Goal: Task Accomplishment & Management: Manage account settings

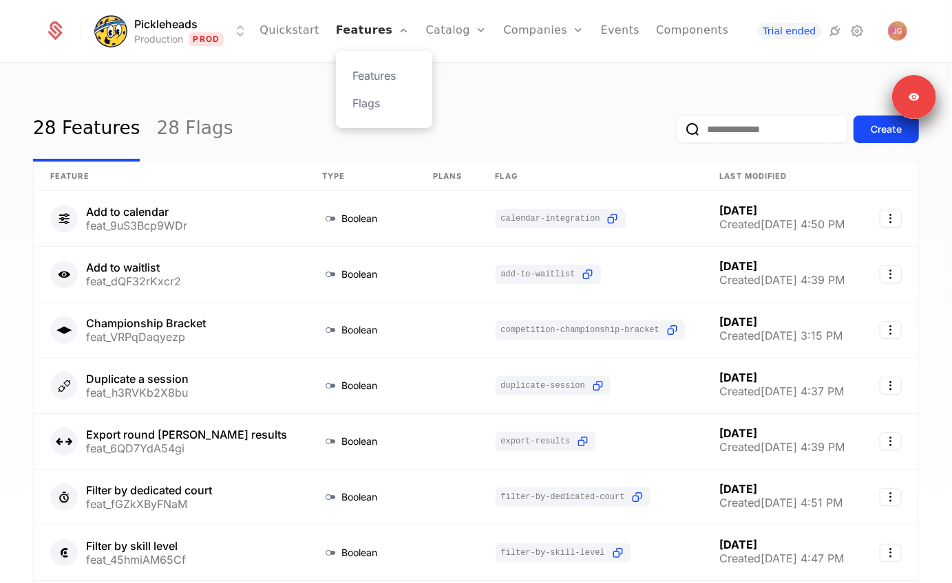
click at [343, 21] on link "Features" at bounding box center [373, 31] width 74 height 62
click at [464, 21] on link "Catalog" at bounding box center [456, 31] width 61 height 62
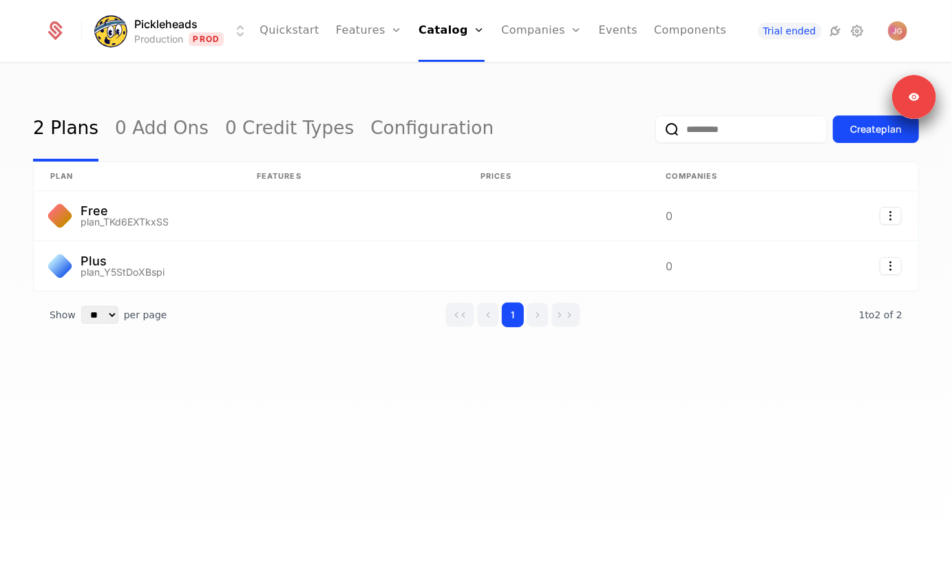
click at [179, 26] on html "Pickleheads Production Prod Quickstart Features Features Flags Catalog Plans Ad…" at bounding box center [476, 291] width 952 height 583
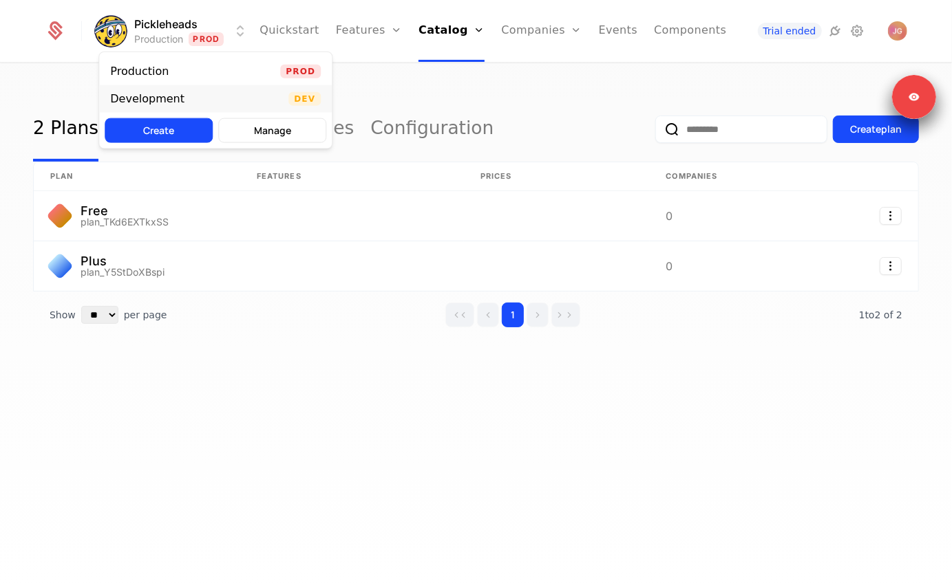
click at [153, 89] on div "Development Dev" at bounding box center [215, 99] width 233 height 28
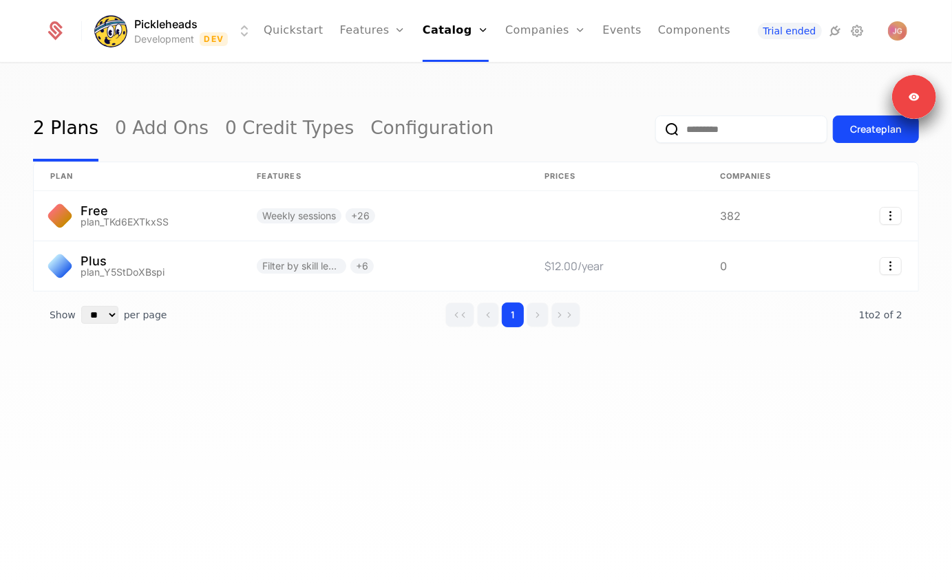
click at [339, 400] on div "2 Plans 0 Add Ons 0 Credit Types Configuration Create plan plan Features Prices…" at bounding box center [476, 328] width 952 height 528
click at [449, 163] on link "Configuration" at bounding box center [474, 158] width 71 height 17
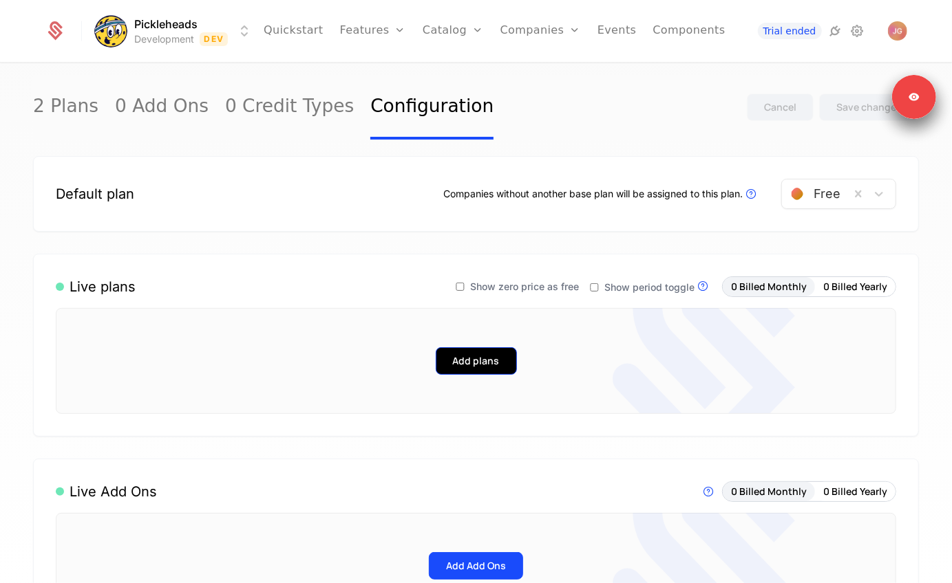
click at [445, 358] on button "Add plans" at bounding box center [476, 361] width 81 height 28
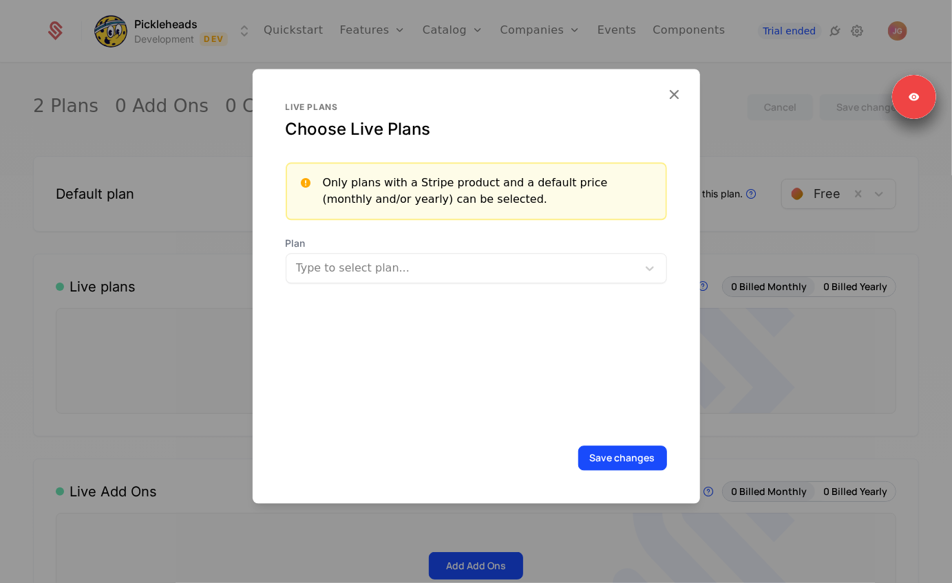
click at [493, 265] on div at bounding box center [463, 268] width 332 height 19
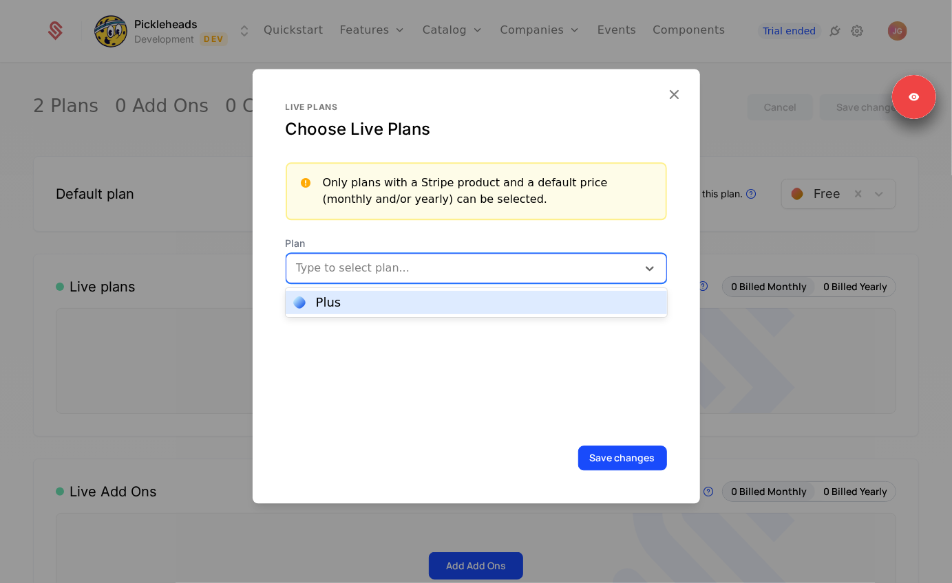
click at [450, 303] on div "Plus" at bounding box center [476, 303] width 365 height 12
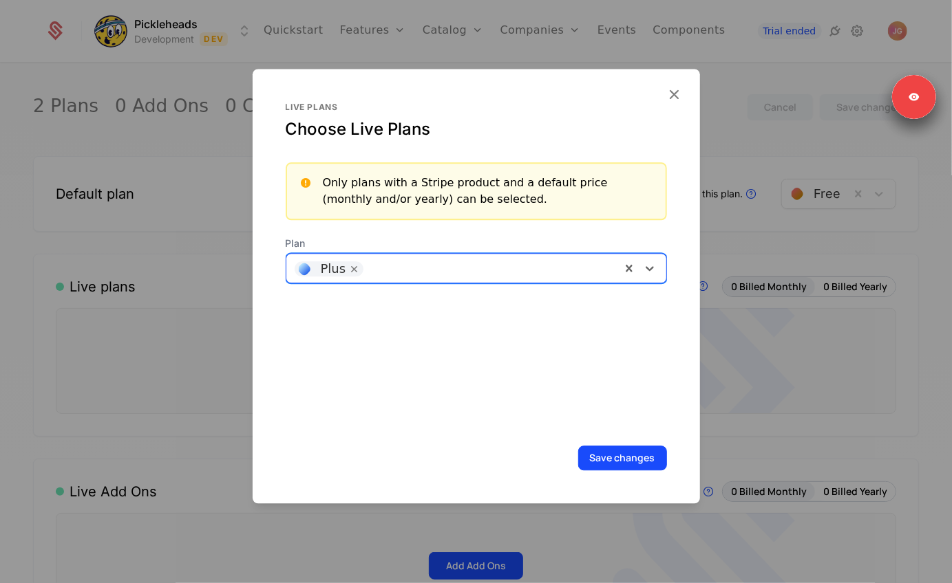
click at [645, 388] on div "Live plans Choose Live Plans Only plans with a Stripe product and a default pri…" at bounding box center [476, 266] width 381 height 328
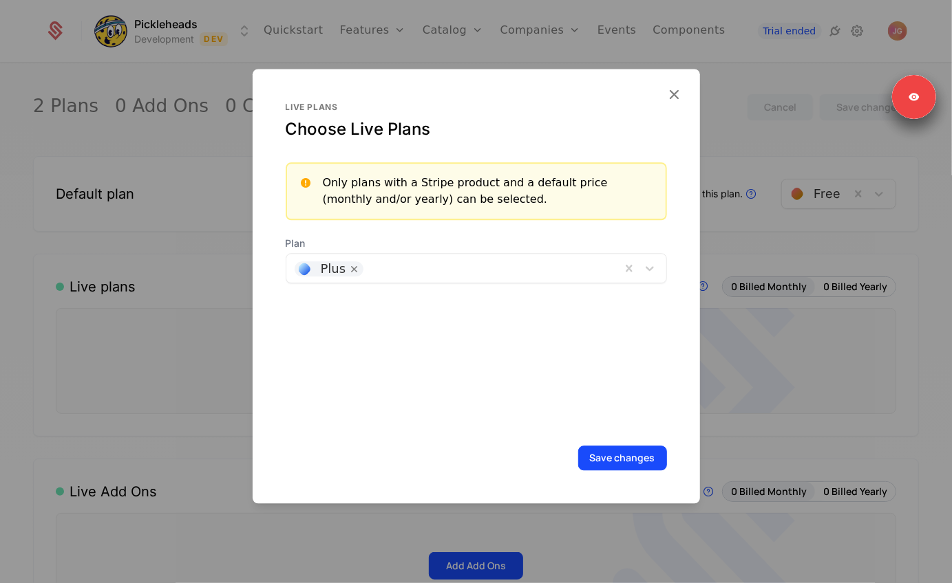
click at [616, 480] on div "Live plans Choose Live Plans Only plans with a Stripe product and a default pri…" at bounding box center [476, 286] width 447 height 435
click at [621, 467] on button "Save changes" at bounding box center [622, 458] width 89 height 25
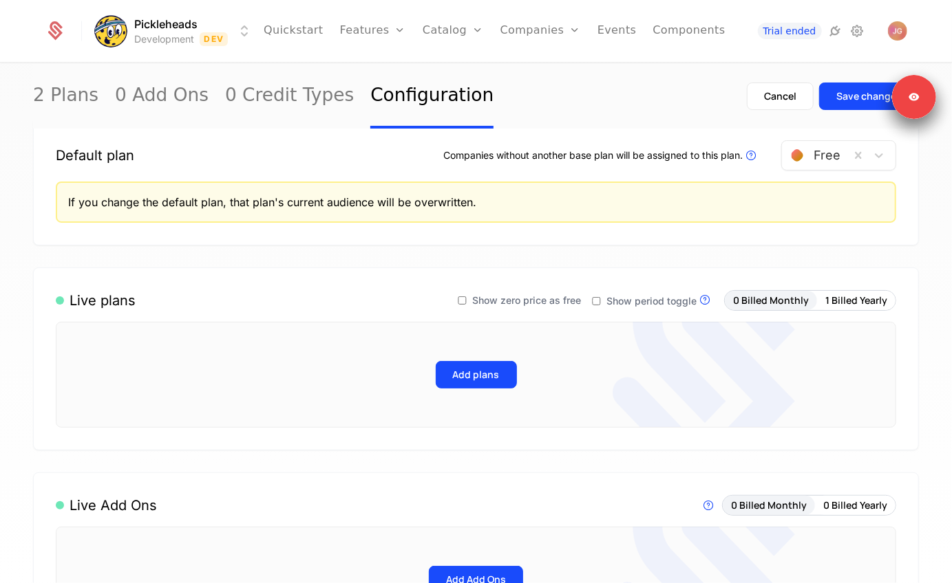
scroll to position [117, 0]
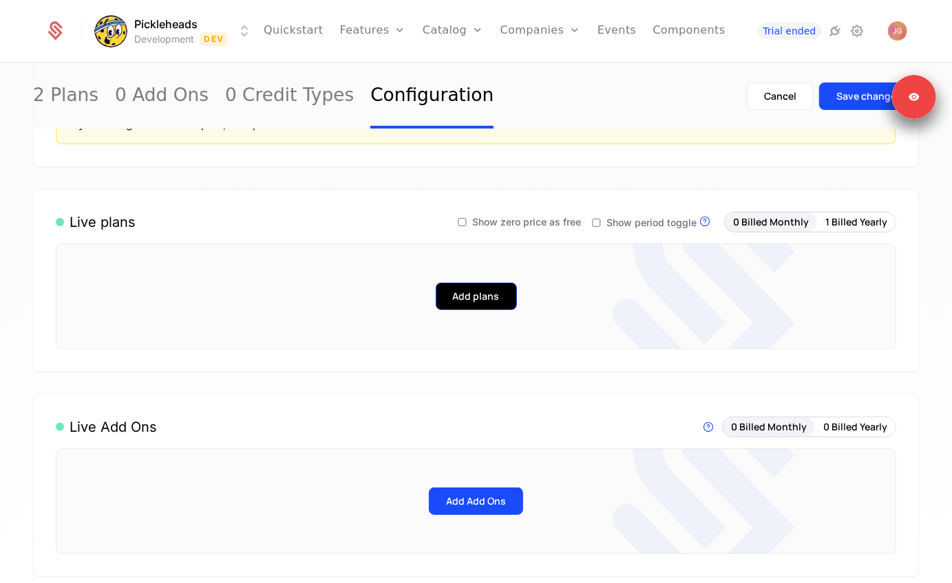
click at [468, 294] on button "Add plans" at bounding box center [476, 297] width 81 height 28
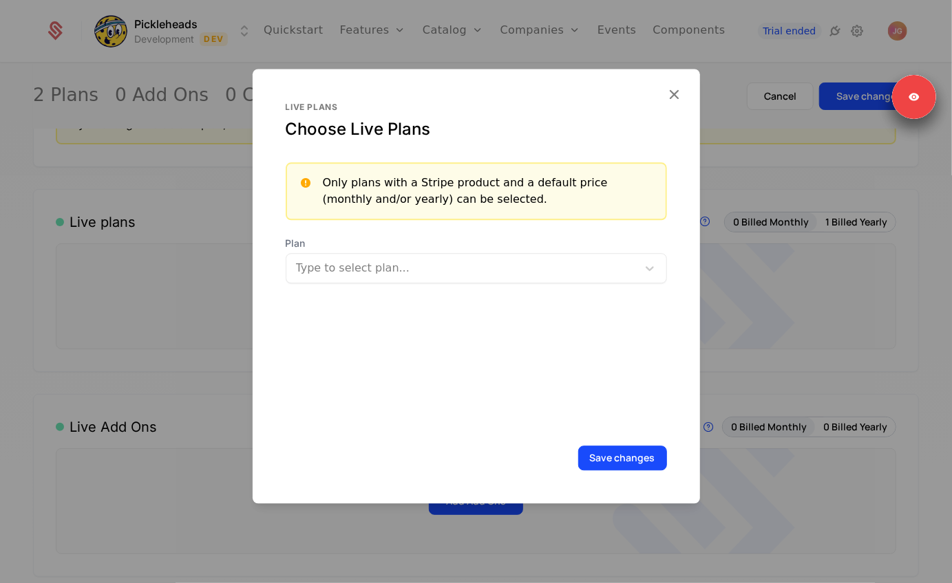
click at [747, 312] on div at bounding box center [476, 291] width 952 height 583
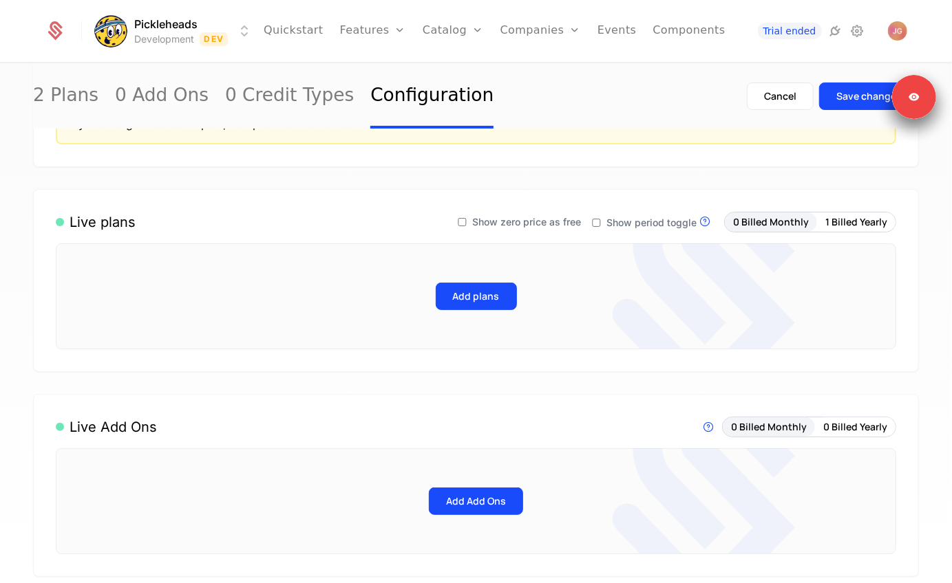
scroll to position [308, 0]
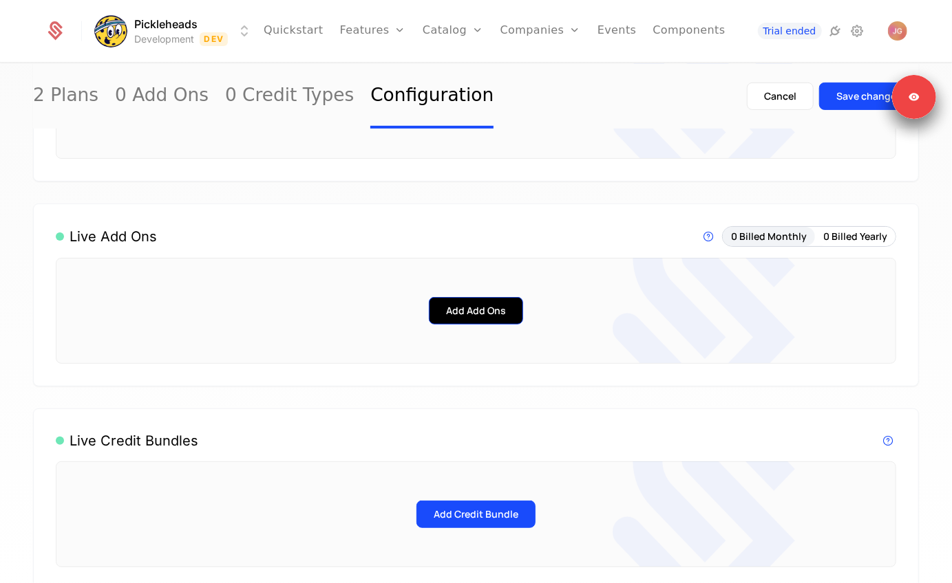
click at [483, 310] on button "Add Add Ons" at bounding box center [476, 311] width 94 height 28
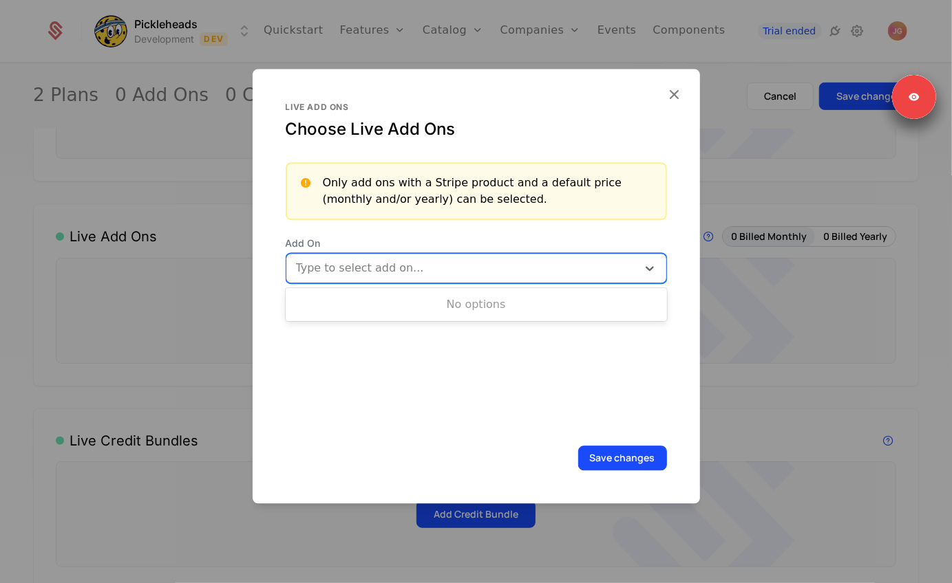
click at [544, 266] on div at bounding box center [463, 268] width 332 height 19
click at [753, 308] on div at bounding box center [476, 291] width 952 height 583
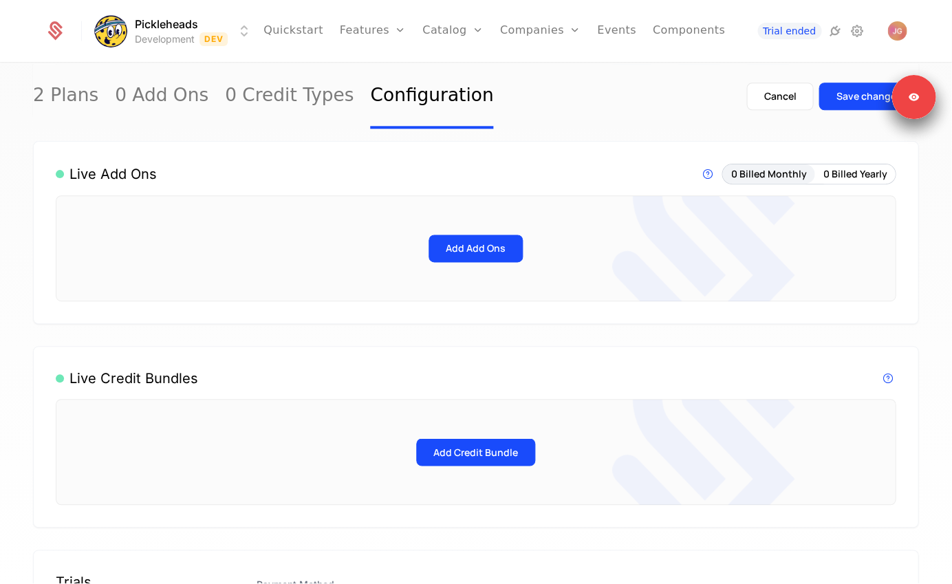
scroll to position [0, 0]
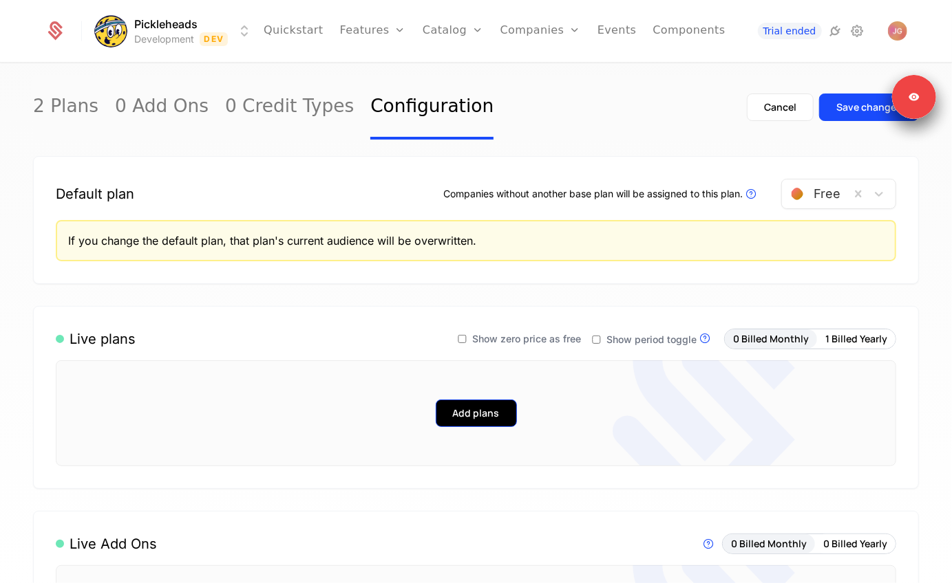
click at [508, 417] on button "Add plans" at bounding box center [476, 414] width 81 height 28
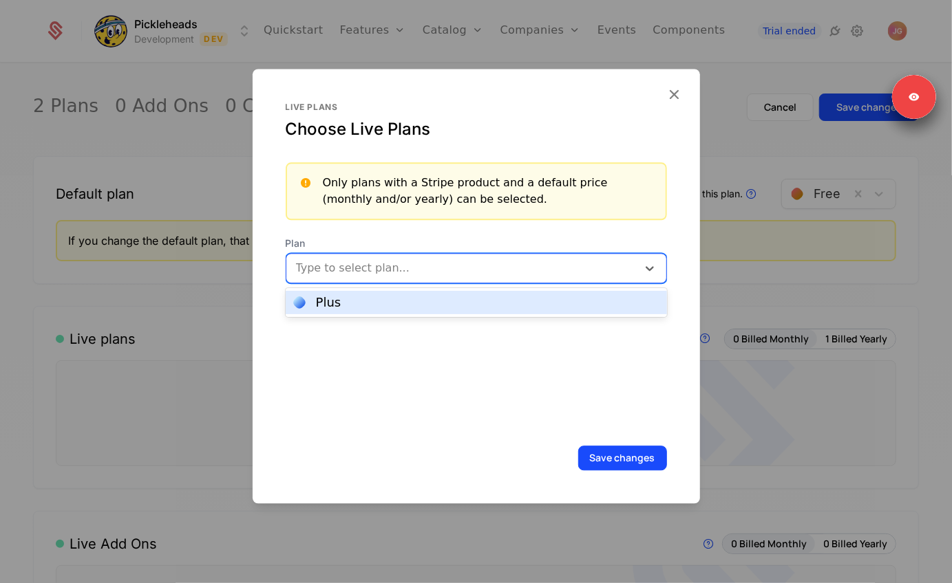
click at [439, 260] on div at bounding box center [463, 268] width 332 height 19
click at [428, 294] on div "Plus" at bounding box center [476, 302] width 381 height 23
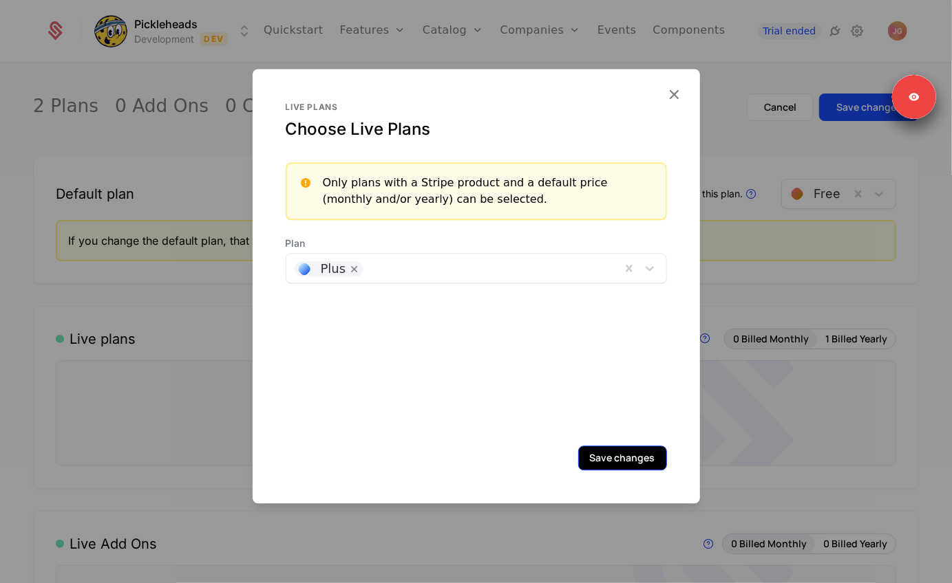
click at [610, 462] on button "Save changes" at bounding box center [622, 458] width 89 height 25
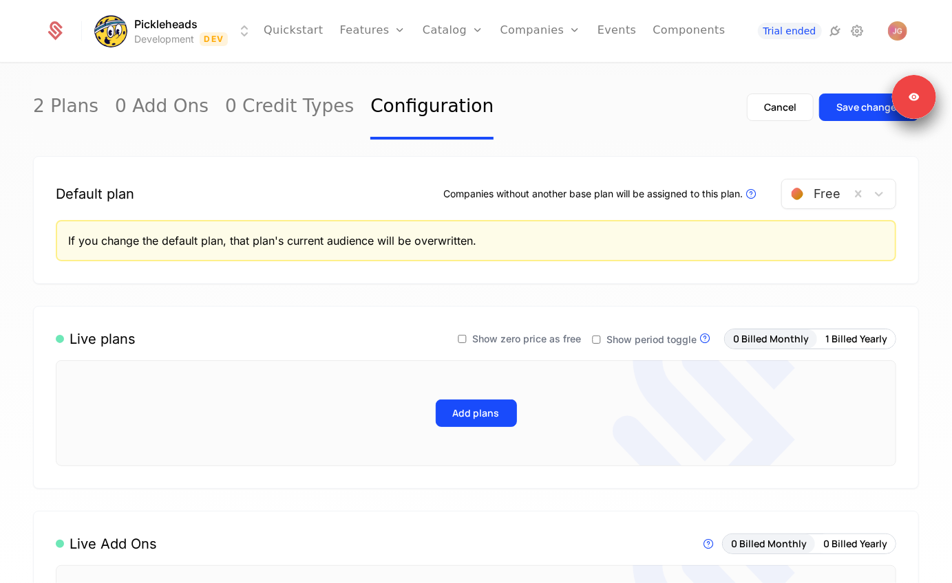
click at [511, 249] on div "If you change the default plan, that plan's current audience will be overwritte…" at bounding box center [476, 240] width 840 height 41
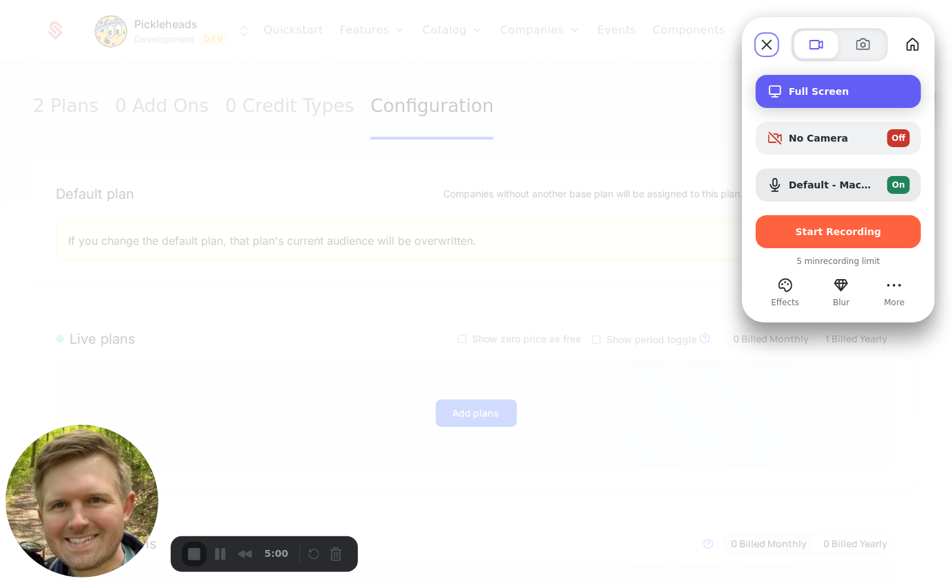
click at [800, 94] on span "Full Screen" at bounding box center [849, 91] width 121 height 11
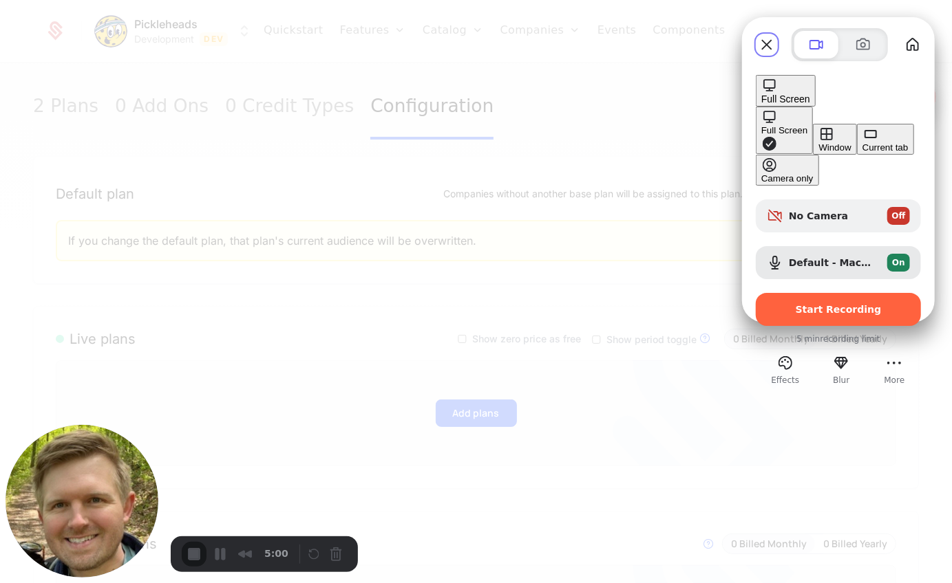
click at [862, 153] on div "Current tab" at bounding box center [885, 147] width 46 height 10
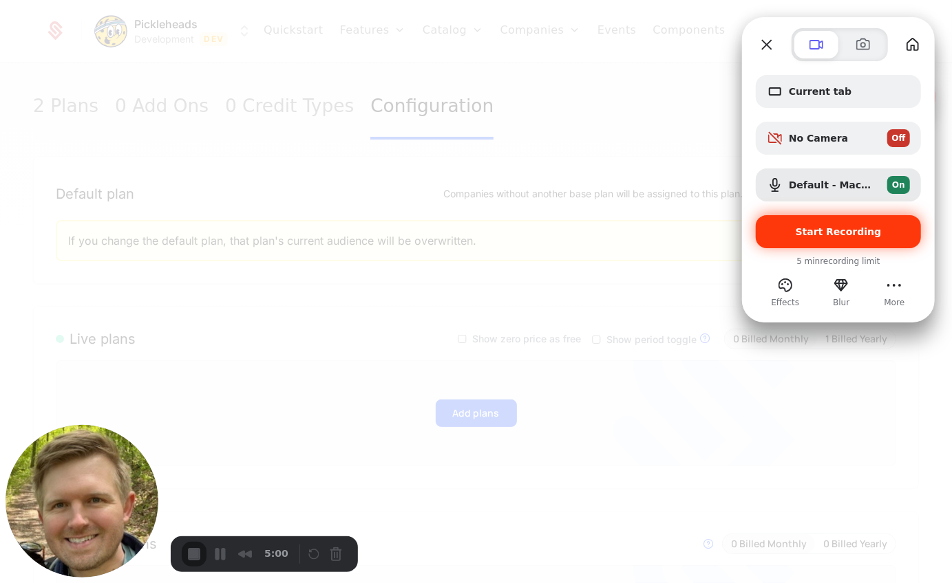
click at [789, 237] on span "Start Recording" at bounding box center [838, 231] width 143 height 11
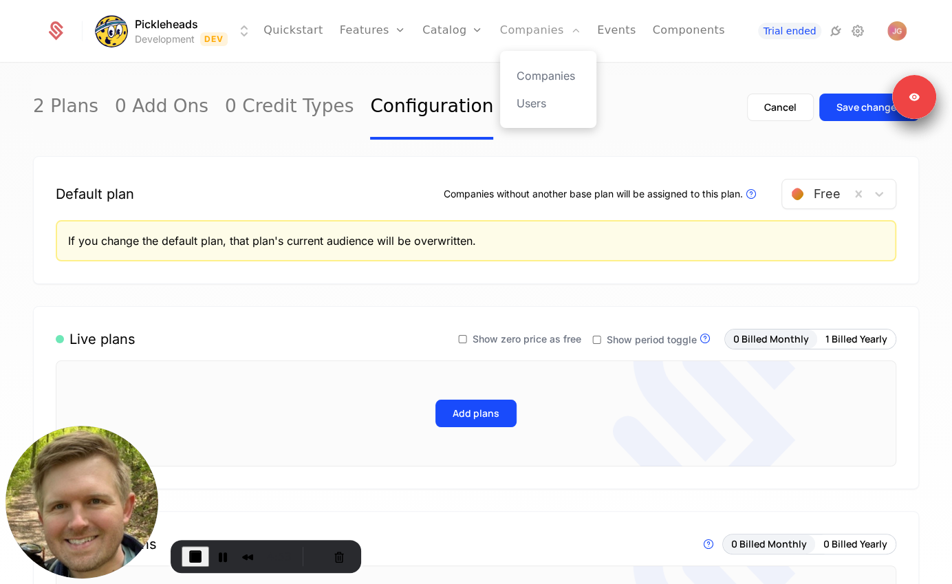
click at [509, 32] on link "Companies" at bounding box center [540, 31] width 81 height 62
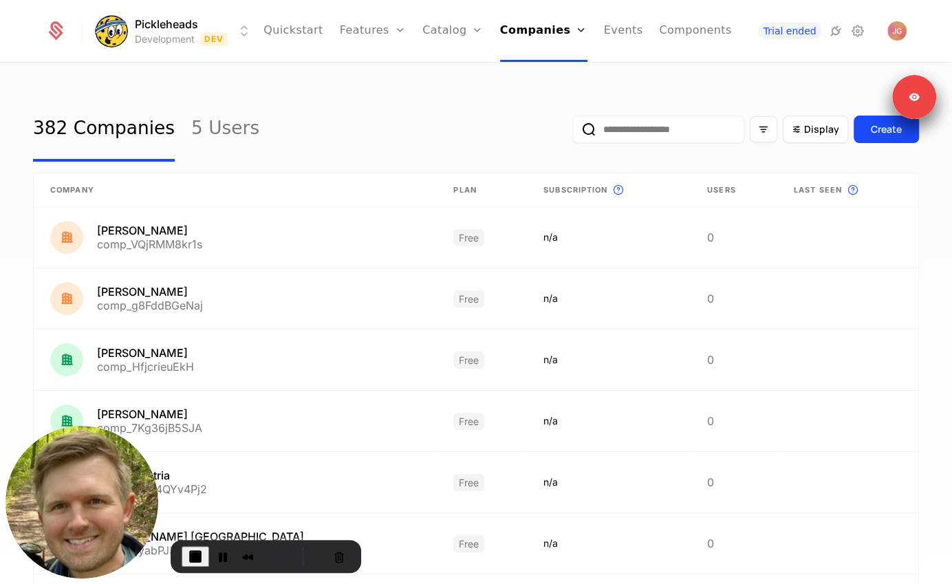
click at [634, 138] on input "email" at bounding box center [658, 130] width 172 height 28
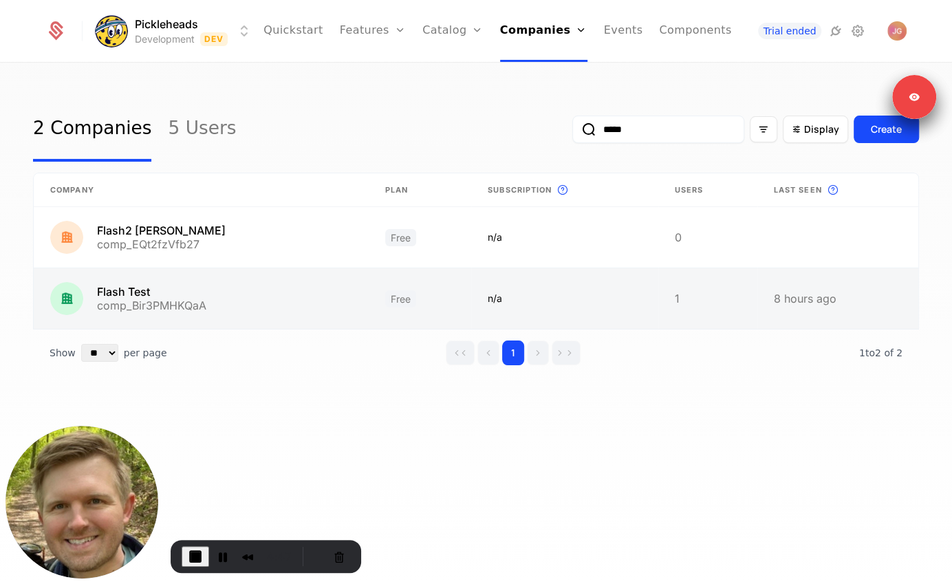
type input "*****"
click at [273, 297] on link at bounding box center [201, 298] width 335 height 61
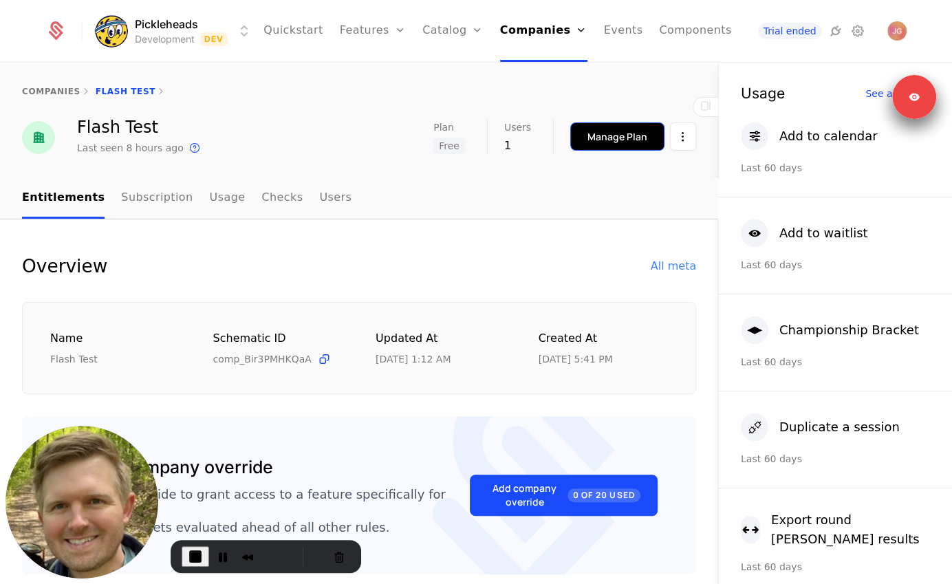
click at [632, 138] on div "Manage Plan" at bounding box center [618, 137] width 60 height 14
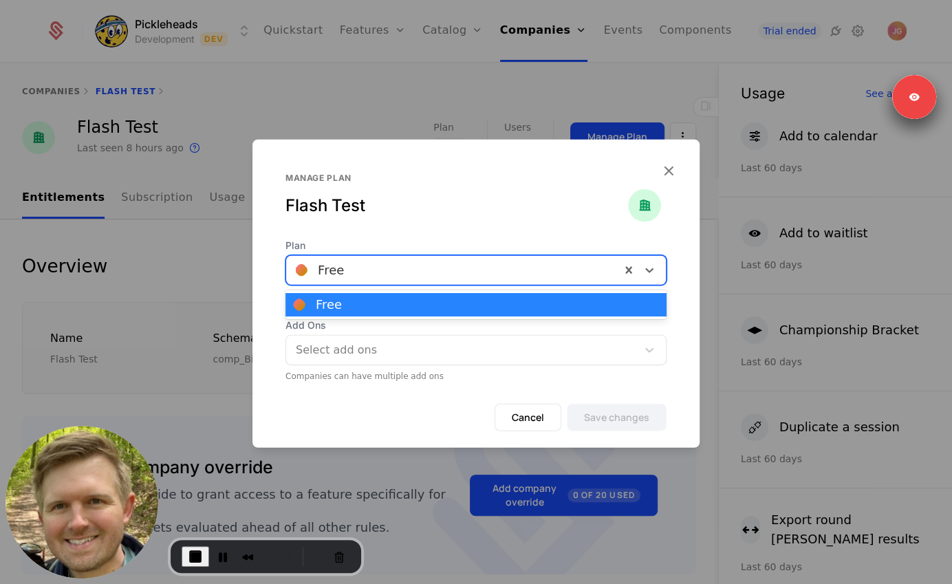
click at [451, 263] on div at bounding box center [453, 269] width 315 height 19
click at [663, 163] on icon "button" at bounding box center [669, 170] width 18 height 18
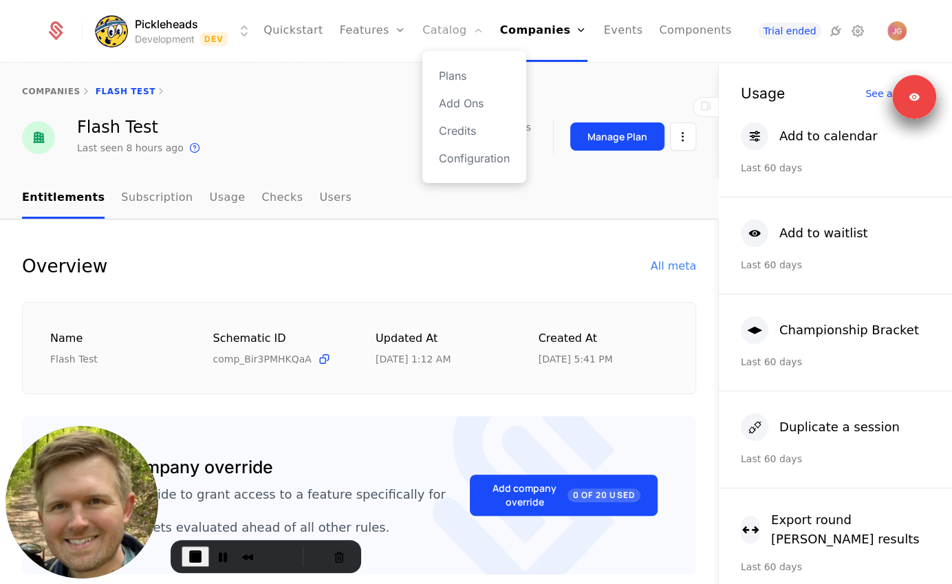
click at [426, 24] on link "Catalog" at bounding box center [452, 31] width 61 height 62
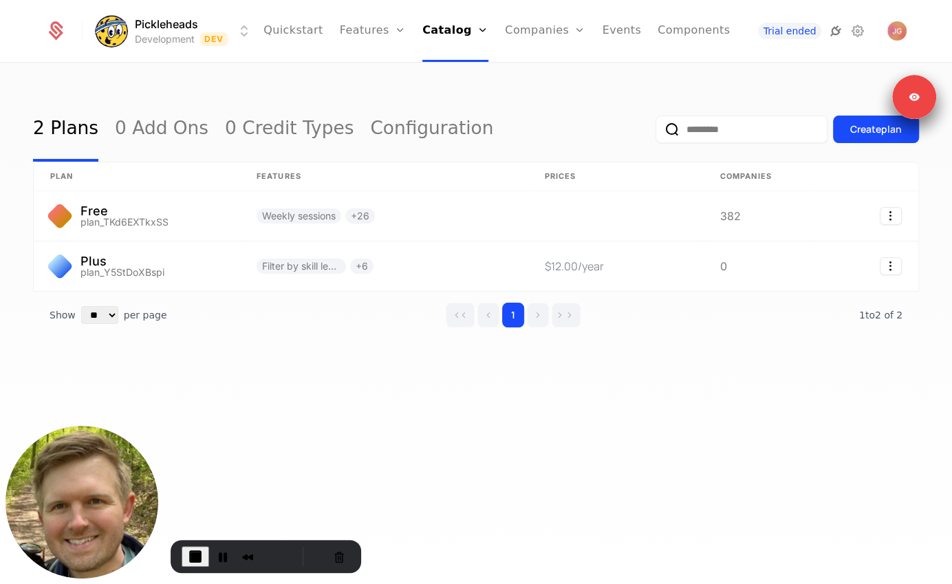
click at [841, 33] on icon at bounding box center [835, 31] width 17 height 17
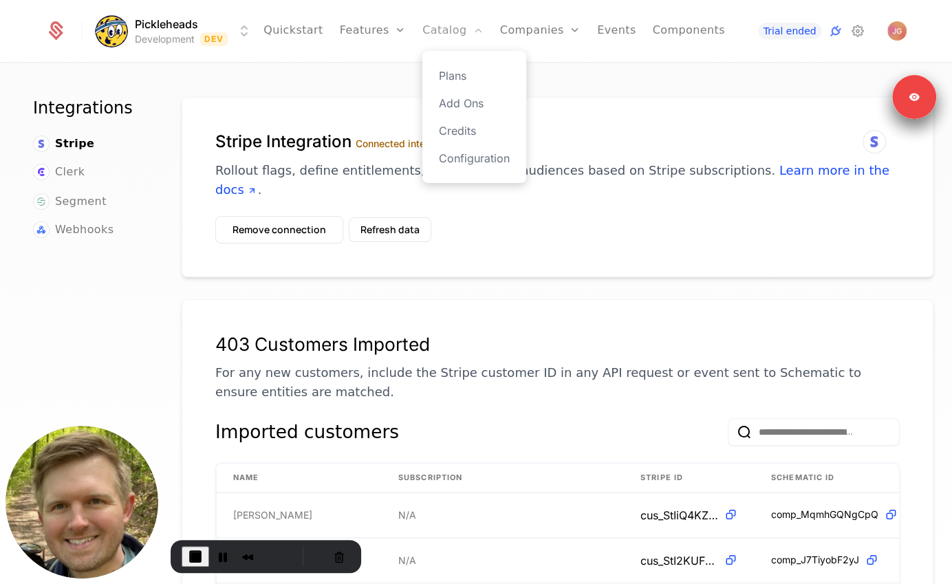
click at [453, 12] on link "Catalog" at bounding box center [452, 31] width 61 height 62
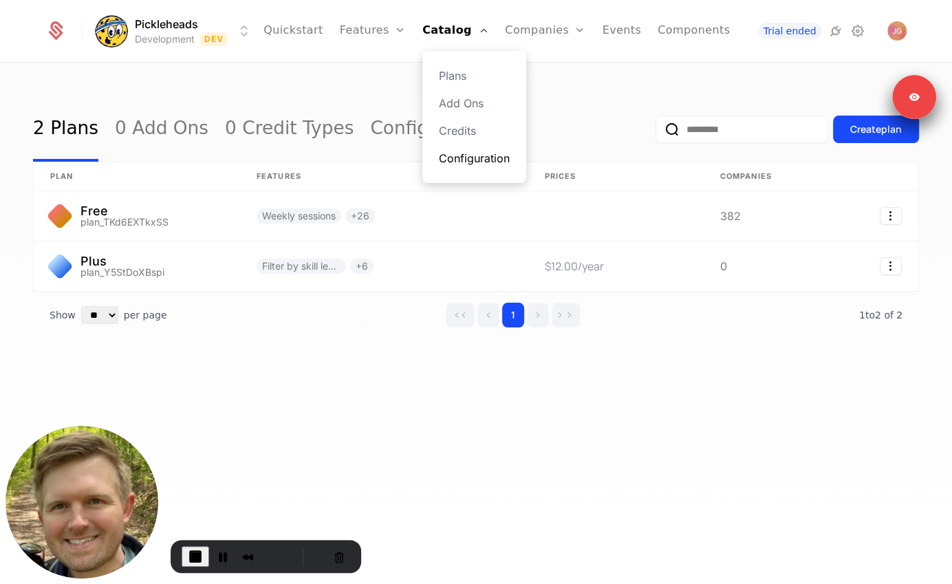
click at [444, 159] on link "Configuration" at bounding box center [474, 158] width 71 height 17
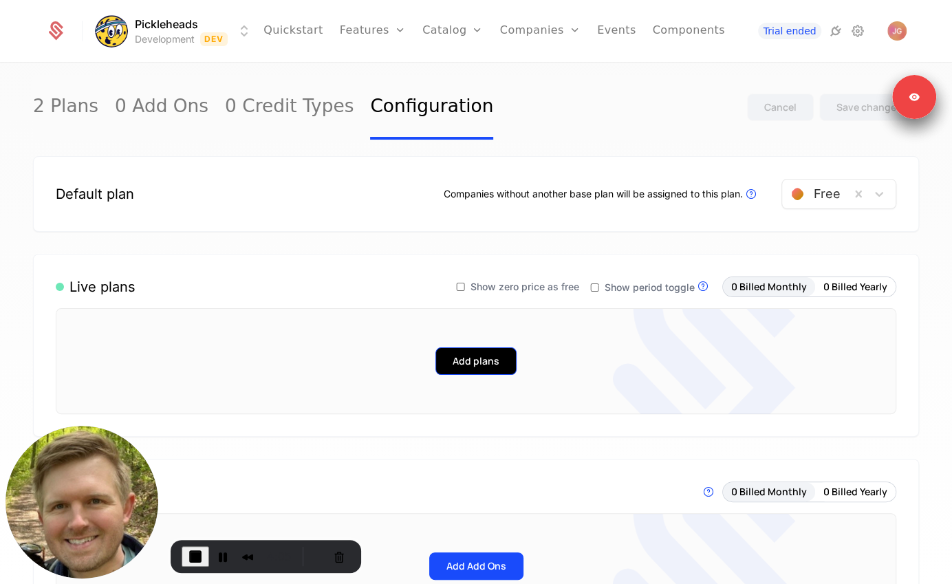
click at [498, 365] on button "Add plans" at bounding box center [476, 361] width 81 height 28
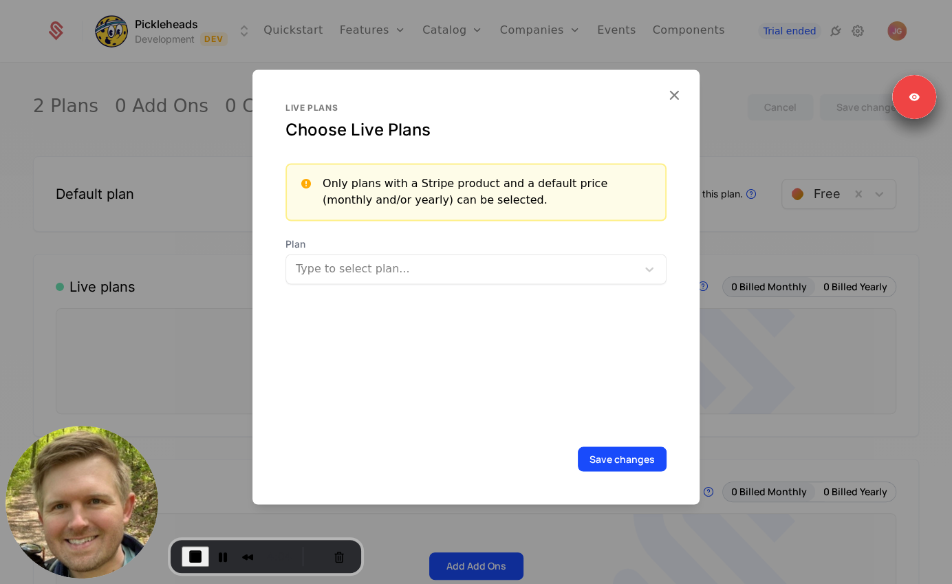
click at [405, 273] on div at bounding box center [463, 268] width 332 height 19
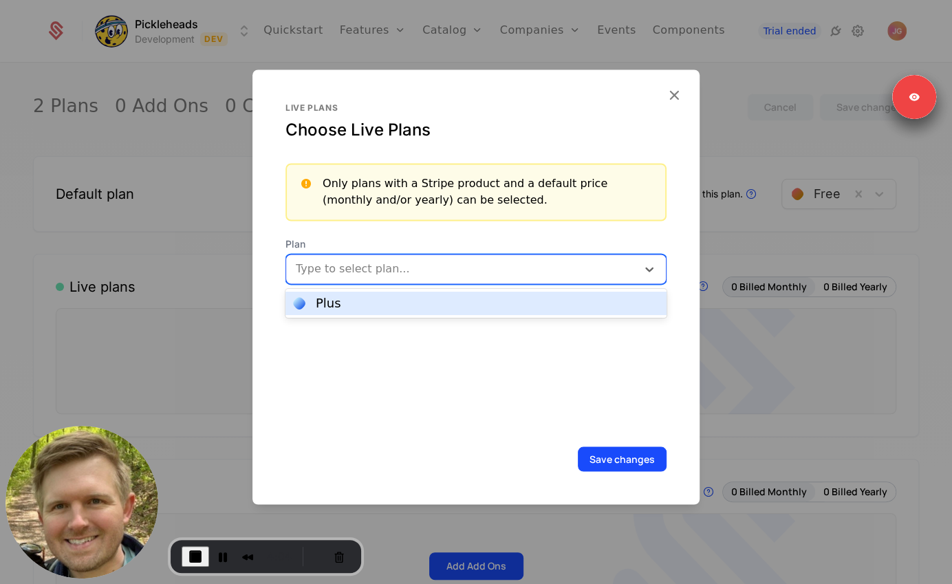
click at [380, 313] on div "Plus" at bounding box center [476, 303] width 381 height 23
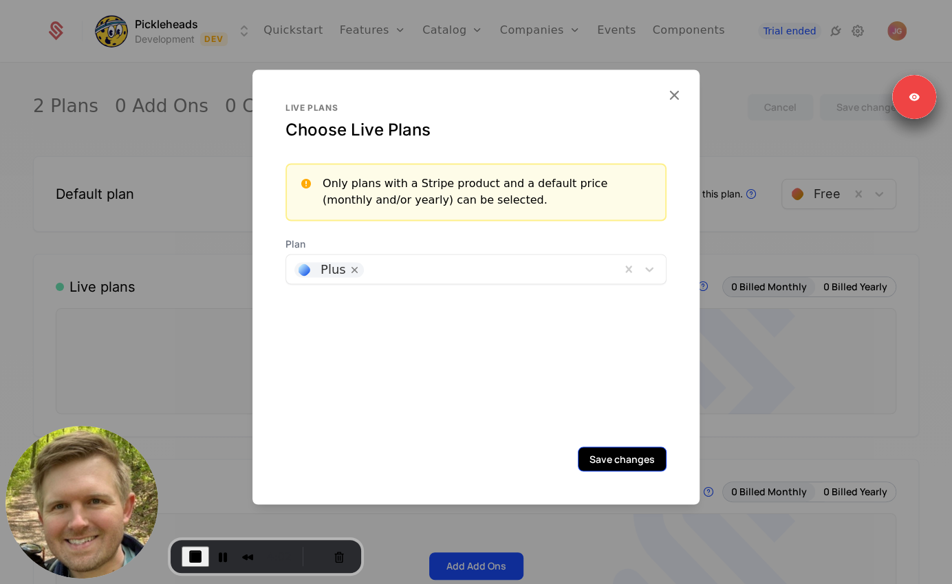
click at [652, 463] on button "Save changes" at bounding box center [622, 459] width 89 height 25
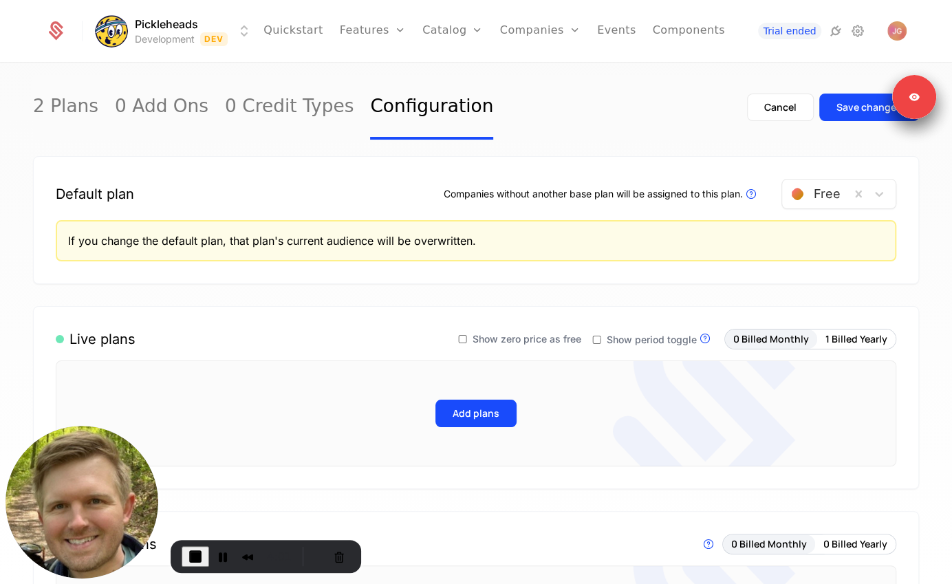
scroll to position [113, 0]
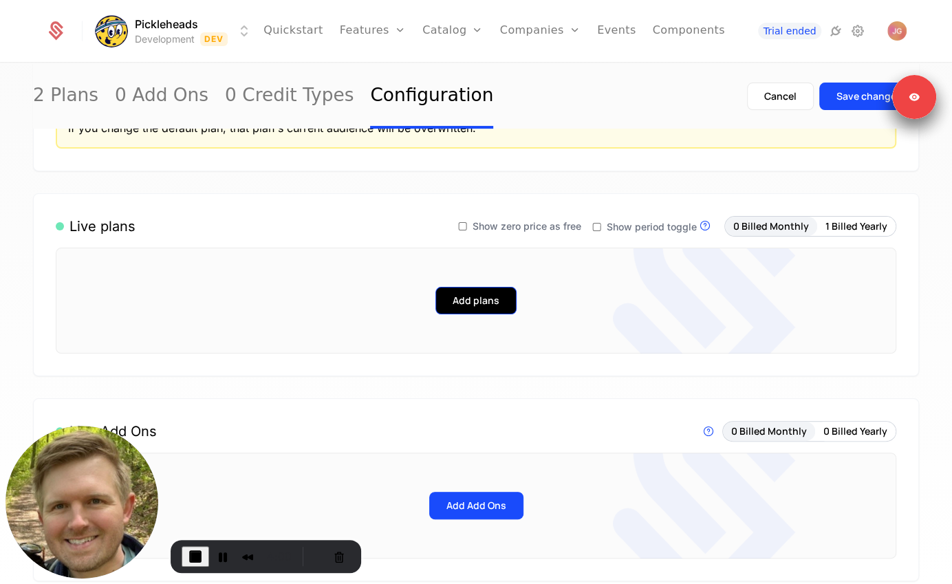
click at [485, 300] on button "Add plans" at bounding box center [476, 301] width 81 height 28
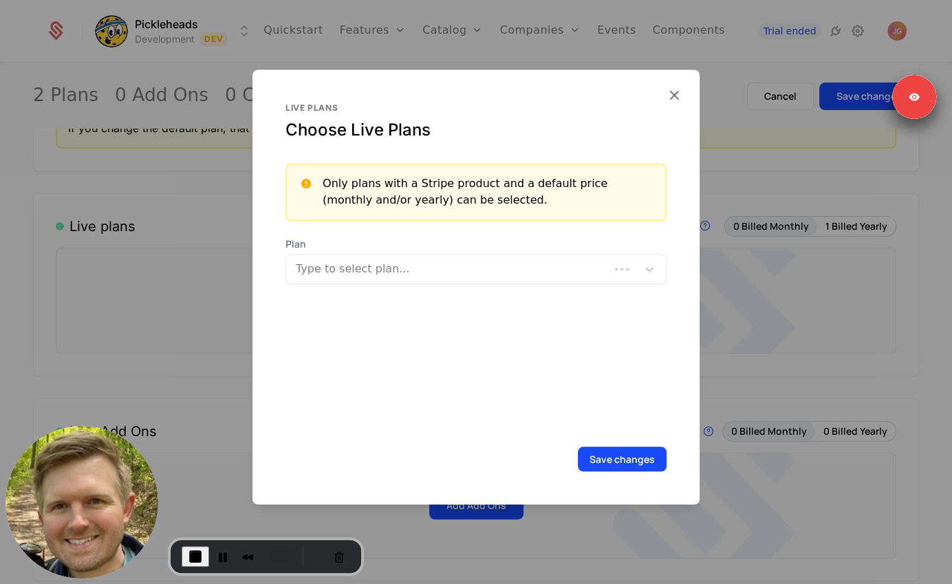
click at [441, 268] on div at bounding box center [449, 268] width 304 height 19
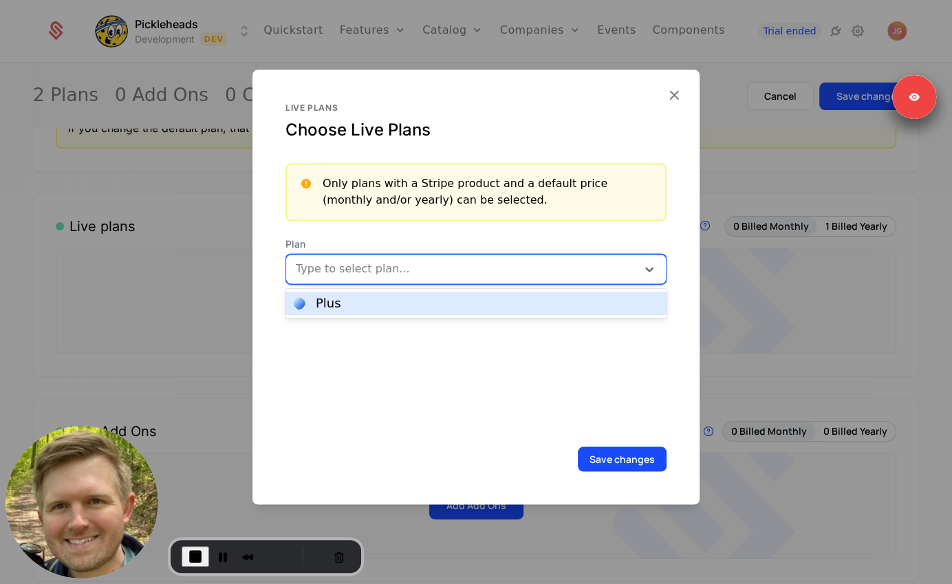
click at [416, 308] on div "Plus" at bounding box center [476, 303] width 365 height 12
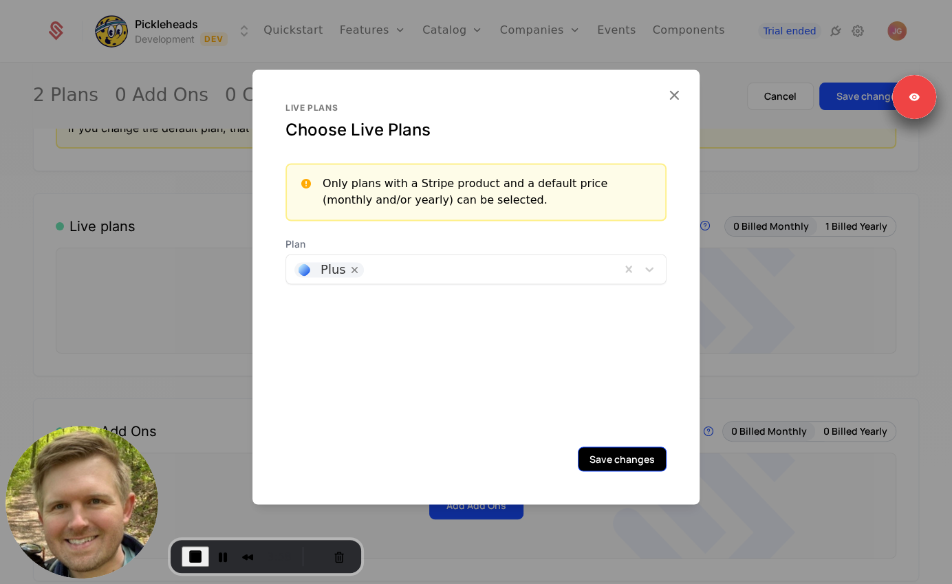
click at [625, 460] on button "Save changes" at bounding box center [622, 459] width 89 height 25
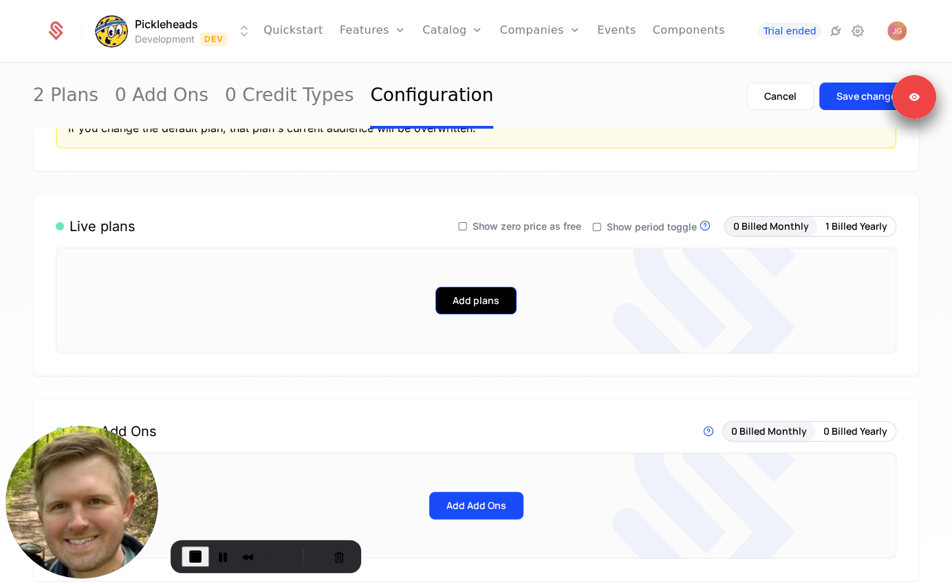
click at [506, 308] on button "Add plans" at bounding box center [476, 301] width 81 height 28
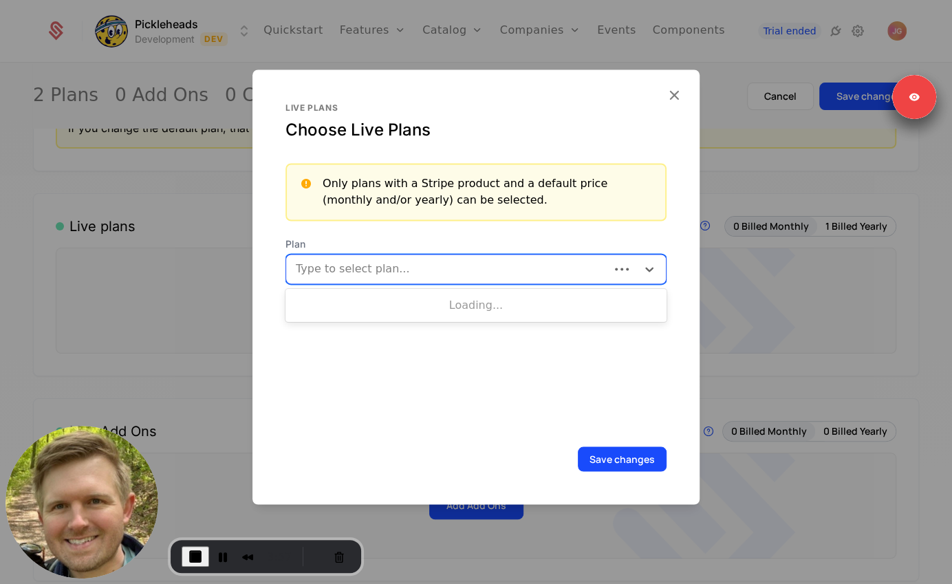
click at [439, 257] on div "Type to select plan..." at bounding box center [447, 269] width 323 height 25
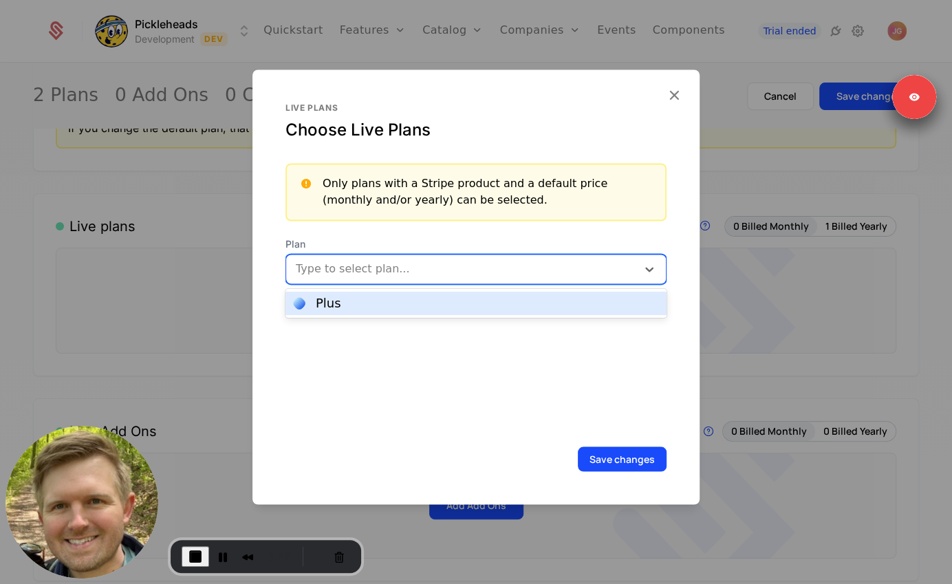
click at [417, 306] on div "Plus" at bounding box center [476, 303] width 365 height 12
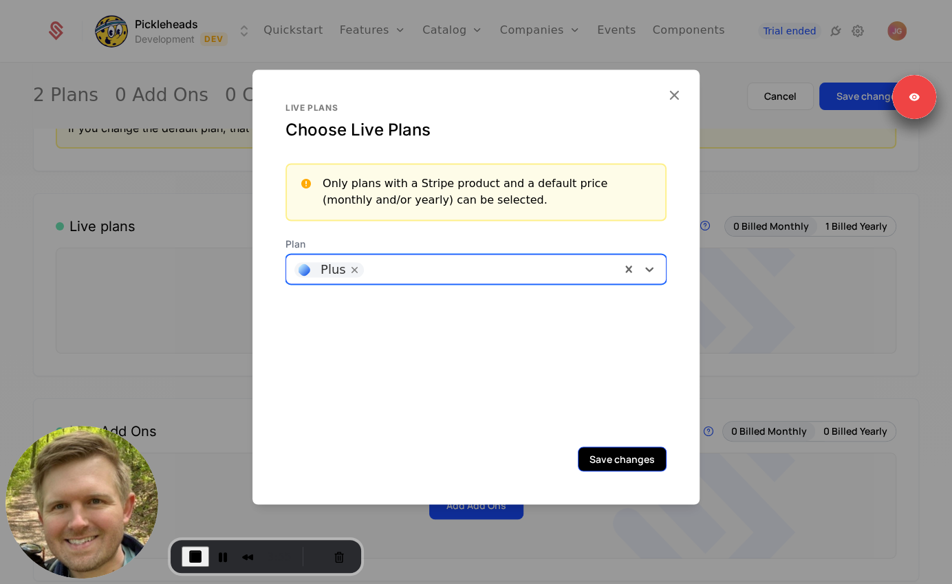
click at [637, 458] on button "Save changes" at bounding box center [622, 459] width 89 height 25
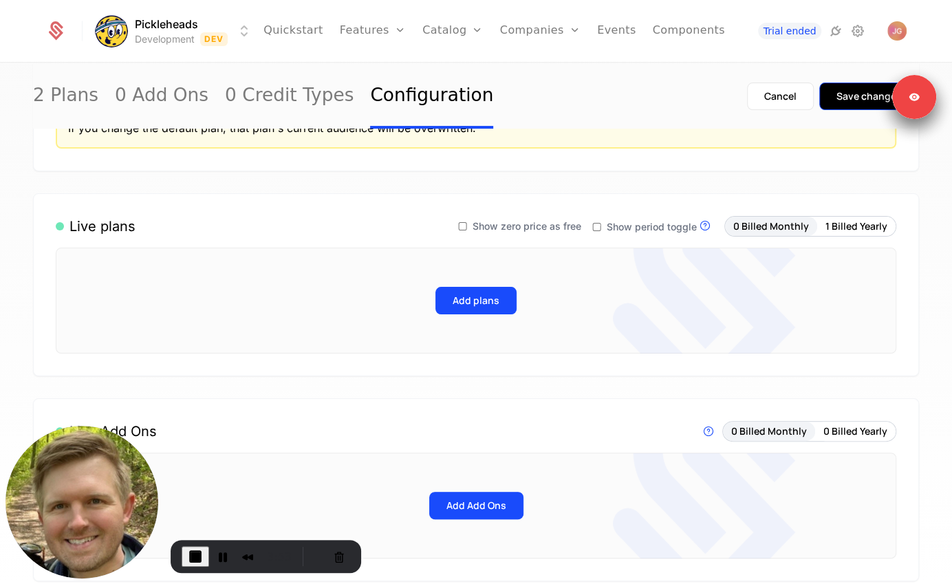
click at [858, 94] on div "Save changes" at bounding box center [869, 96] width 65 height 14
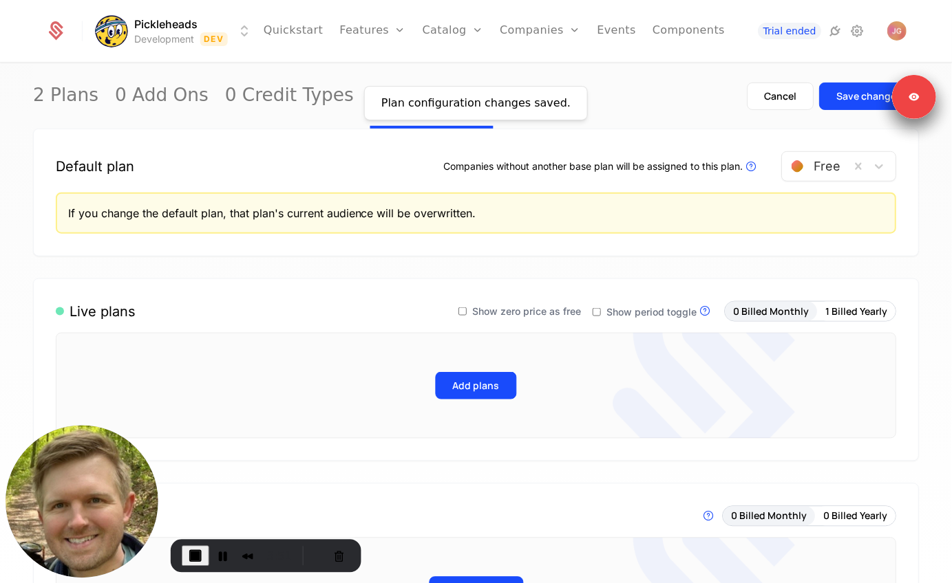
scroll to position [0, 0]
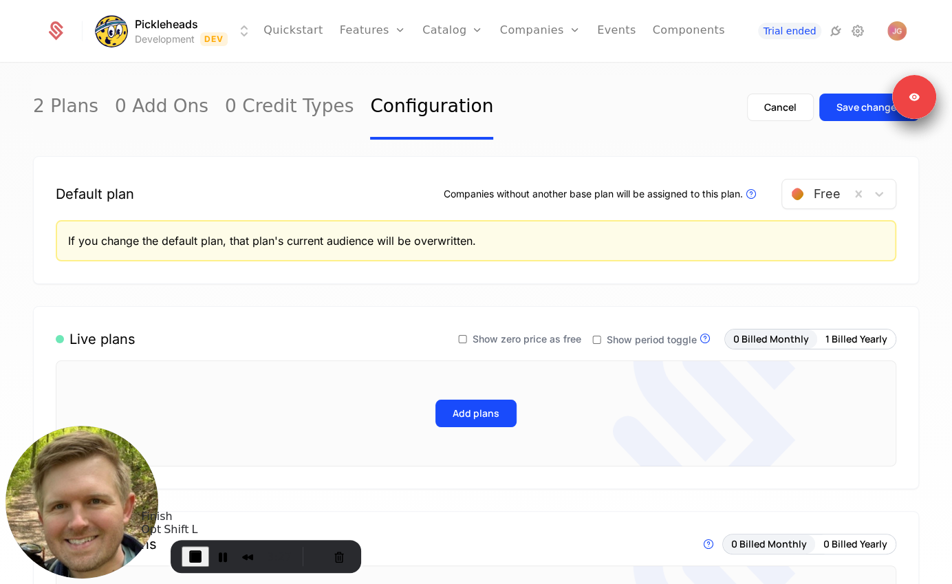
click at [204, 549] on button "End Recording" at bounding box center [196, 556] width 28 height 21
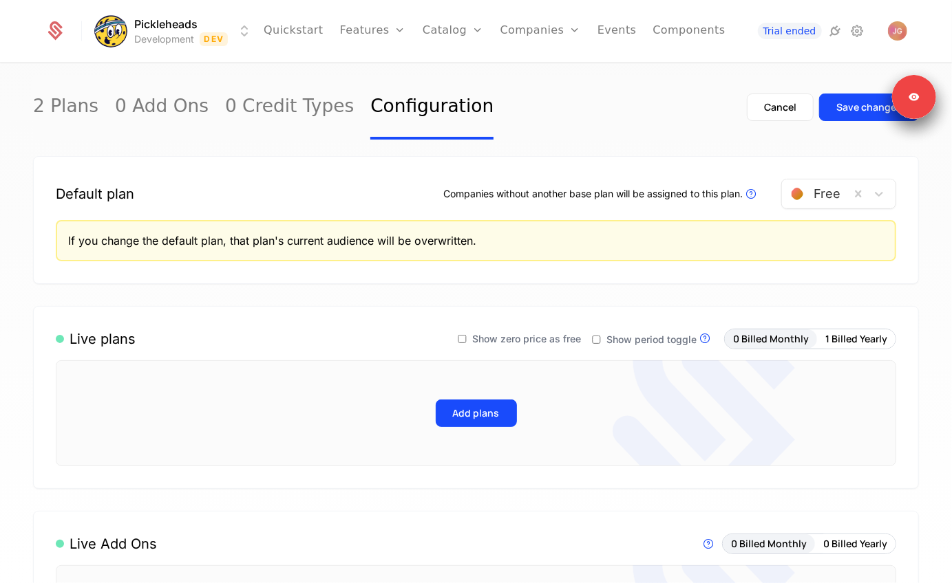
click at [709, 116] on div "2 Plans 0 Add Ons 0 Credit Types Configuration Cancel Save changes" at bounding box center [476, 107] width 886 height 65
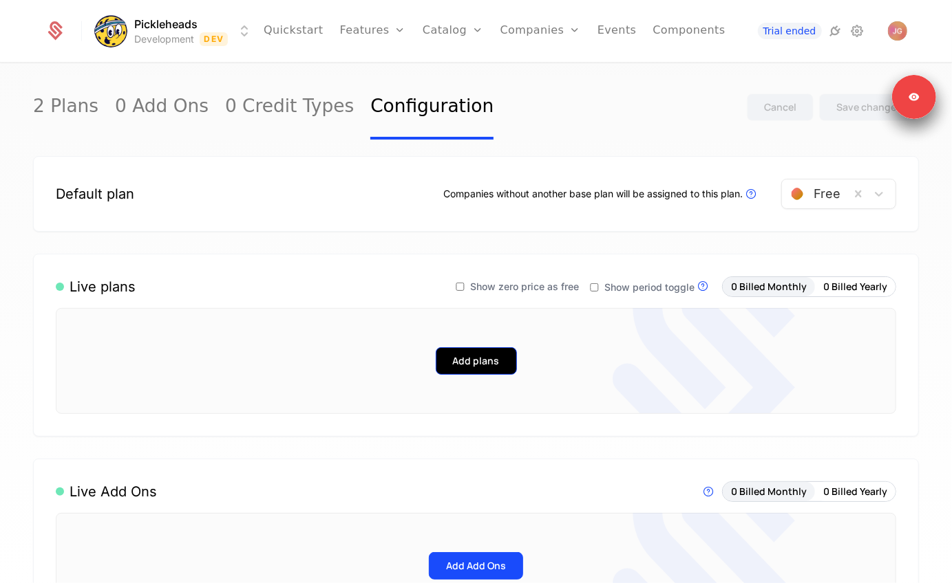
click at [488, 365] on button "Add plans" at bounding box center [476, 361] width 81 height 28
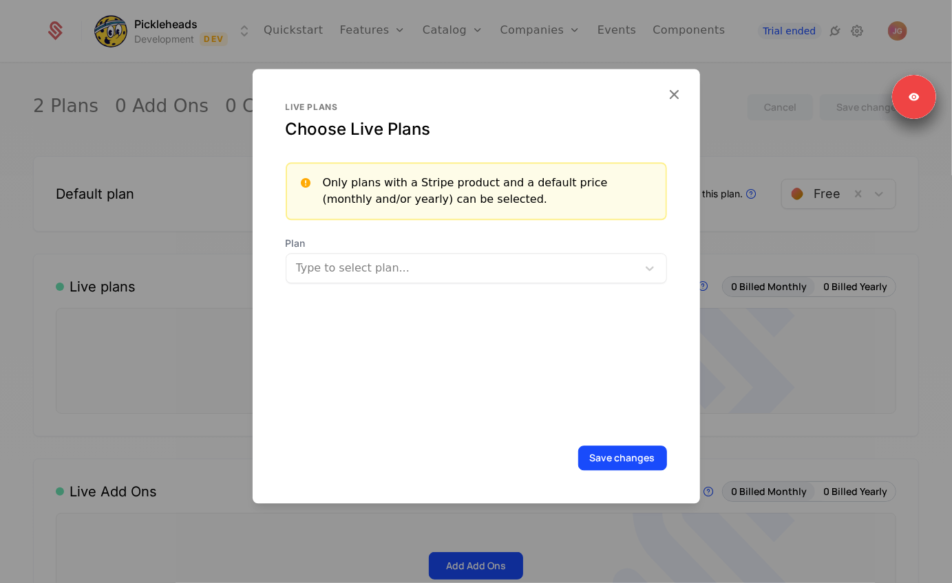
click at [400, 281] on div "Type to select plan..." at bounding box center [476, 268] width 381 height 30
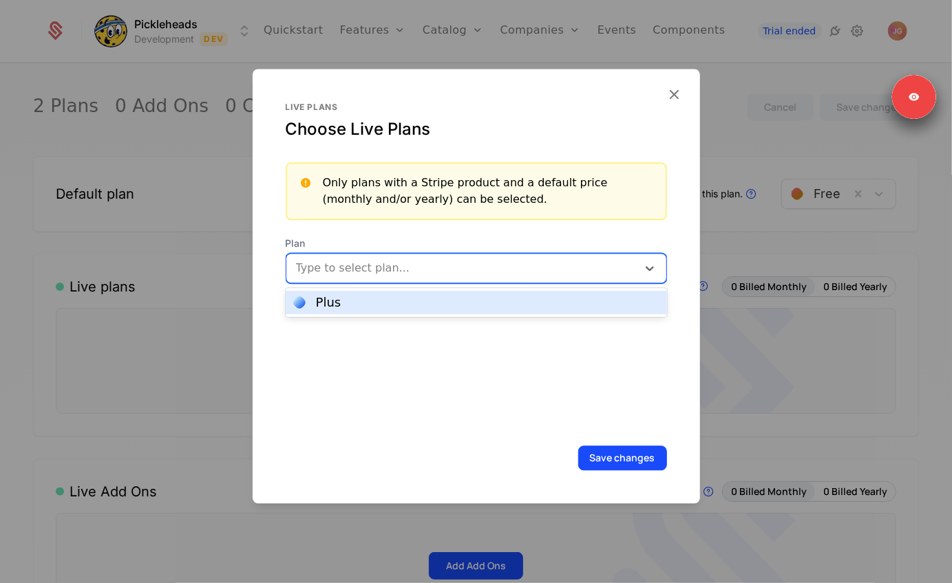
click at [360, 313] on div "Plus" at bounding box center [476, 302] width 381 height 23
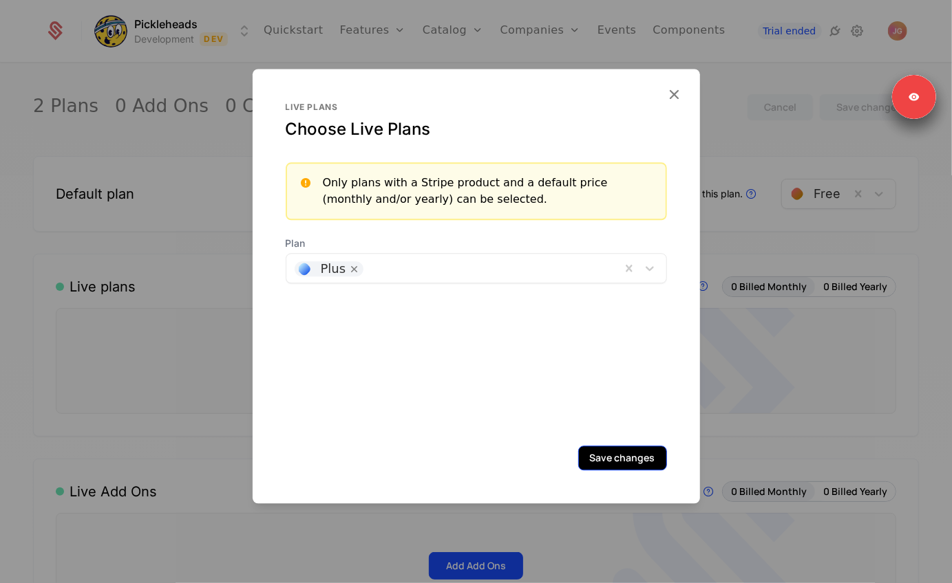
click at [625, 467] on button "Save changes" at bounding box center [622, 458] width 89 height 25
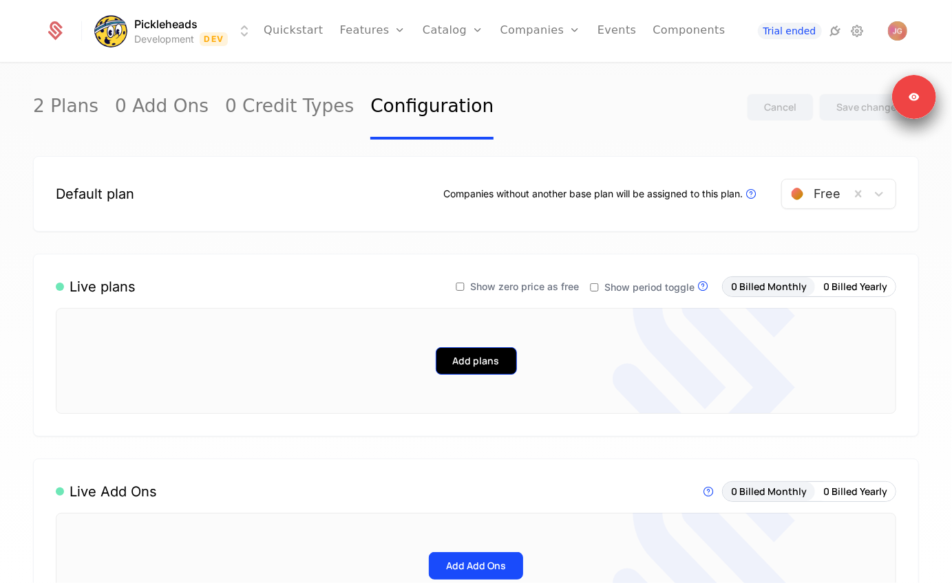
click at [473, 352] on button "Add plans" at bounding box center [476, 361] width 81 height 28
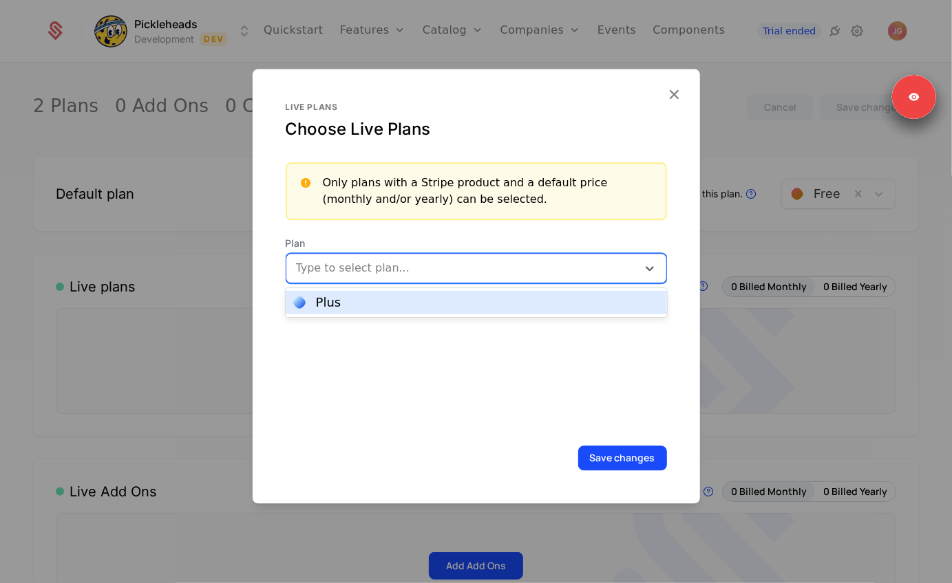
click at [478, 259] on div at bounding box center [463, 268] width 332 height 19
click at [452, 299] on div "Plus" at bounding box center [476, 303] width 365 height 12
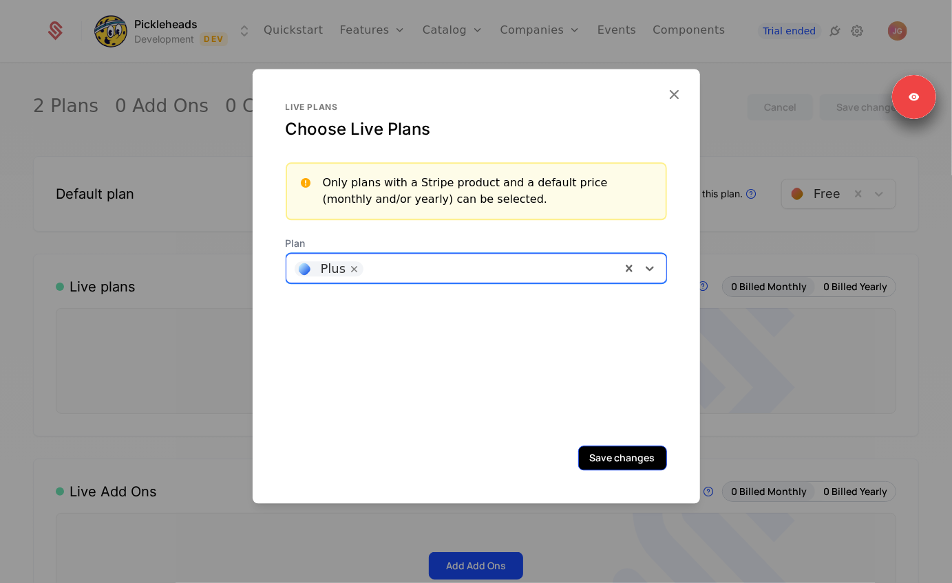
click at [600, 454] on button "Save changes" at bounding box center [622, 458] width 89 height 25
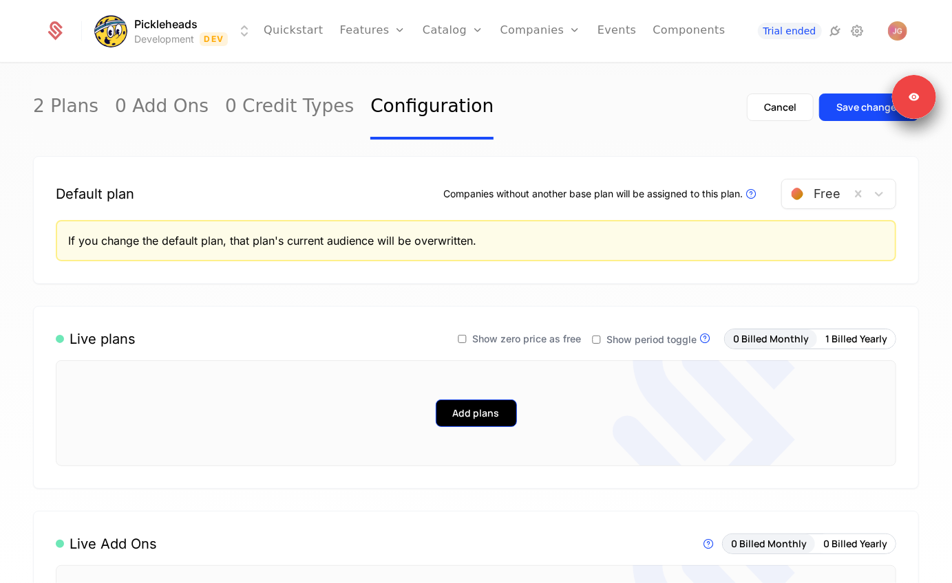
click at [475, 405] on button "Add plans" at bounding box center [476, 414] width 81 height 28
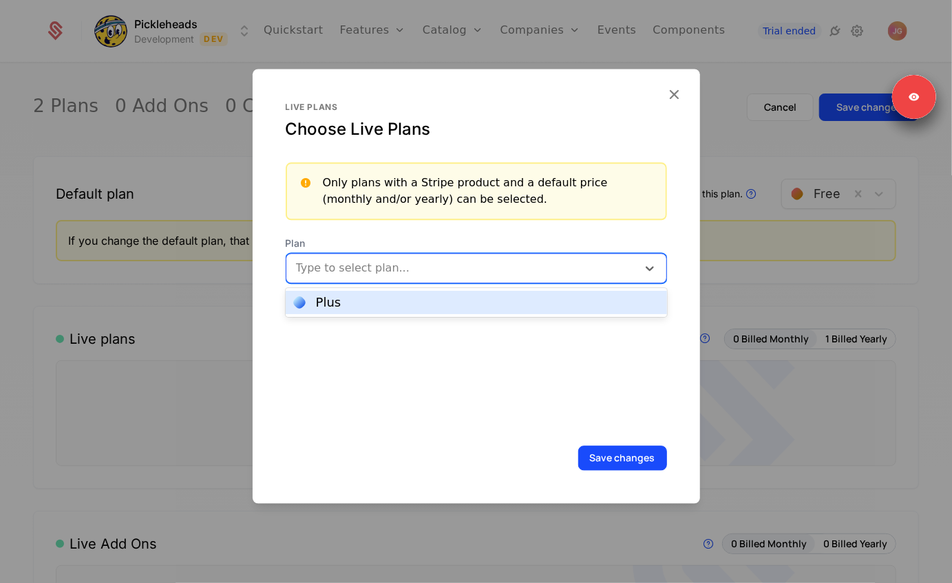
click at [486, 275] on div at bounding box center [463, 268] width 332 height 19
click at [453, 304] on div "Plus" at bounding box center [476, 303] width 365 height 12
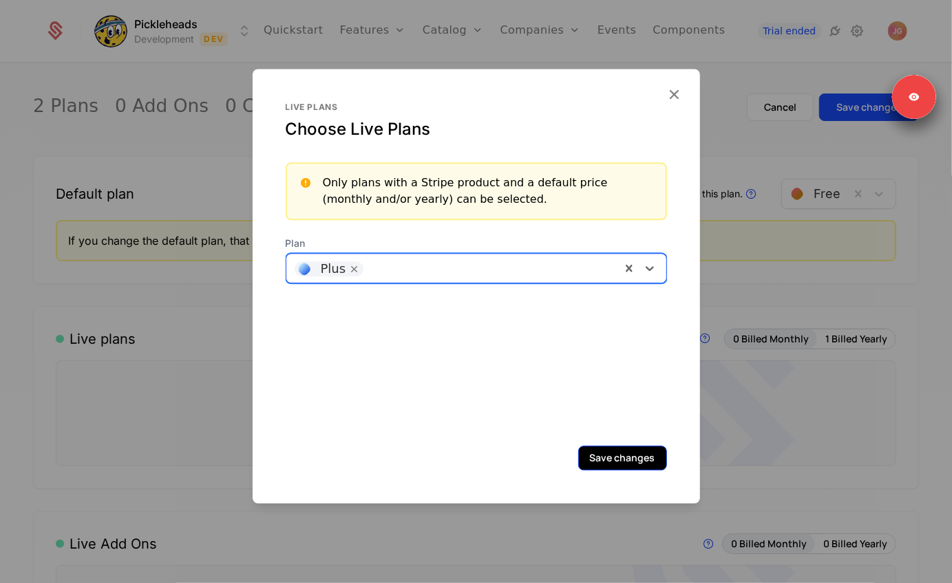
click at [603, 461] on button "Save changes" at bounding box center [622, 458] width 89 height 25
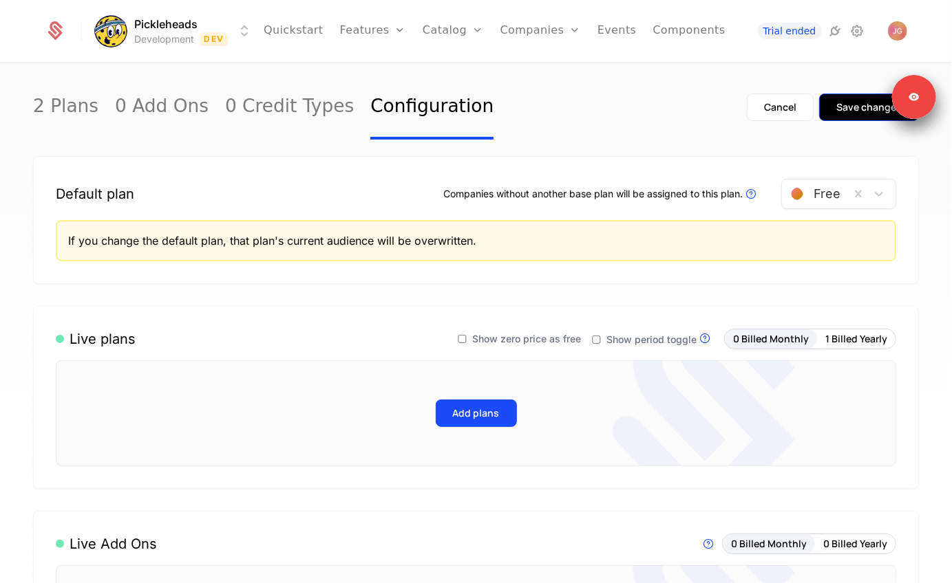
click at [850, 119] on button "Save changes" at bounding box center [869, 108] width 100 height 28
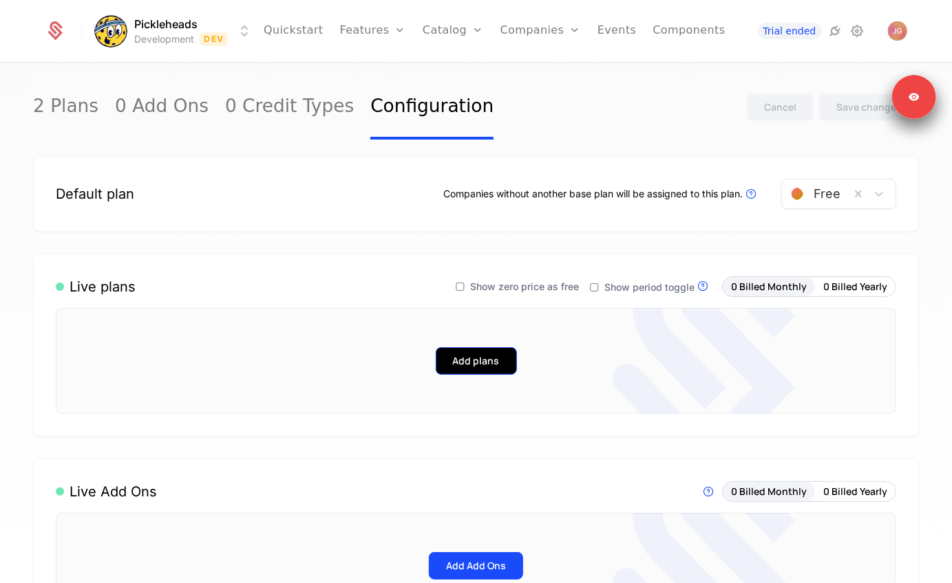
click at [464, 350] on button "Add plans" at bounding box center [476, 361] width 81 height 28
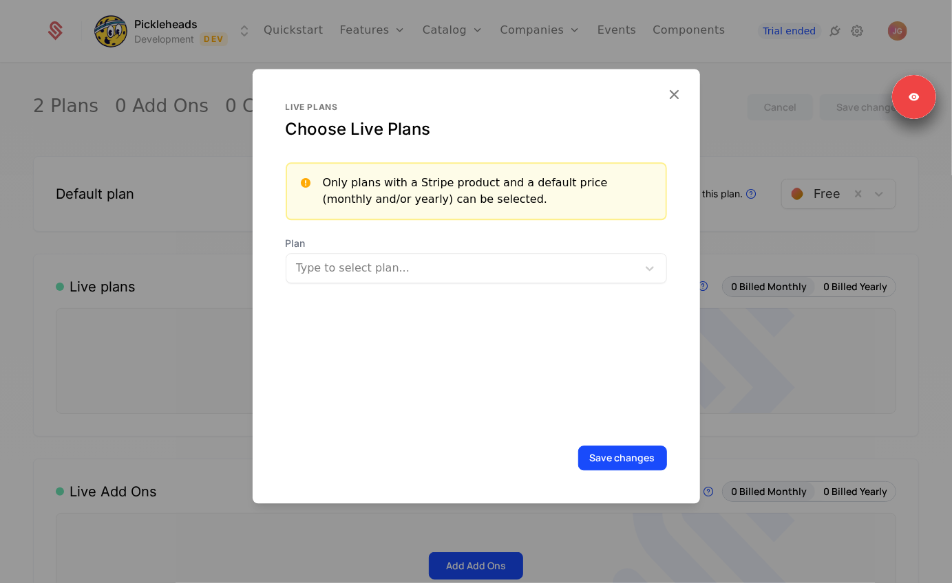
click at [435, 261] on div at bounding box center [463, 268] width 332 height 19
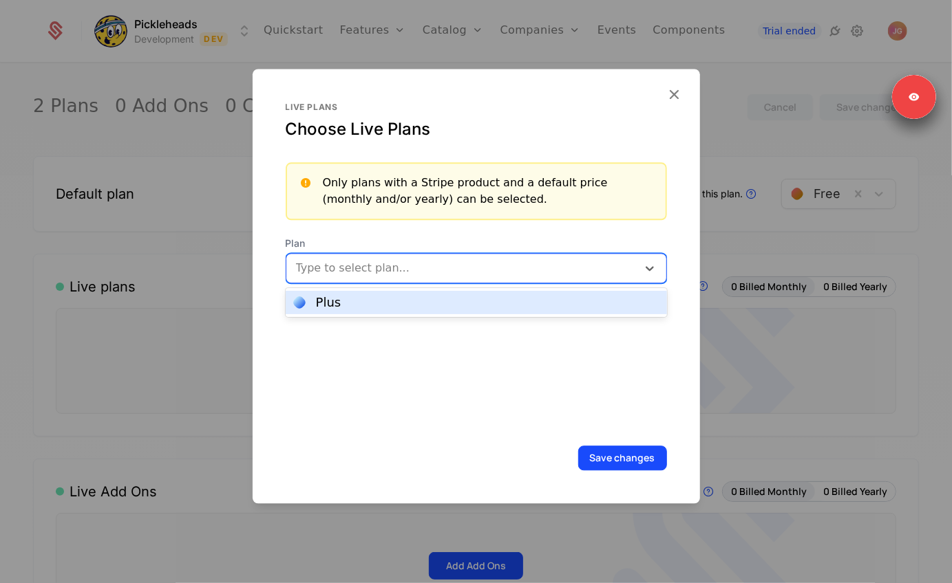
click at [411, 294] on div "Plus" at bounding box center [476, 302] width 381 height 23
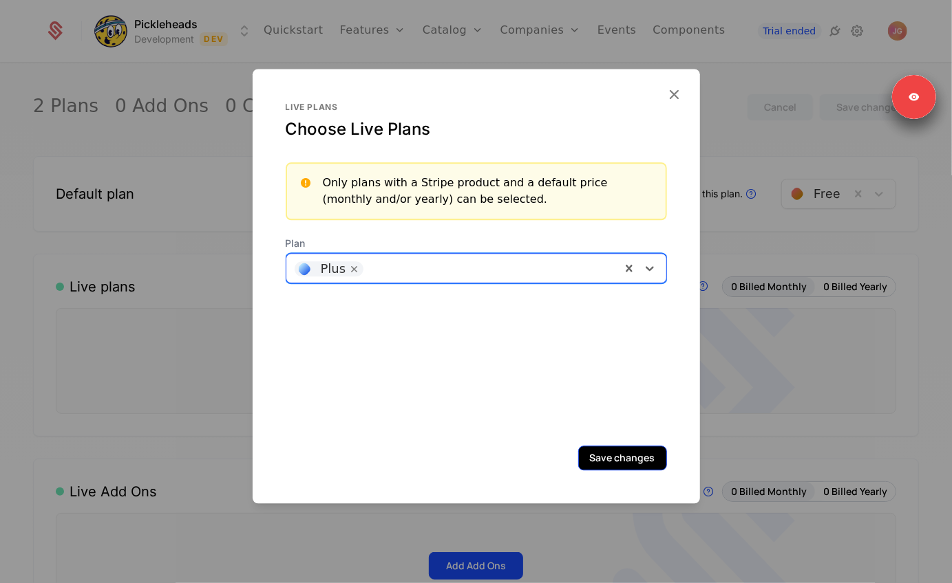
click at [634, 460] on button "Save changes" at bounding box center [622, 458] width 89 height 25
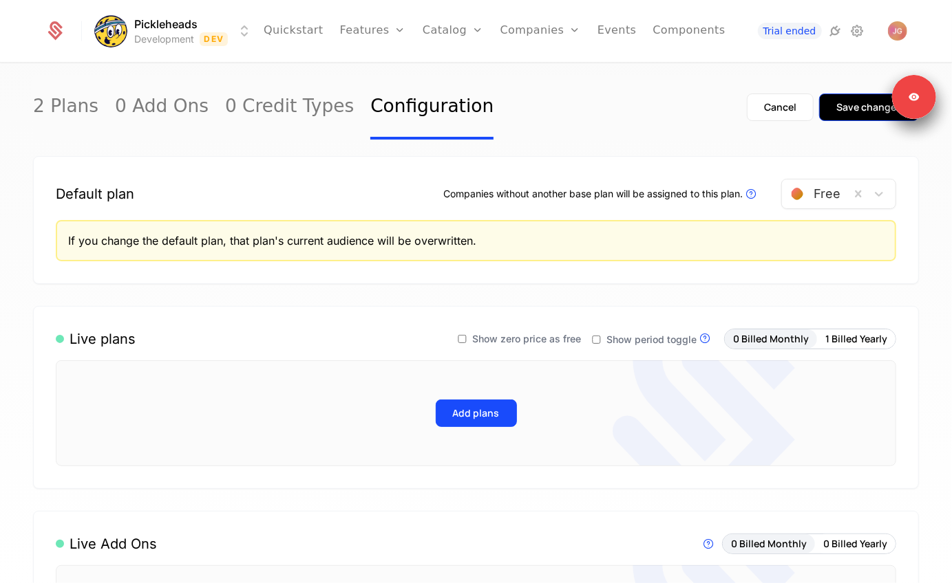
click at [847, 107] on div "Save changes" at bounding box center [868, 107] width 65 height 14
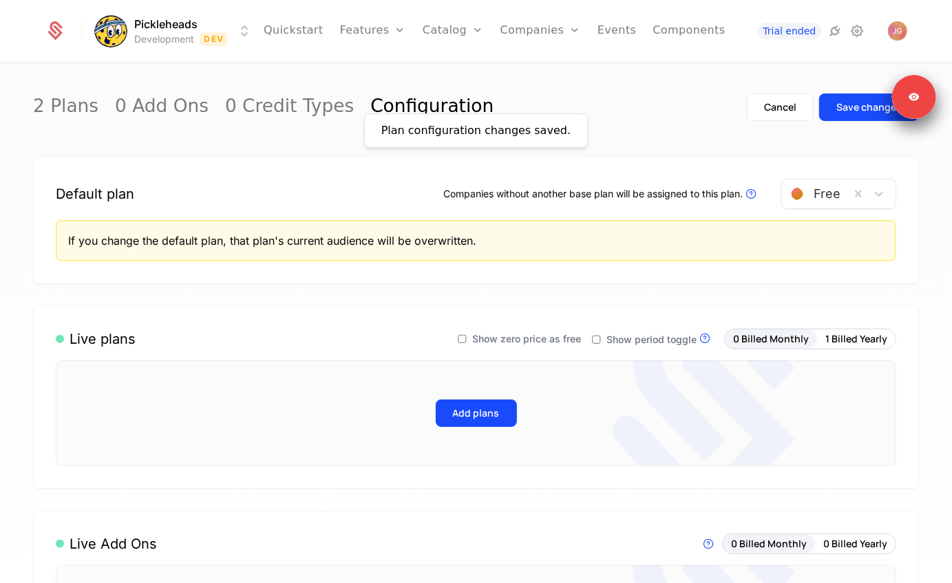
click at [755, 163] on div "Default plan Companies without another base plan will be assigned to this plan.…" at bounding box center [476, 220] width 886 height 128
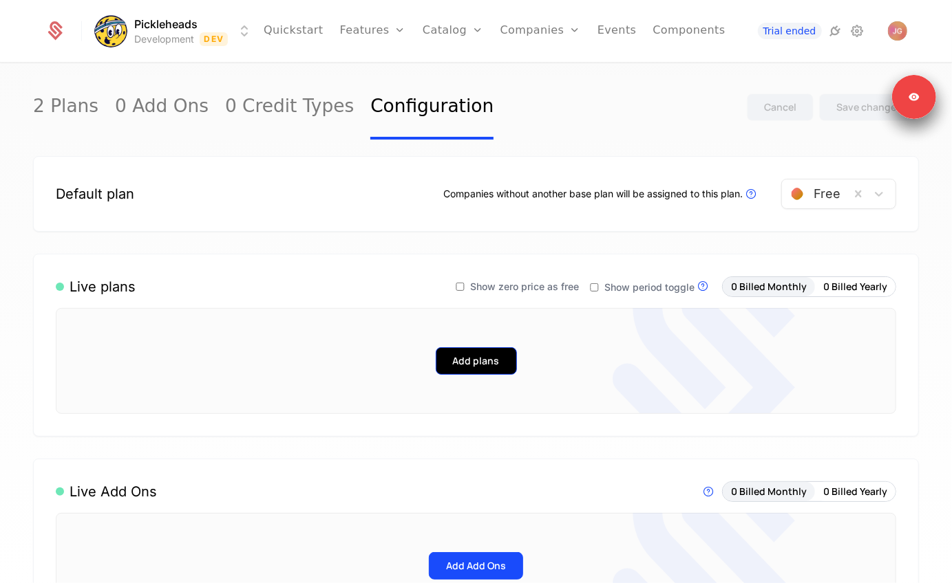
click at [508, 374] on button "Add plans" at bounding box center [476, 361] width 81 height 28
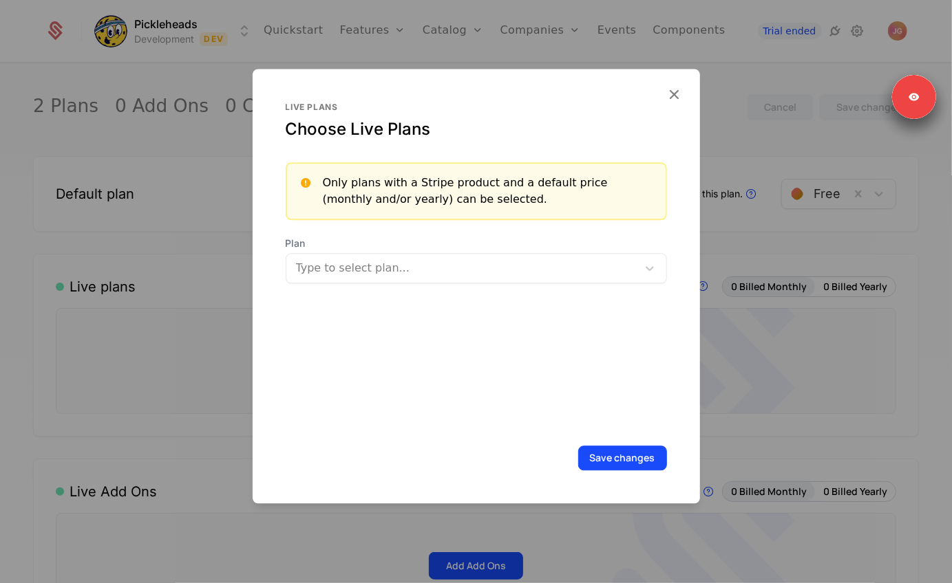
click at [462, 276] on div at bounding box center [463, 268] width 332 height 19
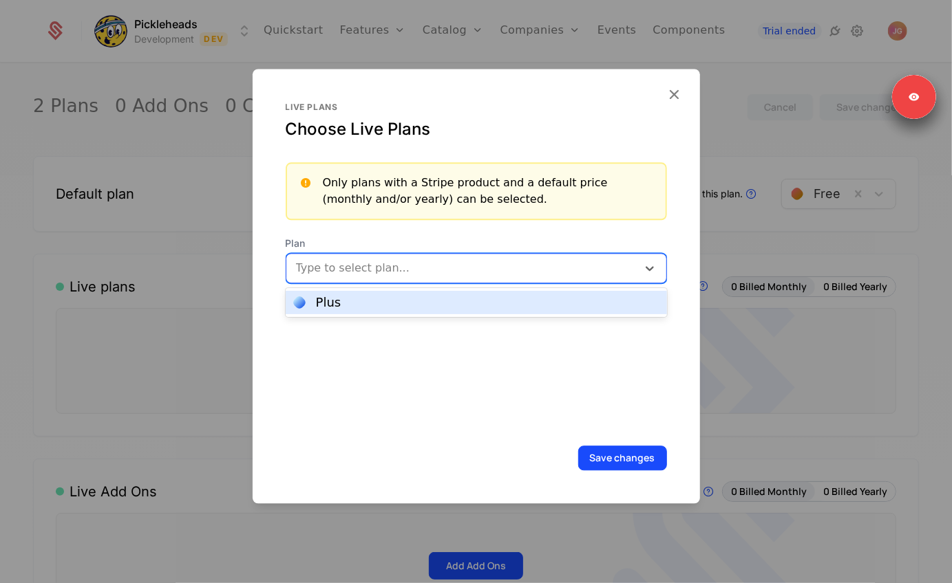
click at [395, 268] on div at bounding box center [463, 268] width 332 height 19
click at [365, 299] on div "Plus" at bounding box center [476, 303] width 365 height 12
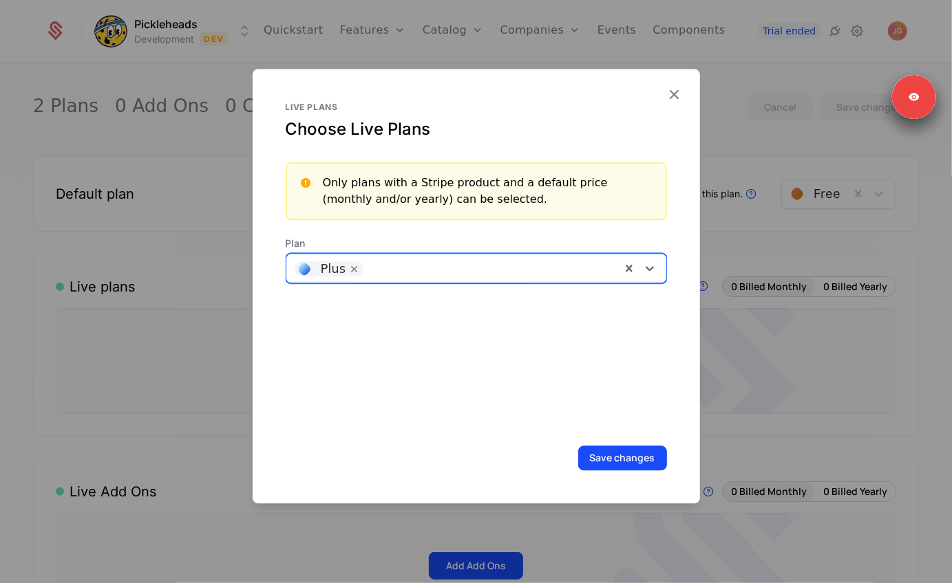
click at [448, 29] on div at bounding box center [476, 291] width 952 height 583
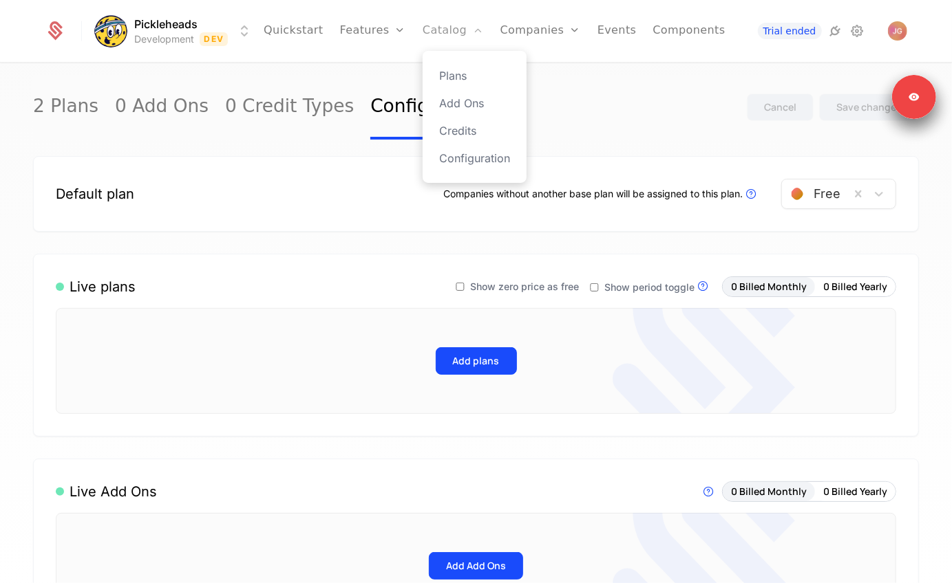
click at [430, 30] on link "Catalog" at bounding box center [452, 31] width 61 height 62
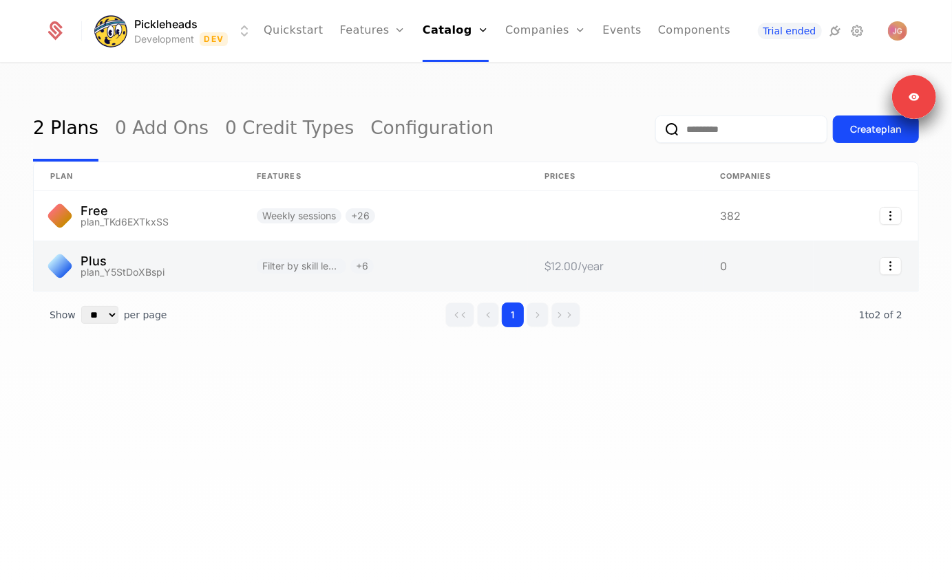
click at [187, 260] on link at bounding box center [137, 267] width 206 height 50
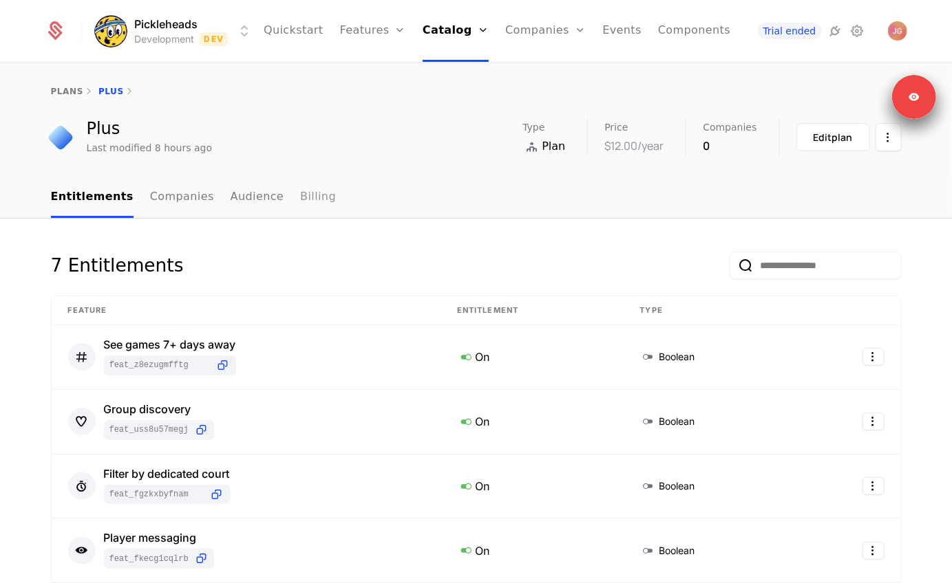
click at [300, 193] on link "Billing" at bounding box center [318, 198] width 36 height 41
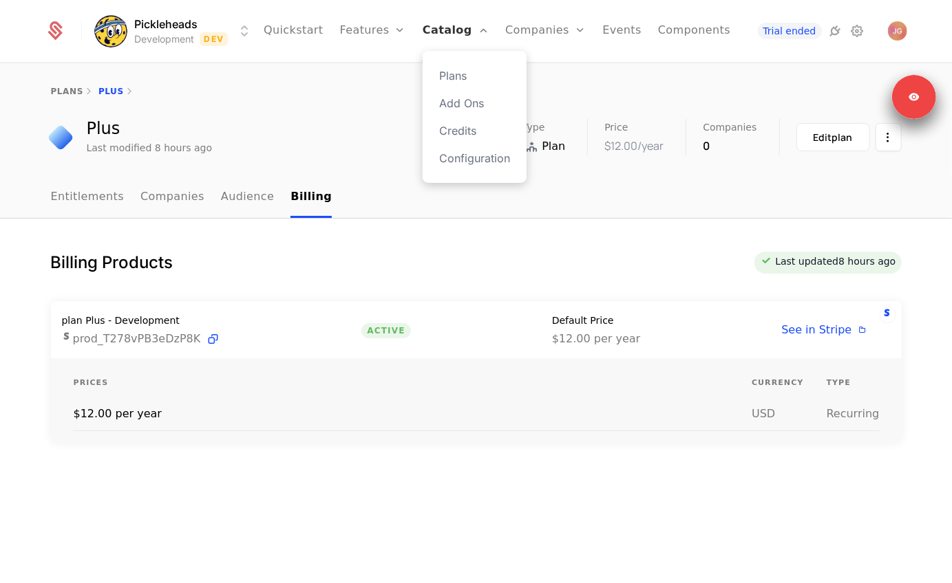
click at [445, 39] on link "Catalog" at bounding box center [455, 31] width 66 height 62
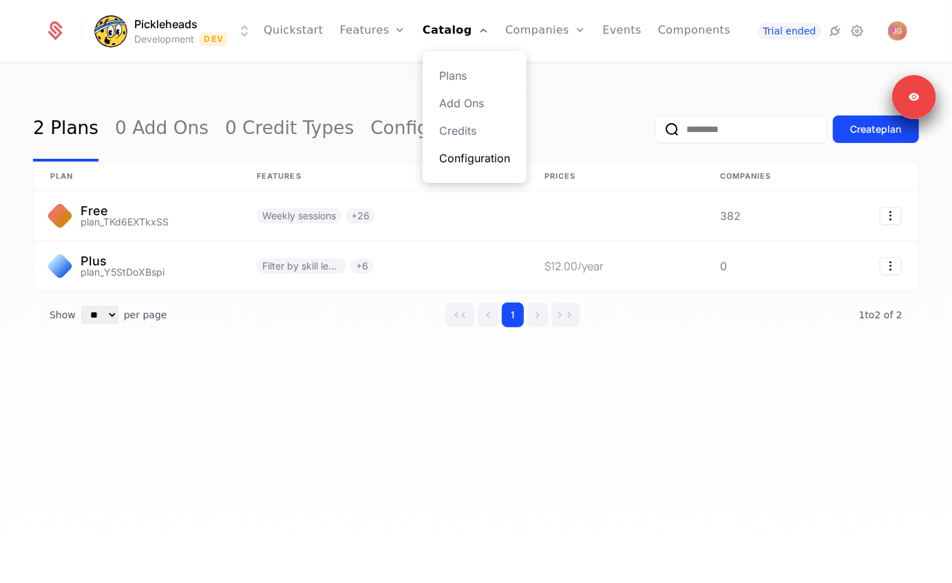
click at [451, 163] on link "Configuration" at bounding box center [474, 158] width 71 height 17
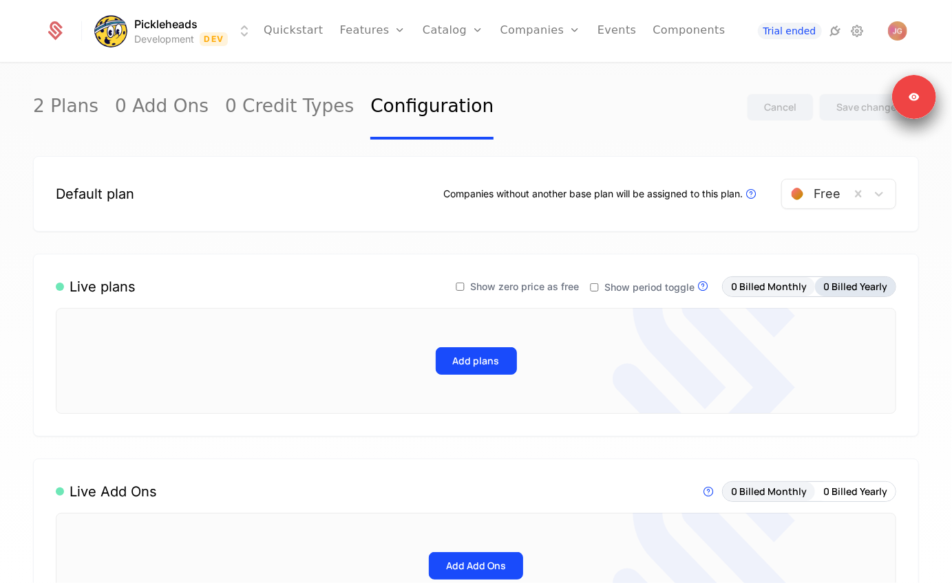
click at [839, 286] on button "0 Billed Yearly" at bounding box center [855, 286] width 81 height 19
click at [783, 281] on button "0 Billed Monthly" at bounding box center [768, 286] width 92 height 19
click at [524, 356] on div "Add plans" at bounding box center [476, 361] width 762 height 28
click at [486, 362] on button "Add plans" at bounding box center [476, 361] width 81 height 28
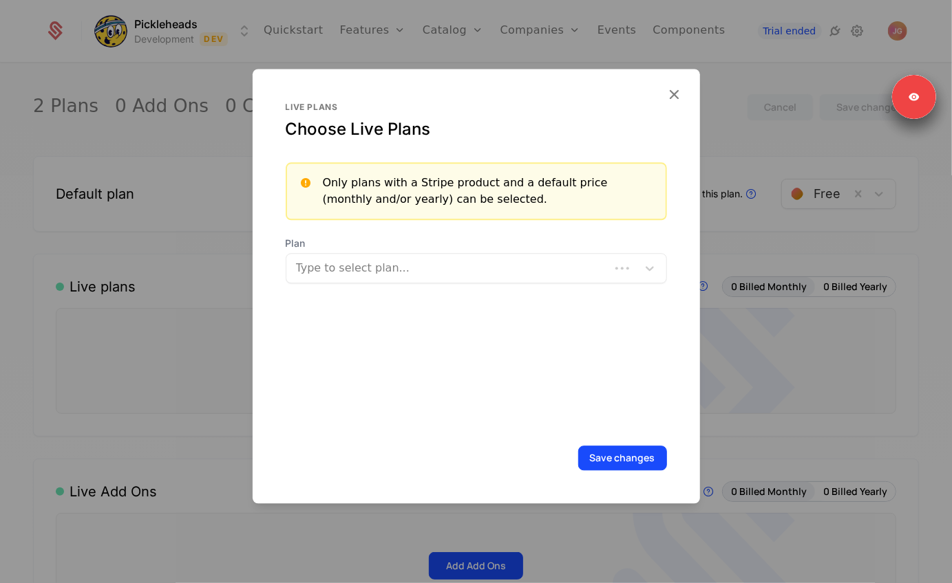
click at [371, 251] on div "Plan Type to select plan..." at bounding box center [476, 260] width 381 height 47
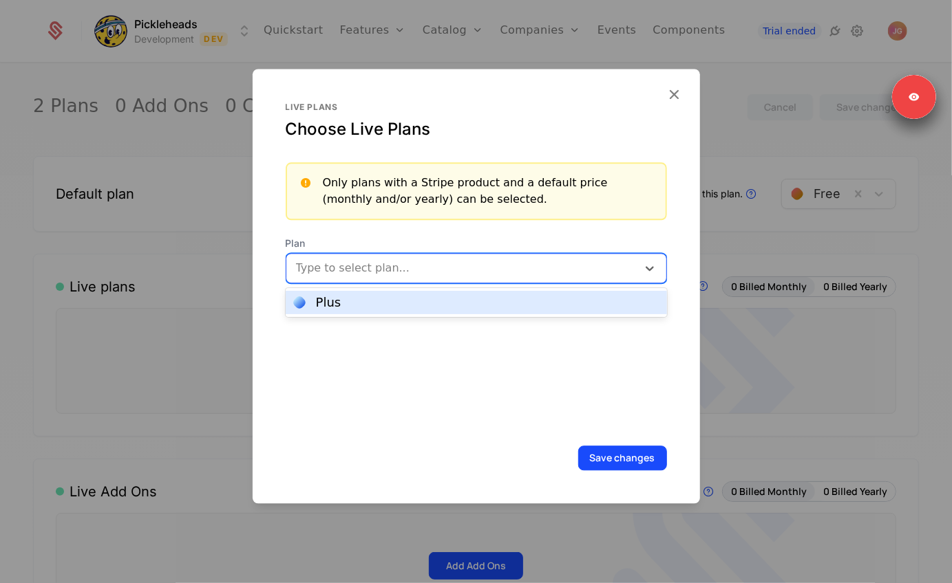
click at [360, 269] on div at bounding box center [463, 268] width 332 height 19
click at [358, 303] on div "Plus" at bounding box center [476, 303] width 365 height 12
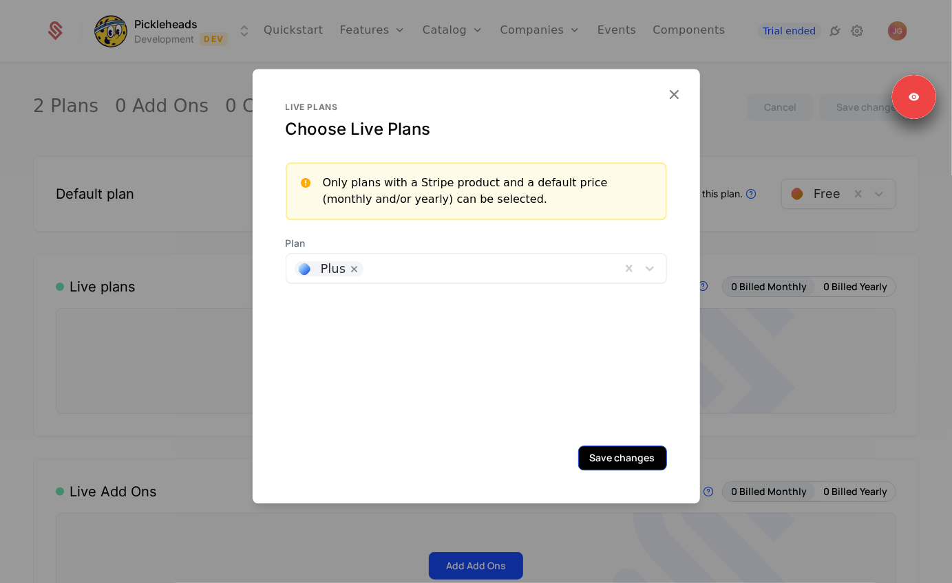
click at [619, 449] on button "Save changes" at bounding box center [622, 458] width 89 height 25
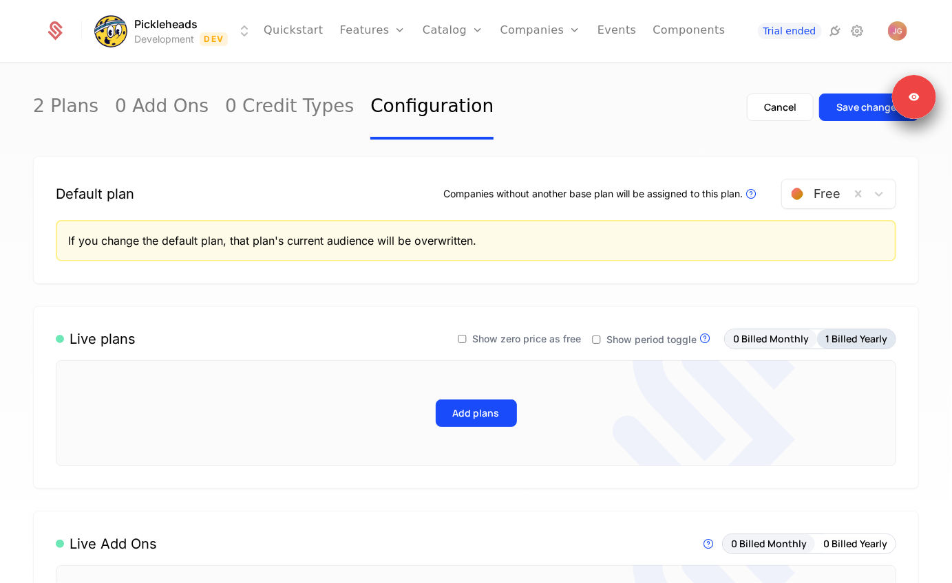
click at [843, 335] on button "1 Billed Yearly" at bounding box center [856, 339] width 78 height 19
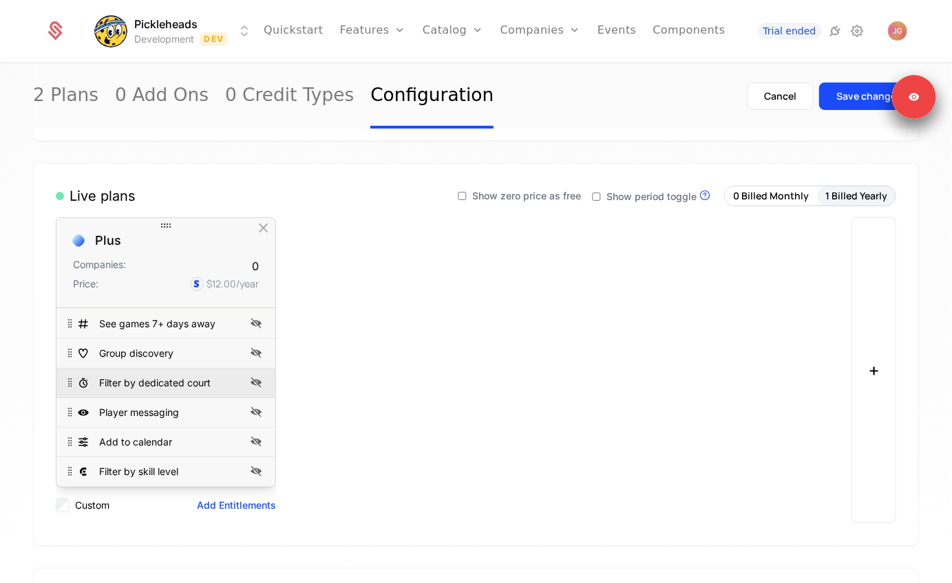
scroll to position [133, 0]
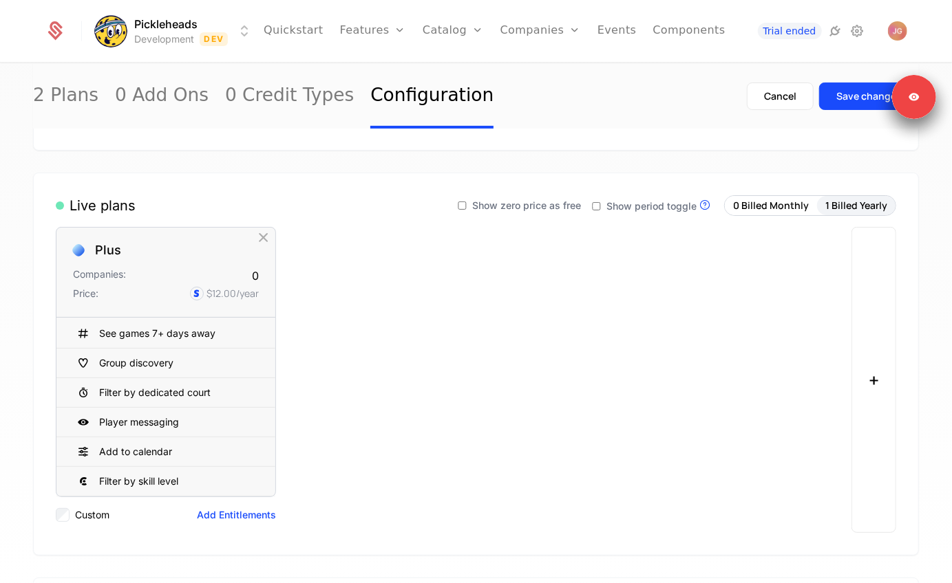
click at [682, 303] on div "Plus Companies: 0 Price: $12.00 /year See games 7+ days away Group discovery Fi…" at bounding box center [449, 380] width 787 height 306
click at [403, 23] on ul "Quickstart Features Features Flags Catalog Plans Add Ons Credits Configuration …" at bounding box center [495, 31] width 462 height 62
click at [434, 25] on link "Catalog" at bounding box center [452, 31] width 61 height 62
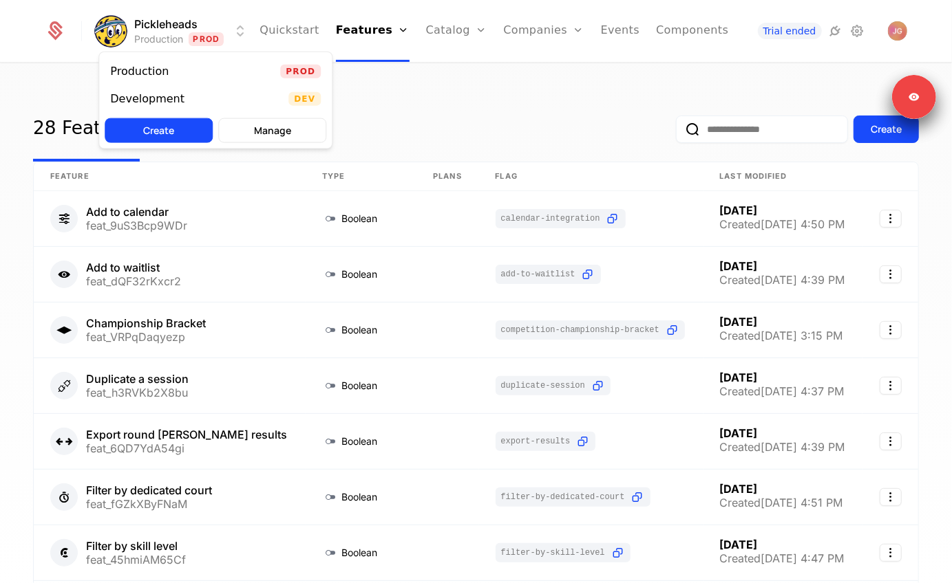
click at [136, 34] on html "Pickleheads Production Prod Quickstart Features Features Flags Catalog Plans Ad…" at bounding box center [476, 291] width 952 height 583
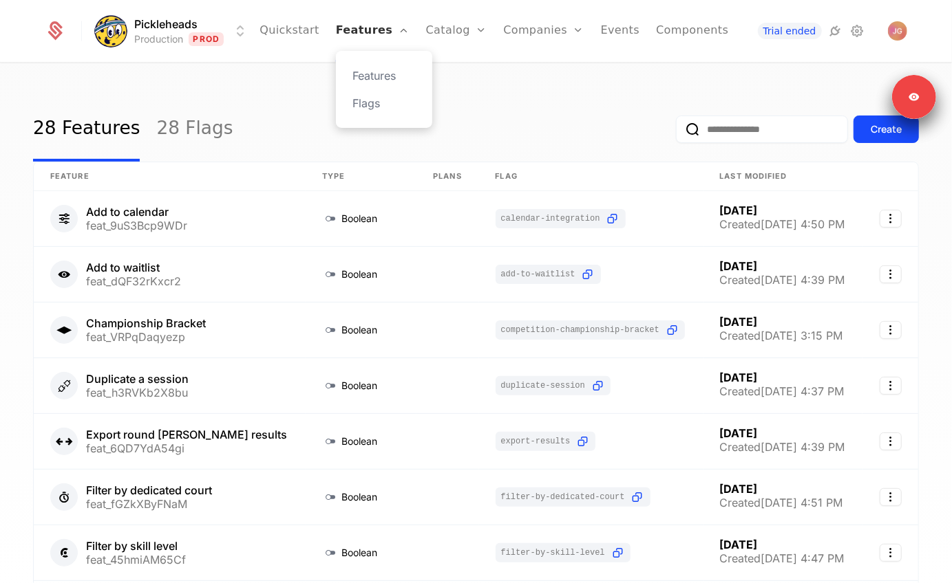
click at [361, 25] on html "Pickleheads Production Prod Quickstart Features Features Flags Catalog Plans Ad…" at bounding box center [476, 291] width 952 height 583
click at [444, 158] on link "Configuration" at bounding box center [477, 158] width 71 height 17
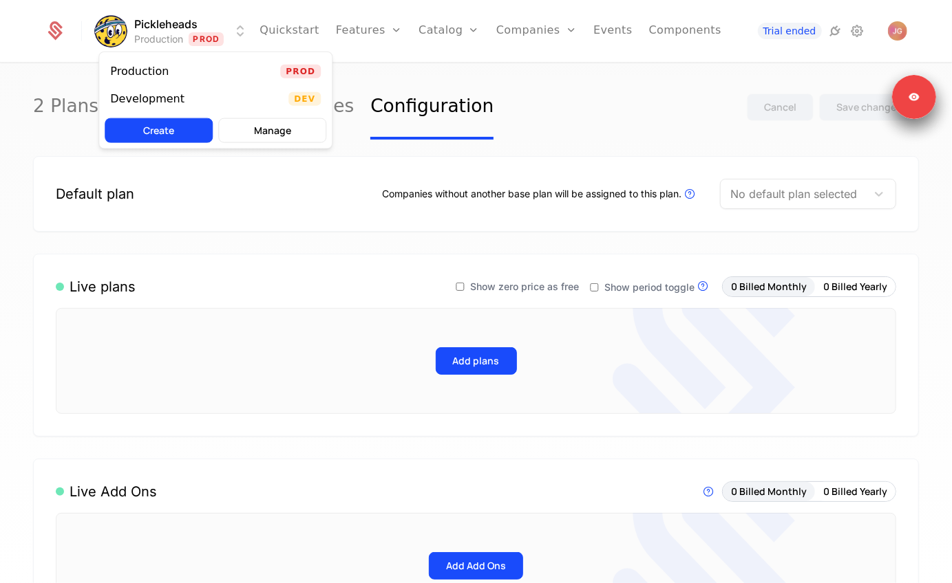
click at [182, 30] on html "Pickleheads Production Prod Quickstart Features Features Flags Catalog Plans Ad…" at bounding box center [476, 291] width 952 height 583
click at [179, 105] on div "Development" at bounding box center [152, 99] width 85 height 14
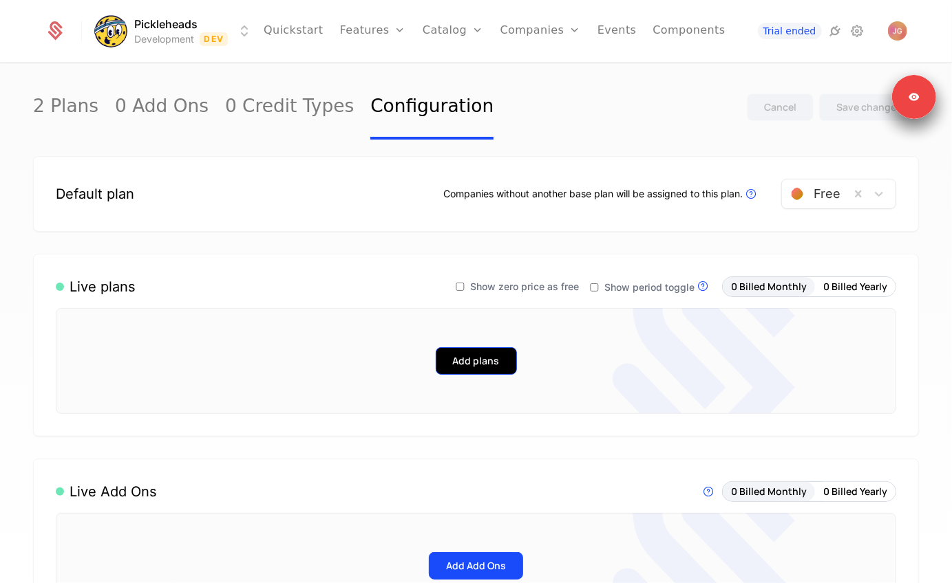
click at [473, 372] on button "Add plans" at bounding box center [476, 361] width 81 height 28
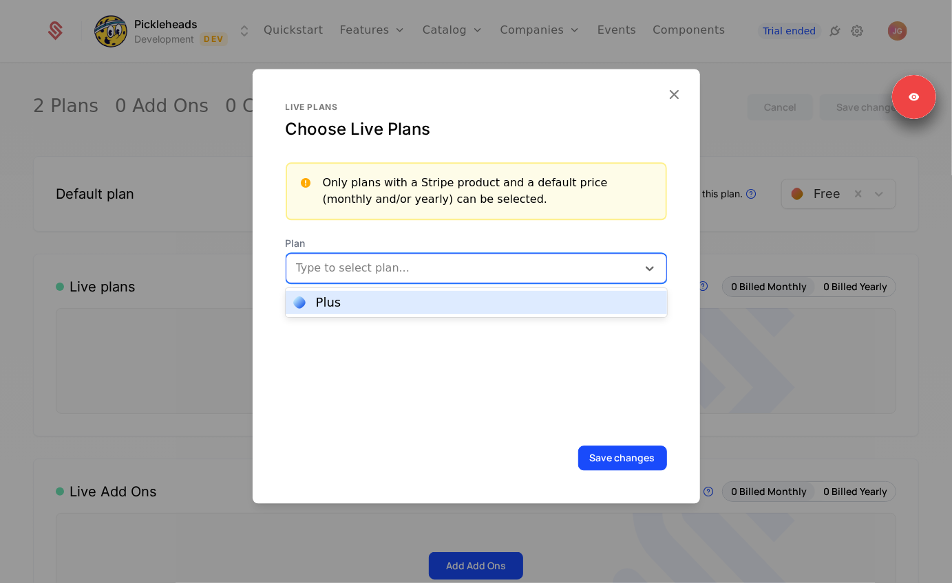
click at [405, 266] on div at bounding box center [463, 268] width 332 height 19
click at [385, 302] on div "Plus" at bounding box center [476, 303] width 365 height 12
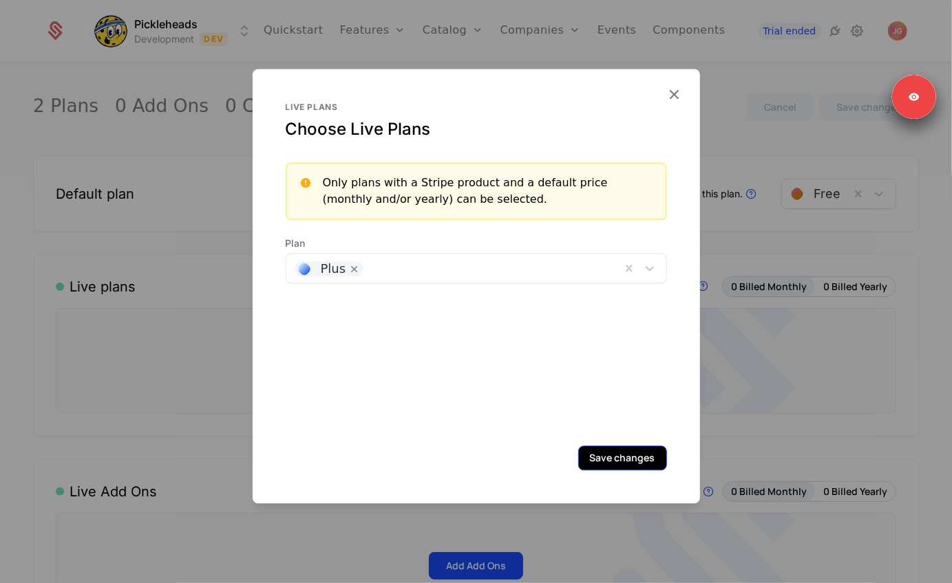
click at [609, 453] on button "Save changes" at bounding box center [622, 458] width 89 height 25
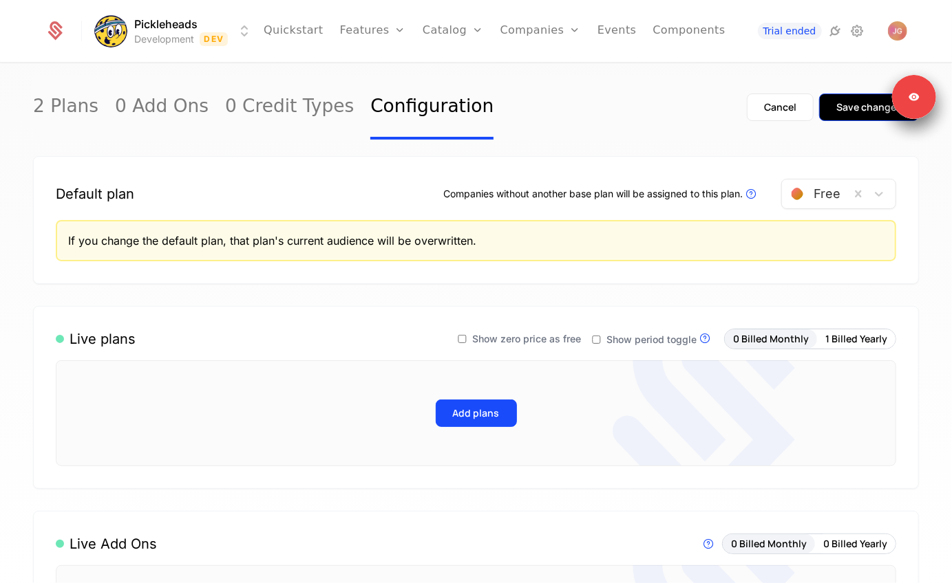
click at [846, 96] on button "Save changes" at bounding box center [869, 108] width 100 height 28
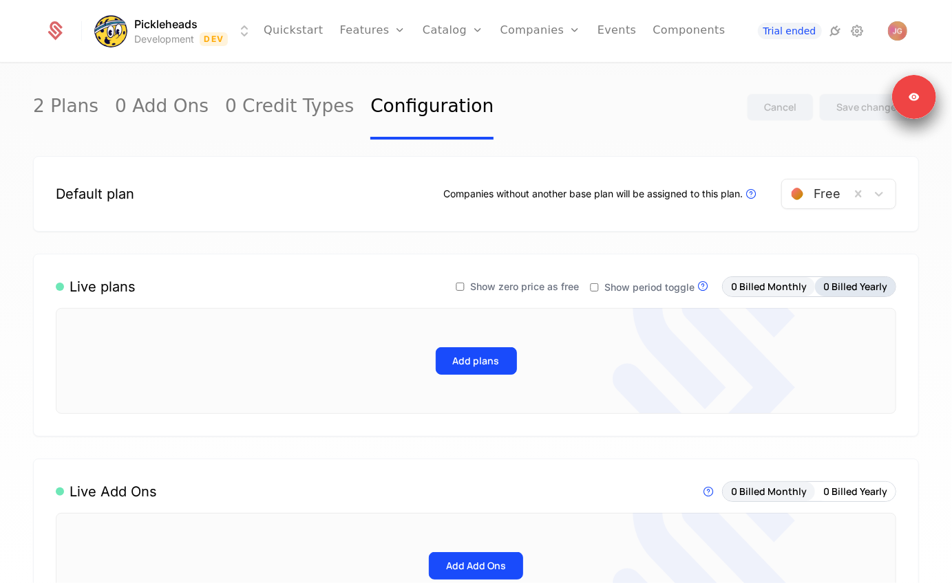
click at [843, 289] on button "0 Billed Yearly" at bounding box center [855, 286] width 81 height 19
click at [857, 293] on button "0 Billed Yearly" at bounding box center [855, 286] width 81 height 19
click at [768, 292] on button "0 Billed Monthly" at bounding box center [768, 286] width 92 height 19
click at [877, 275] on div "Live plans Show zero price as free Show period toggle Live Plans are visible in…" at bounding box center [476, 345] width 886 height 183
click at [870, 287] on button "0 Billed Yearly" at bounding box center [855, 286] width 81 height 19
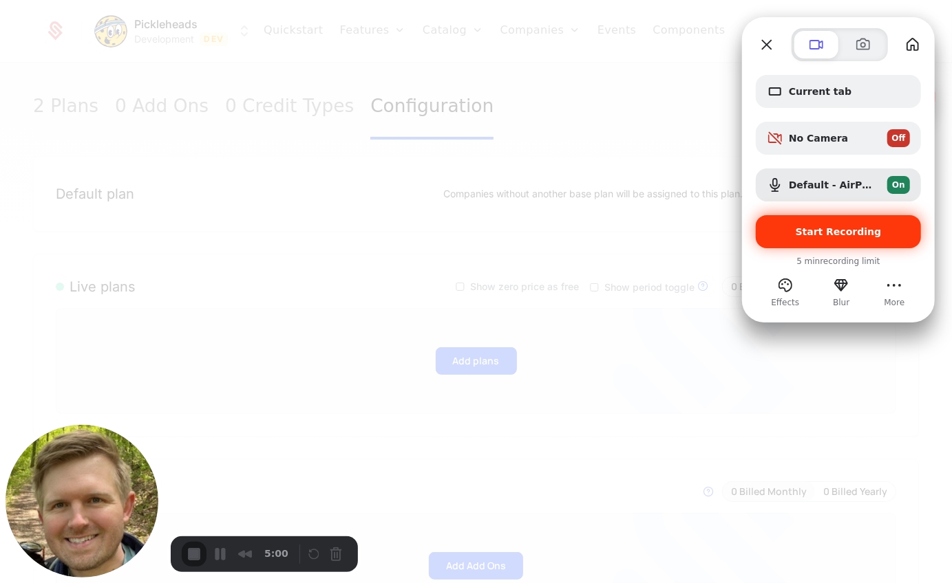
click at [811, 227] on span "Start Recording" at bounding box center [838, 231] width 86 height 11
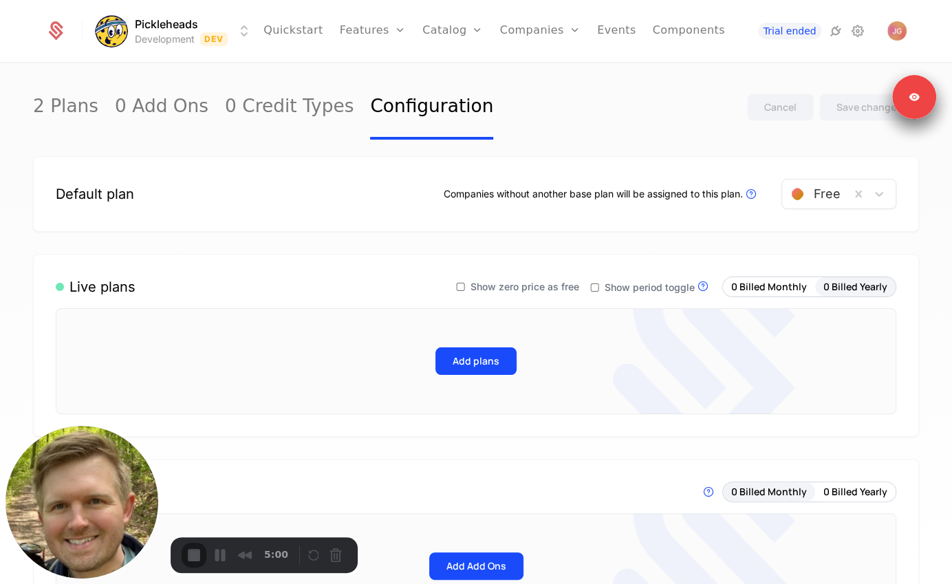
click at [328, 559] on button "Cancel Recording" at bounding box center [339, 557] width 22 height 22
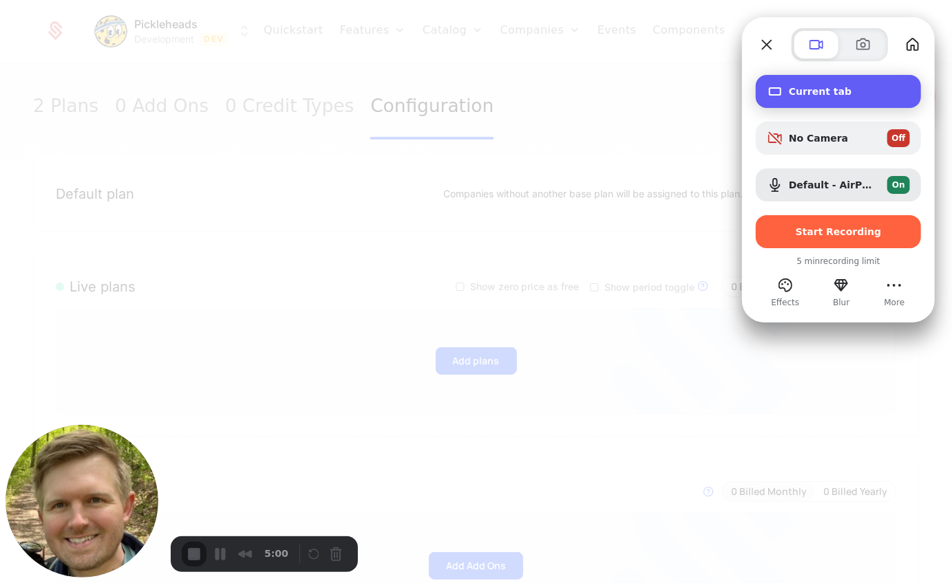
click at [806, 97] on div "Current tab" at bounding box center [838, 91] width 165 height 33
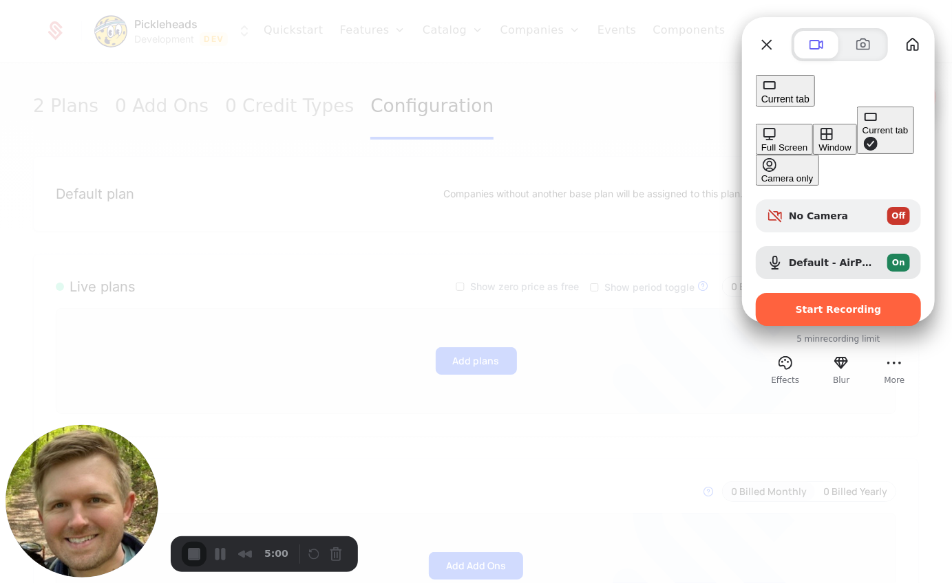
click at [761, 142] on div "Full Screen" at bounding box center [784, 147] width 46 height 10
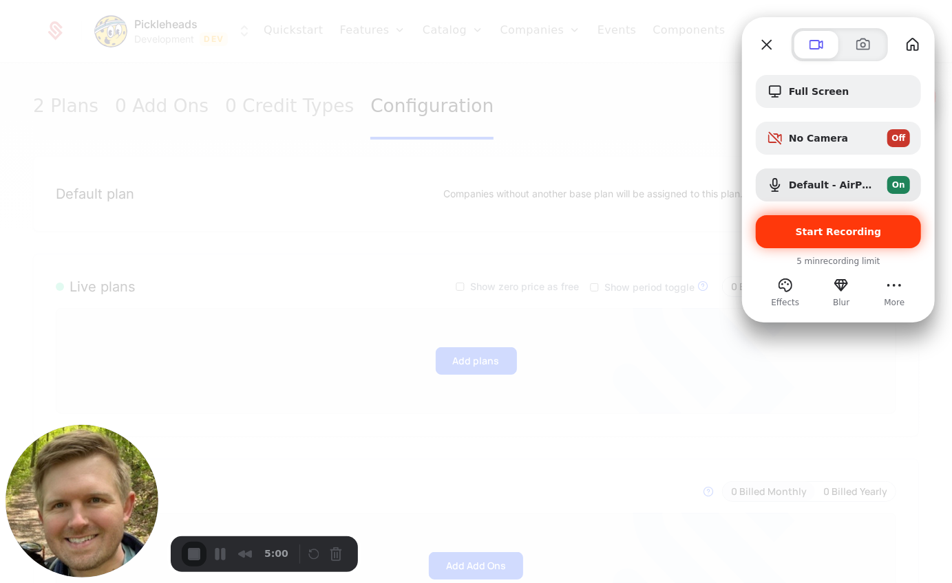
click at [839, 232] on span "Start Recording" at bounding box center [838, 231] width 86 height 11
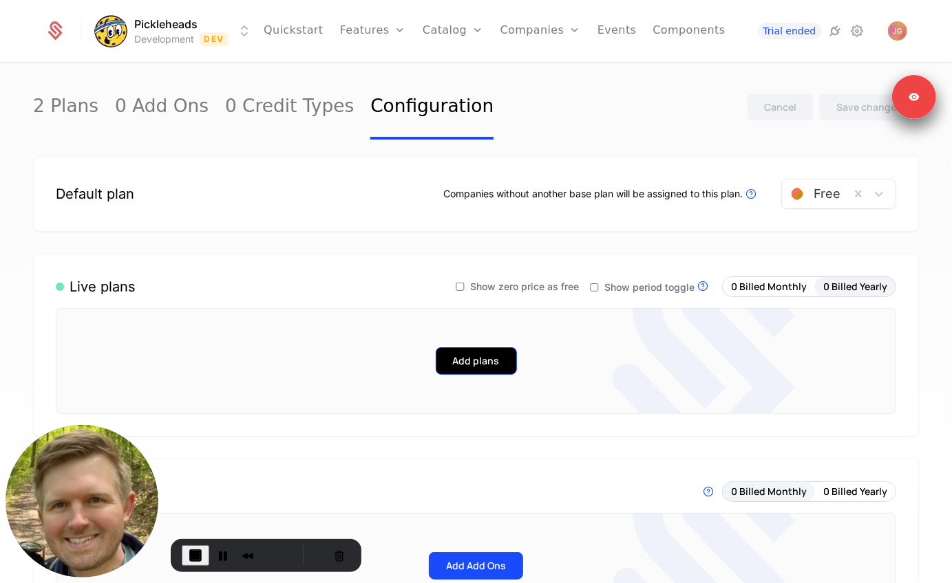
click at [481, 361] on button "Add plans" at bounding box center [476, 361] width 81 height 28
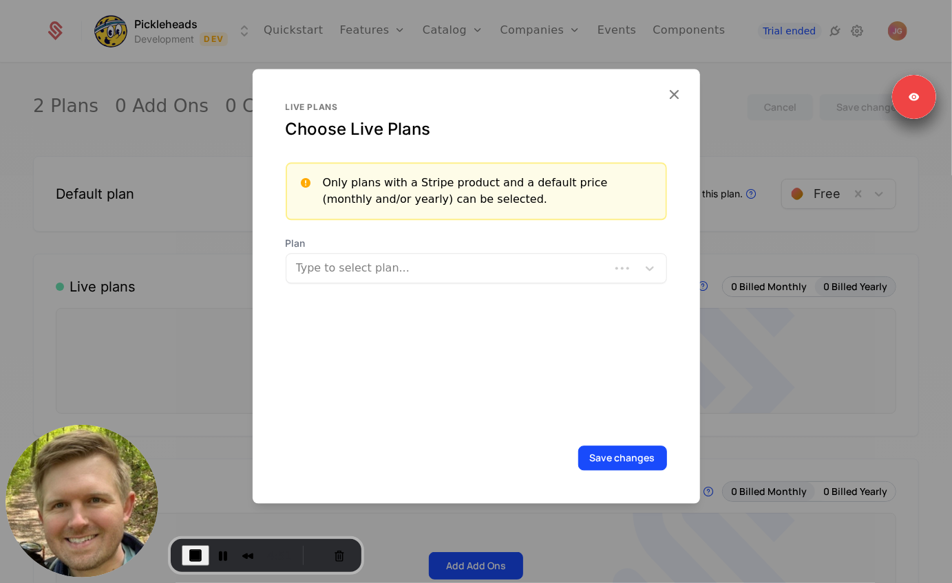
click at [340, 251] on div "Plan Type to select plan..." at bounding box center [476, 260] width 381 height 47
click at [334, 267] on div at bounding box center [463, 268] width 332 height 19
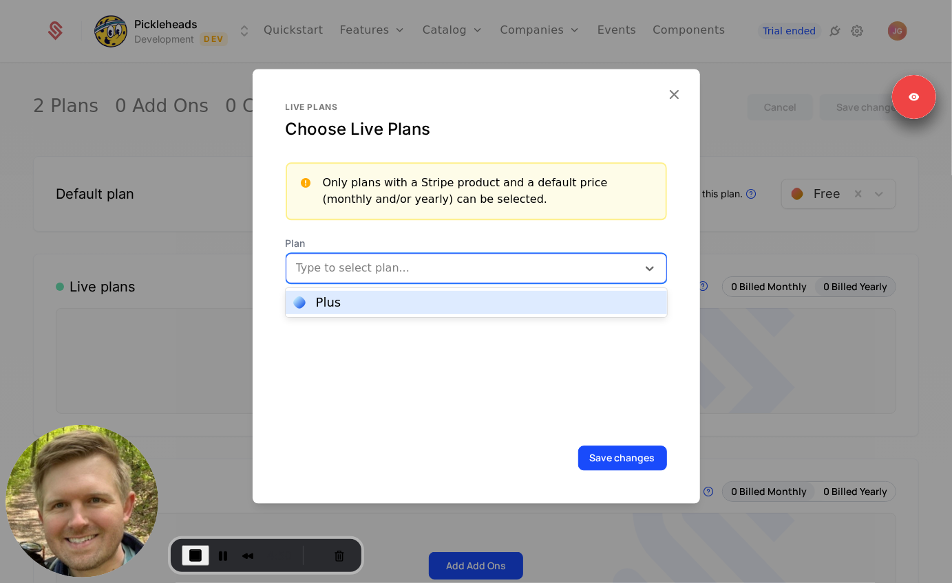
click at [334, 300] on div "Plus" at bounding box center [328, 303] width 25 height 12
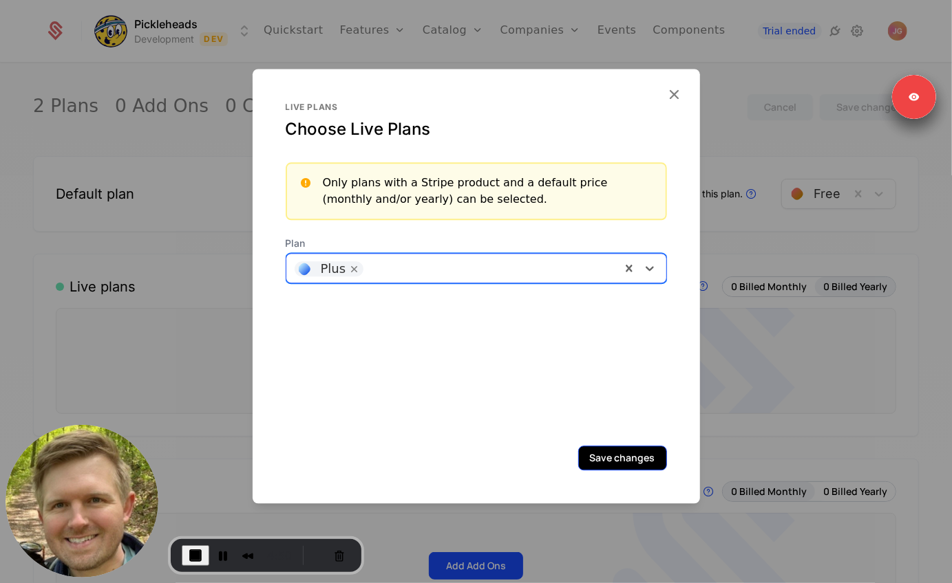
click at [596, 457] on button "Save changes" at bounding box center [622, 458] width 89 height 25
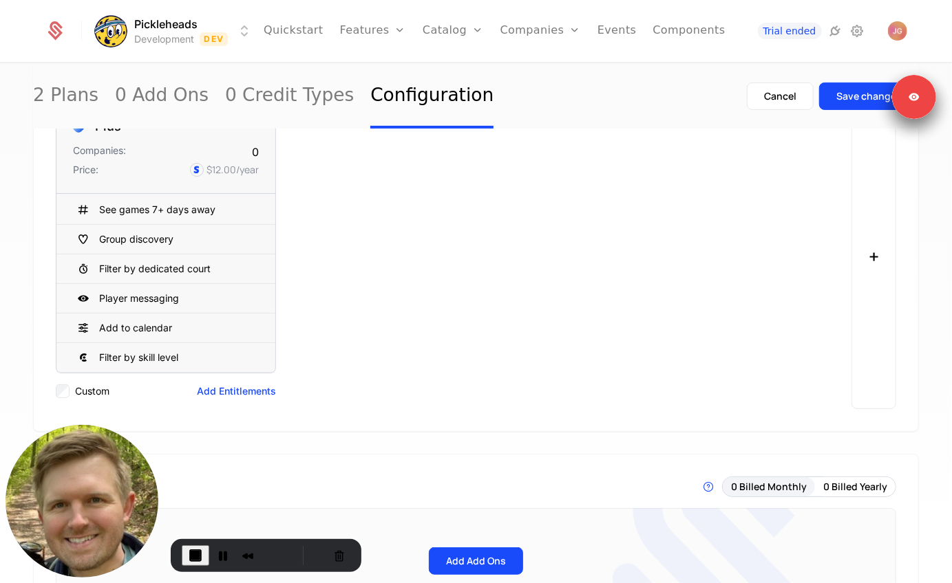
scroll to position [182, 0]
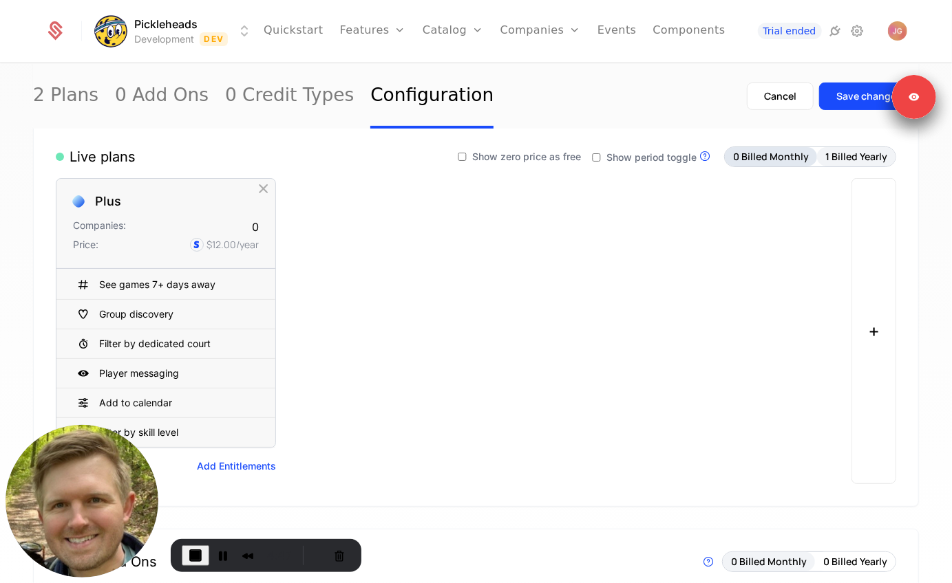
click at [758, 158] on button "0 Billed Monthly" at bounding box center [771, 156] width 92 height 19
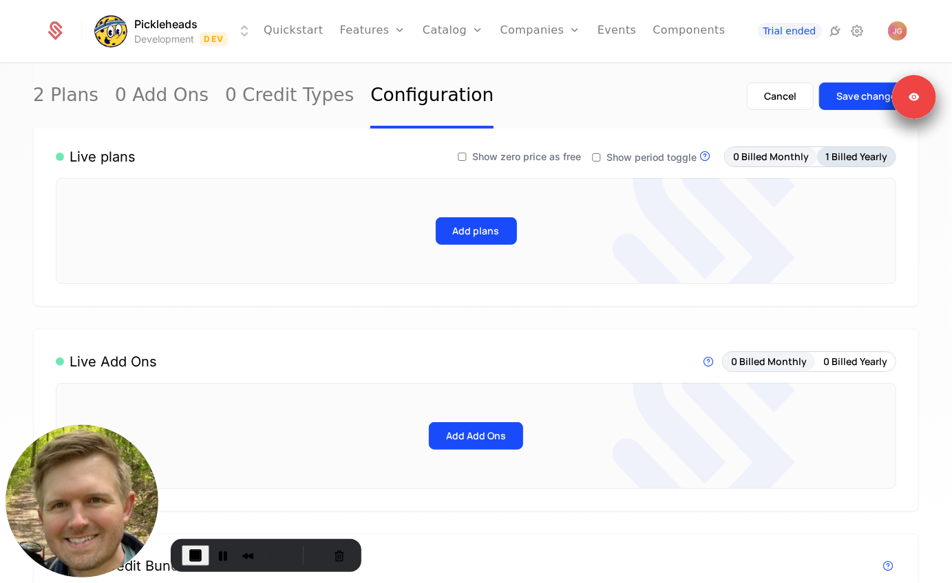
click at [850, 158] on button "1 Billed Yearly" at bounding box center [856, 156] width 78 height 19
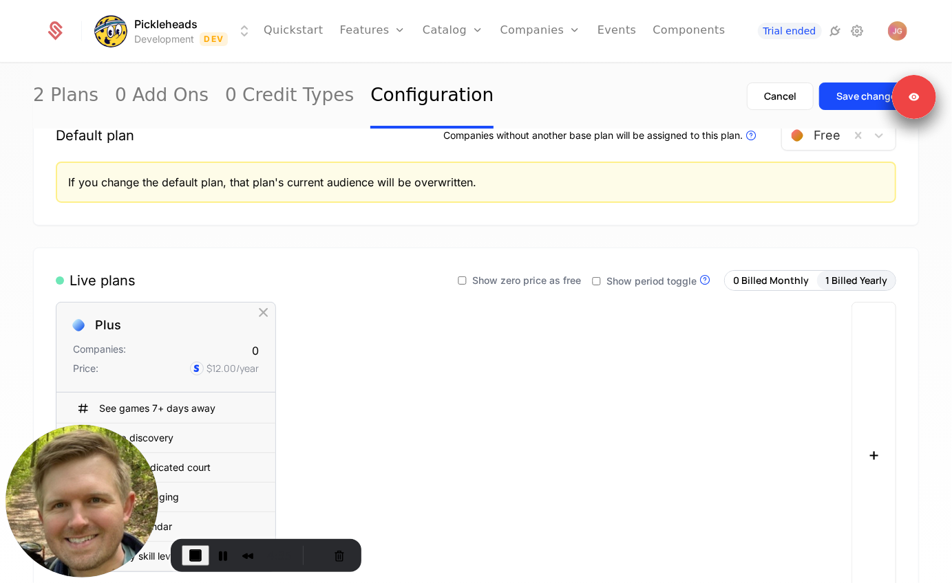
scroll to position [0, 0]
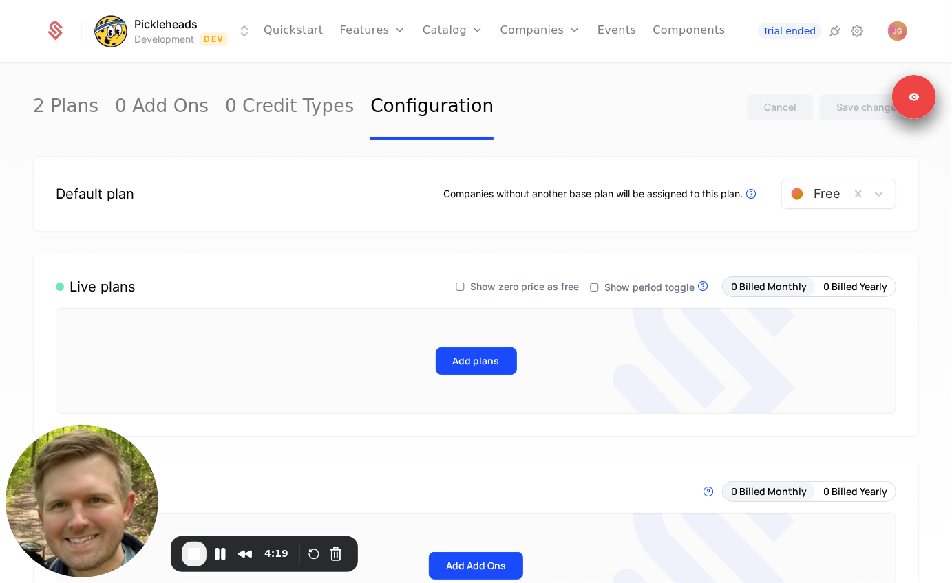
click at [641, 370] on icon at bounding box center [703, 362] width 182 height 240
click at [520, 372] on div "Add plans" at bounding box center [476, 361] width 762 height 28
click at [487, 371] on button "Add plans" at bounding box center [476, 361] width 81 height 28
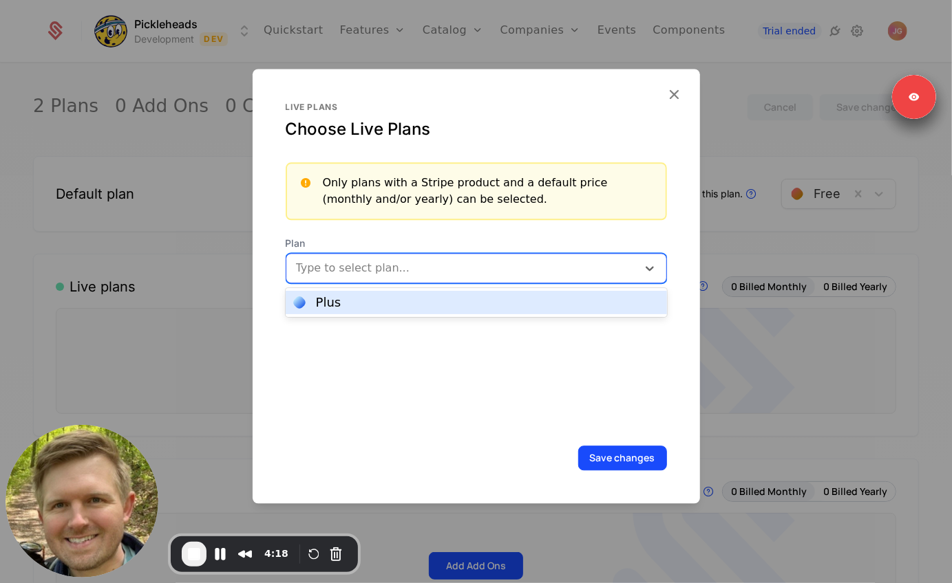
click at [453, 271] on div at bounding box center [463, 268] width 332 height 19
click at [405, 318] on div "Live plans Choose Live Plans Only plans with a Stripe product and a default pri…" at bounding box center [476, 266] width 381 height 328
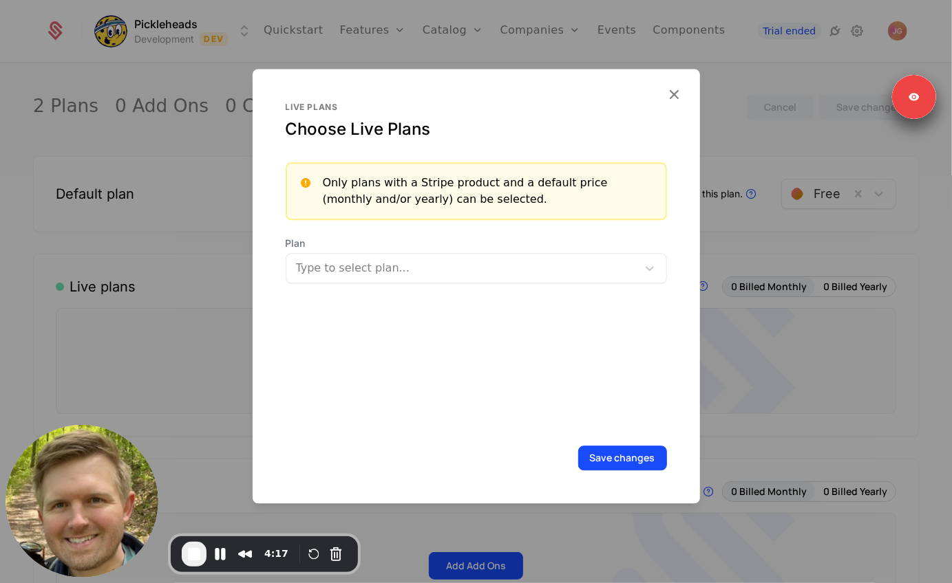
click at [431, 256] on div "Type to select plan..." at bounding box center [461, 268] width 351 height 25
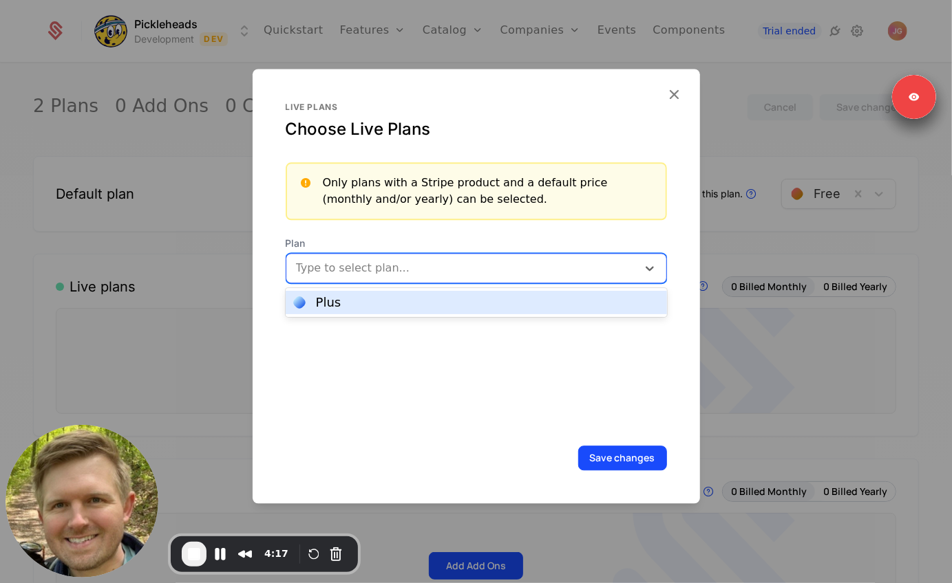
click at [411, 306] on div "Plus" at bounding box center [476, 303] width 365 height 12
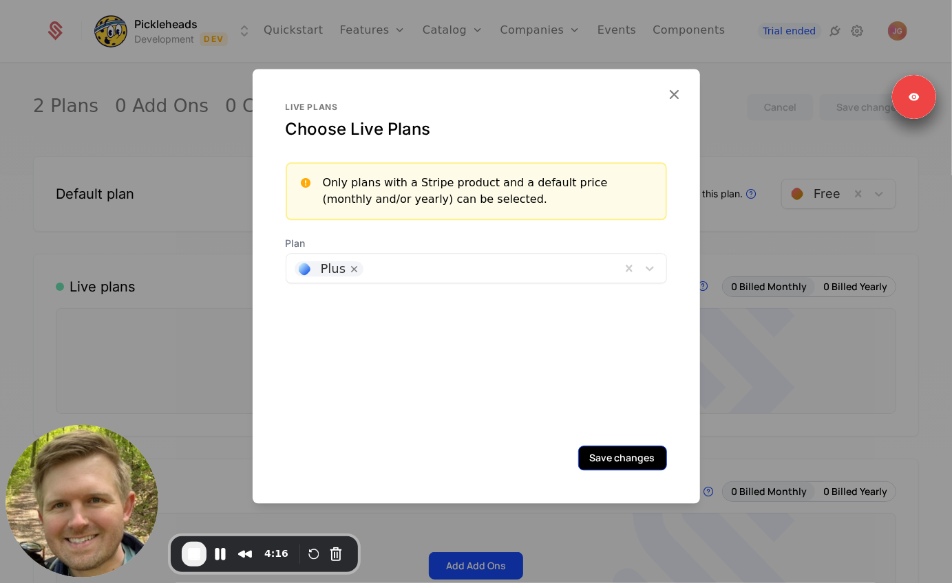
click at [630, 453] on button "Save changes" at bounding box center [622, 458] width 89 height 25
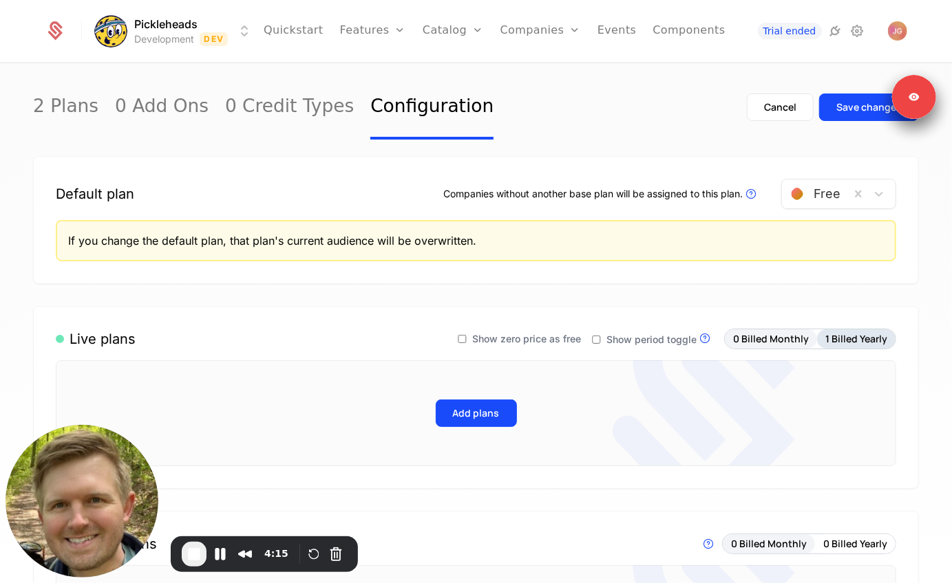
click at [849, 337] on button "1 Billed Yearly" at bounding box center [856, 339] width 78 height 19
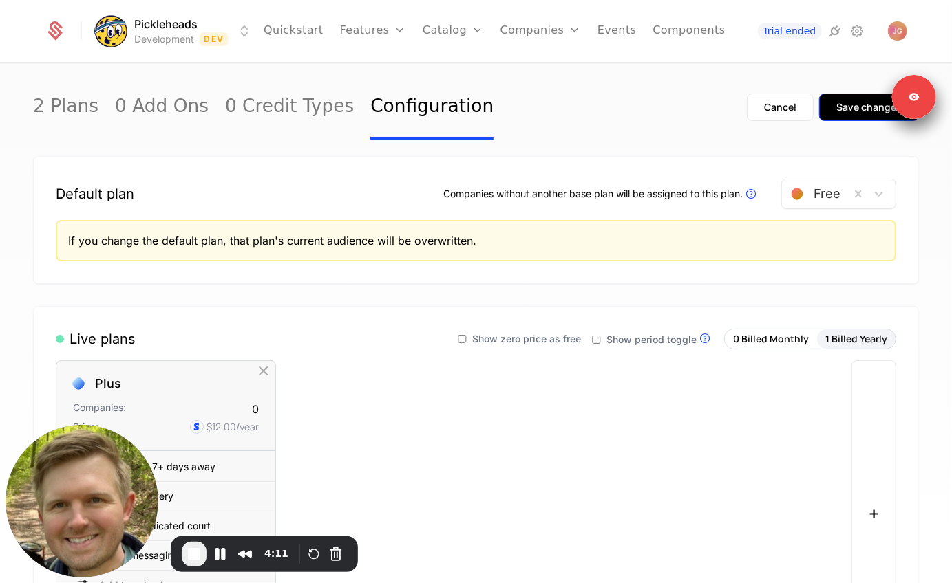
click at [851, 114] on div "Save changes" at bounding box center [868, 107] width 65 height 14
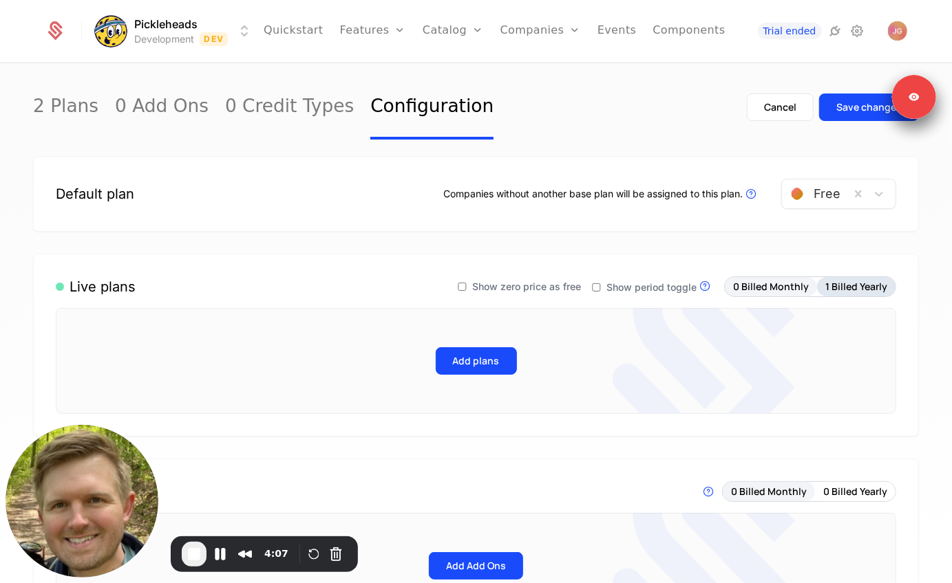
click at [839, 288] on button "1 Billed Yearly" at bounding box center [856, 286] width 78 height 19
click at [786, 287] on button "0 Billed Monthly" at bounding box center [771, 286] width 92 height 19
click at [830, 281] on button "1 Billed Yearly" at bounding box center [856, 286] width 78 height 19
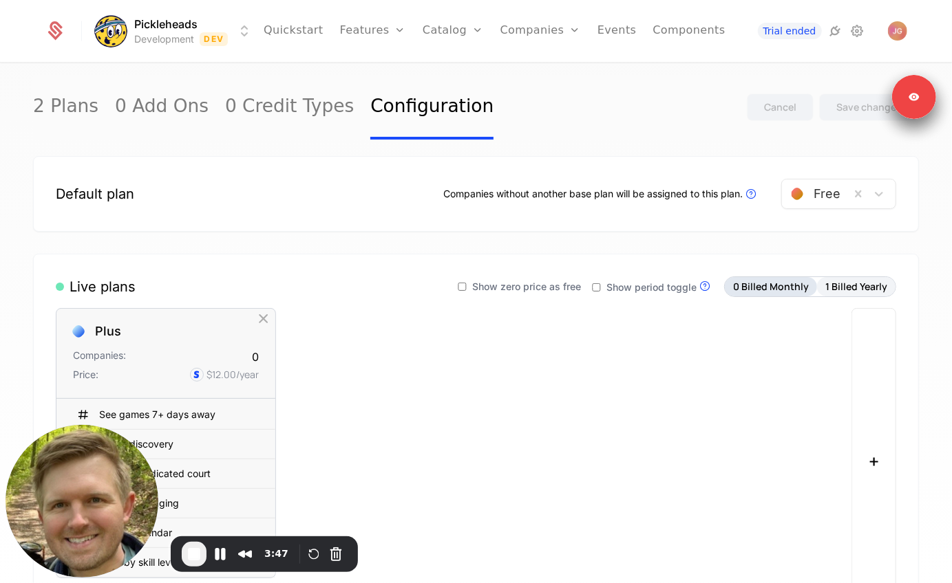
click at [756, 281] on button "0 Billed Monthly" at bounding box center [771, 286] width 92 height 19
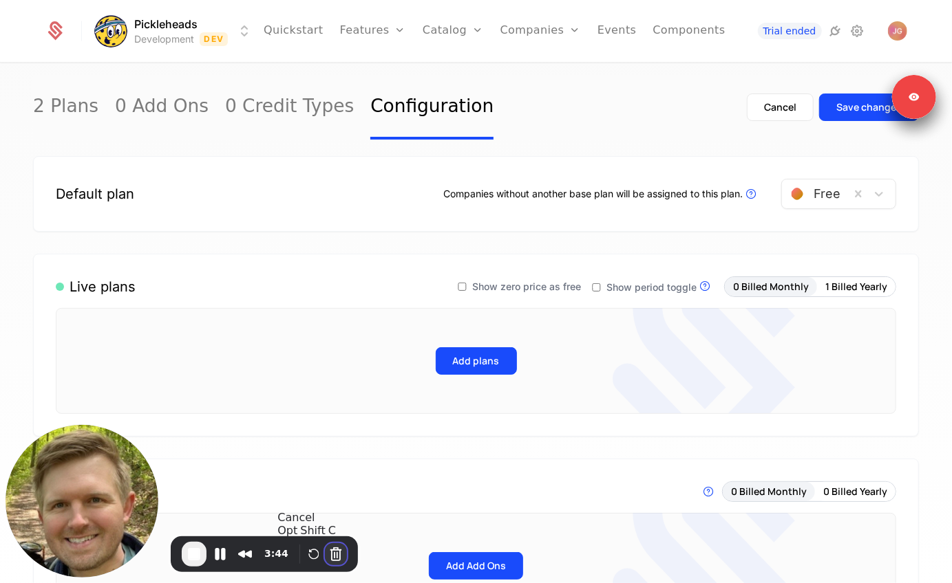
click at [336, 556] on button "Cancel Recording" at bounding box center [336, 555] width 22 height 22
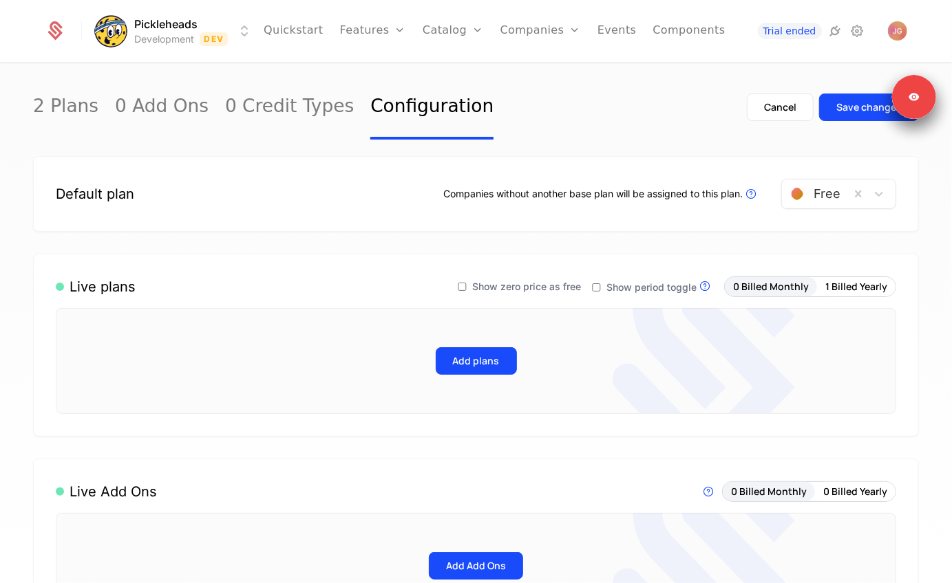
click at [539, 100] on div "2 Plans 0 Add Ons 0 Credit Types Configuration Cancel Save changes" at bounding box center [476, 107] width 886 height 65
click at [847, 293] on button "0 Billed Yearly" at bounding box center [855, 286] width 81 height 19
click at [783, 290] on button "0 Billed Monthly" at bounding box center [768, 286] width 92 height 19
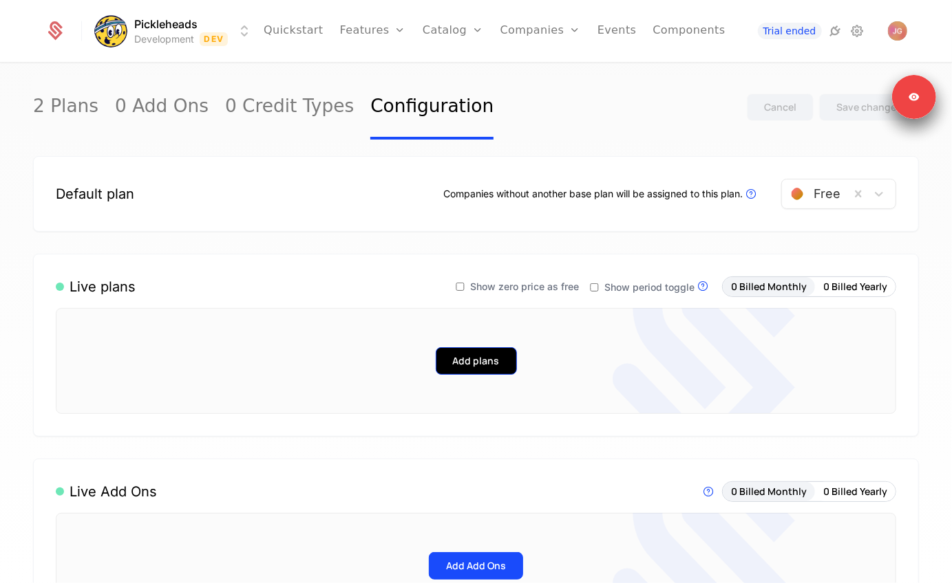
click at [489, 353] on button "Add plans" at bounding box center [476, 361] width 81 height 28
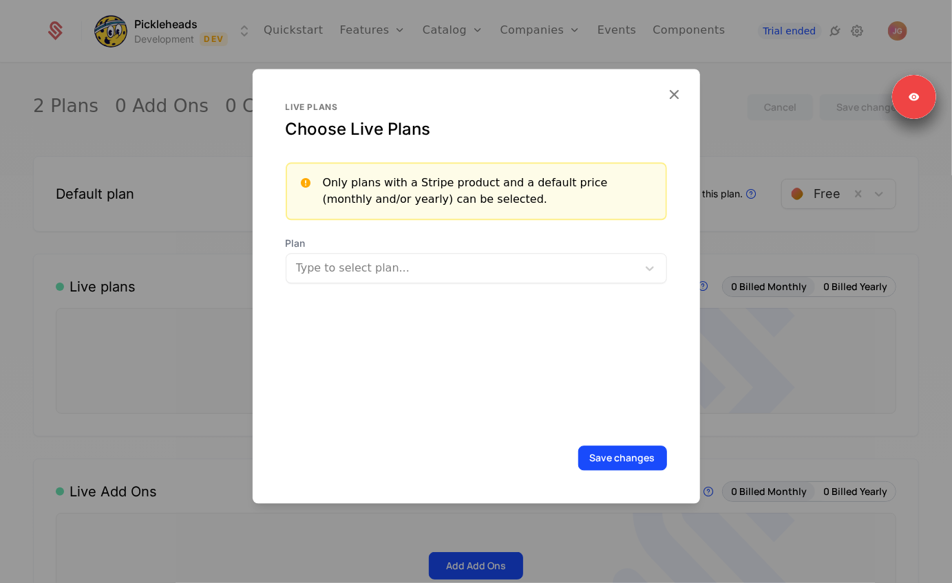
click at [434, 271] on div at bounding box center [463, 268] width 332 height 19
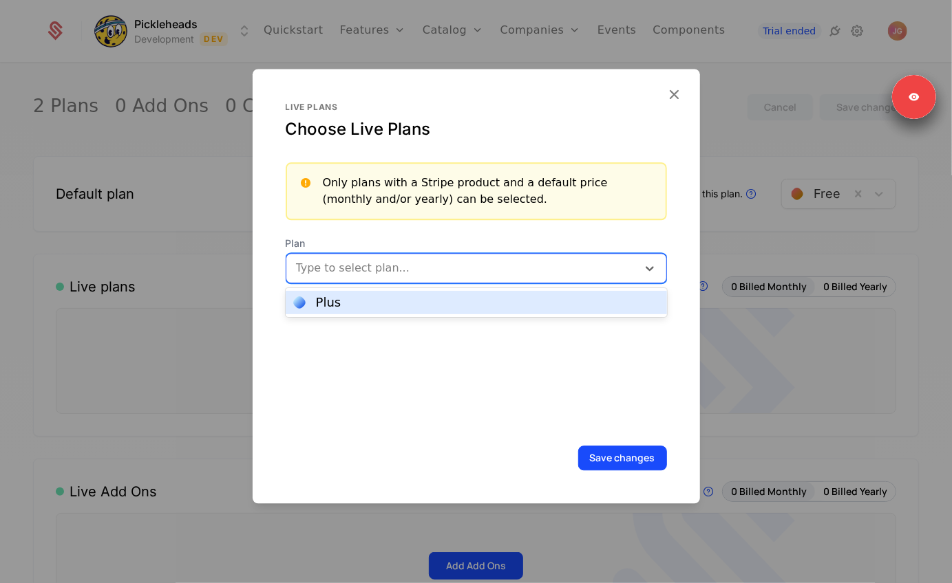
click at [416, 301] on div "Plus" at bounding box center [476, 303] width 365 height 12
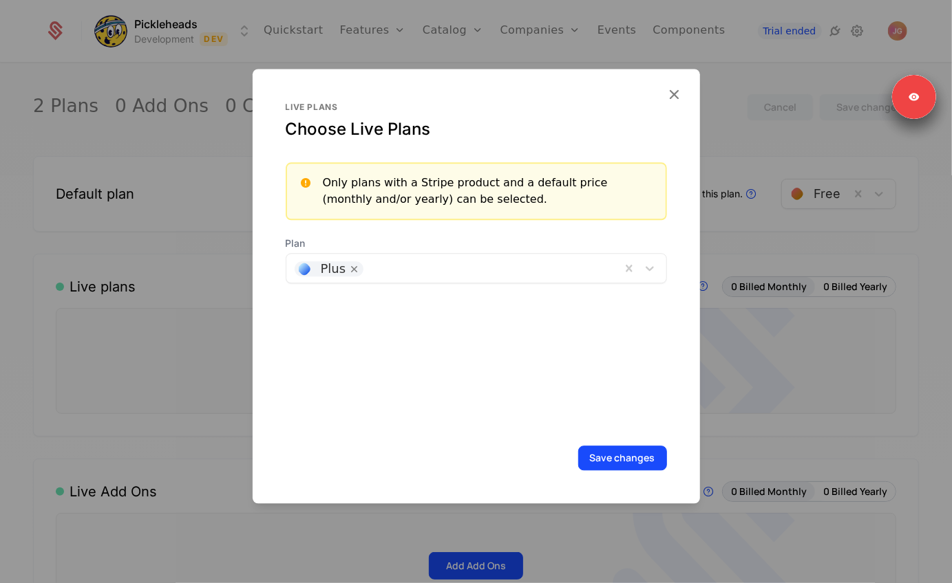
click at [606, 440] on div "Live plans Choose Live Plans Only plans with a Stripe product and a default pri…" at bounding box center [476, 286] width 447 height 435
click at [606, 454] on button "Save changes" at bounding box center [622, 458] width 89 height 25
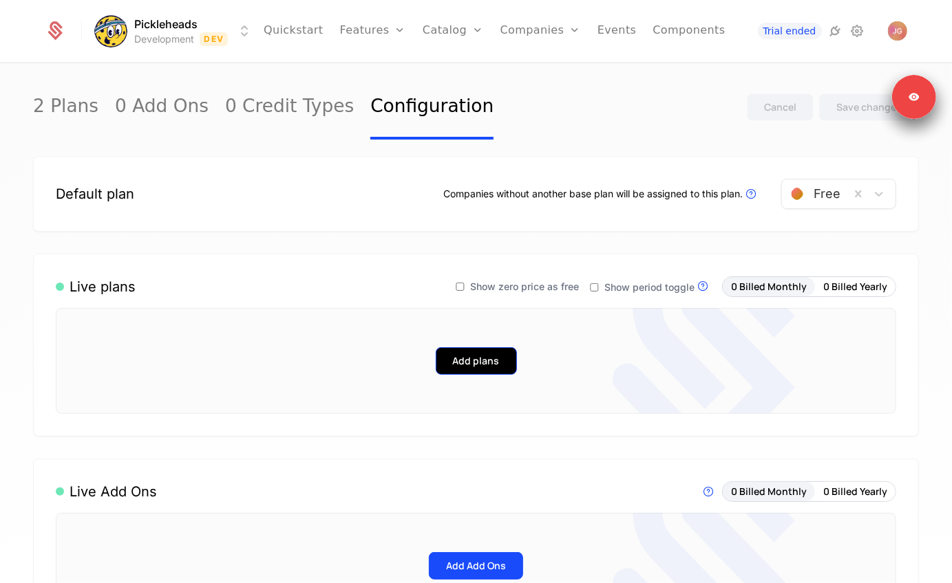
click at [506, 356] on button "Add plans" at bounding box center [476, 361] width 81 height 28
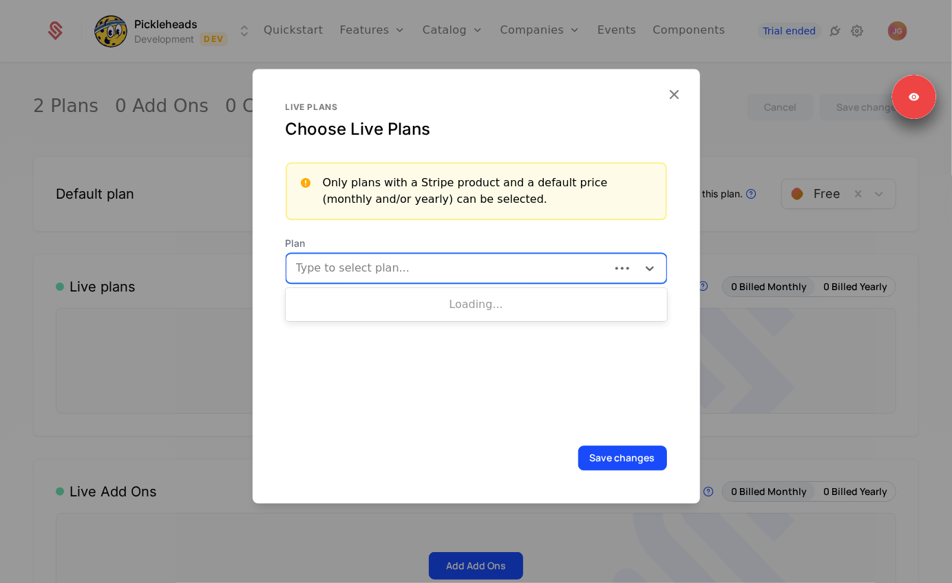
click at [503, 277] on div at bounding box center [449, 268] width 304 height 19
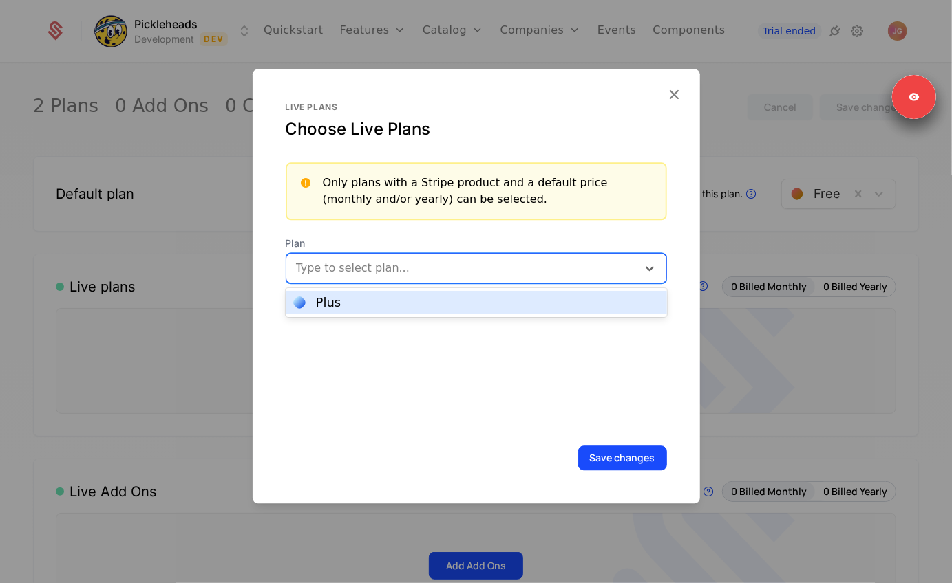
click at [489, 294] on div "Plus" at bounding box center [476, 302] width 381 height 23
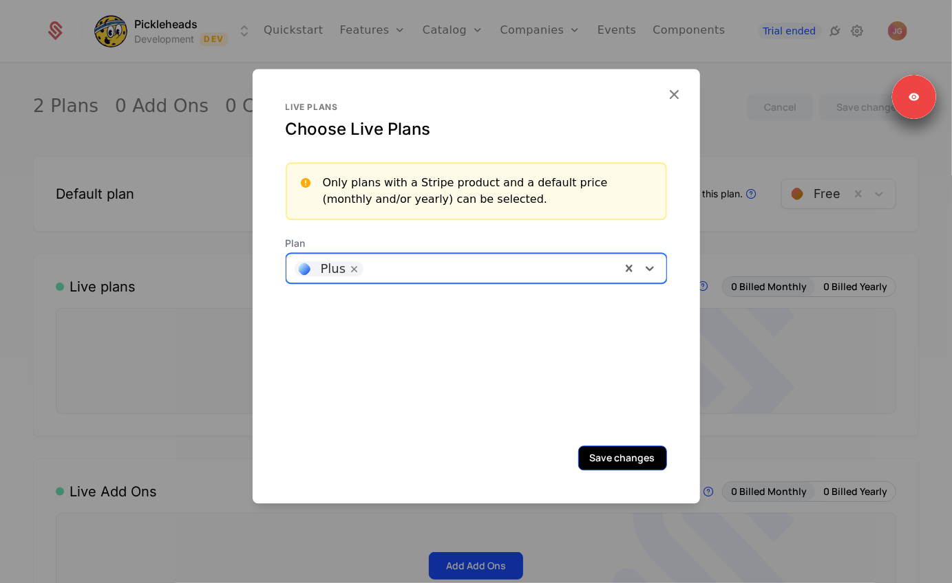
click at [600, 451] on button "Save changes" at bounding box center [622, 458] width 89 height 25
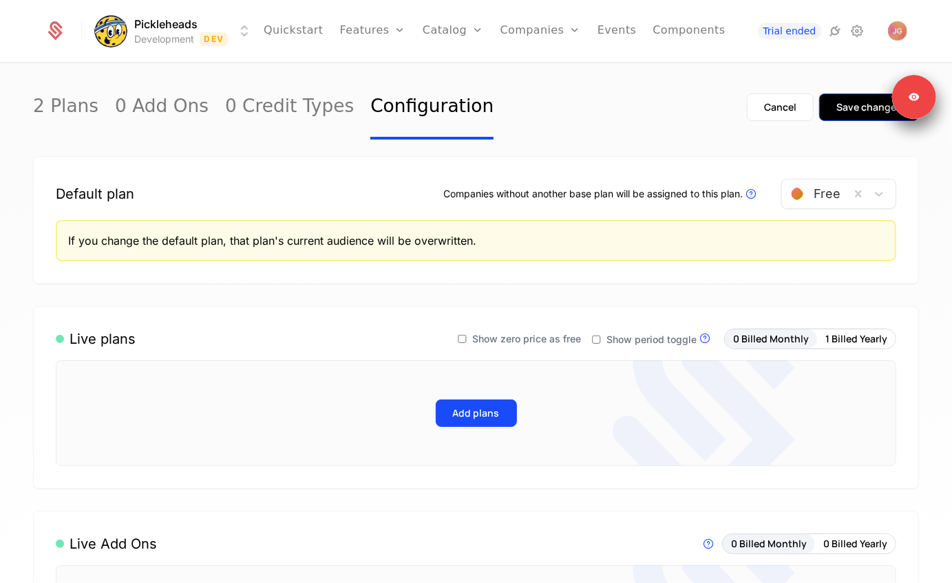
click at [851, 115] on button "Save changes" at bounding box center [869, 108] width 100 height 28
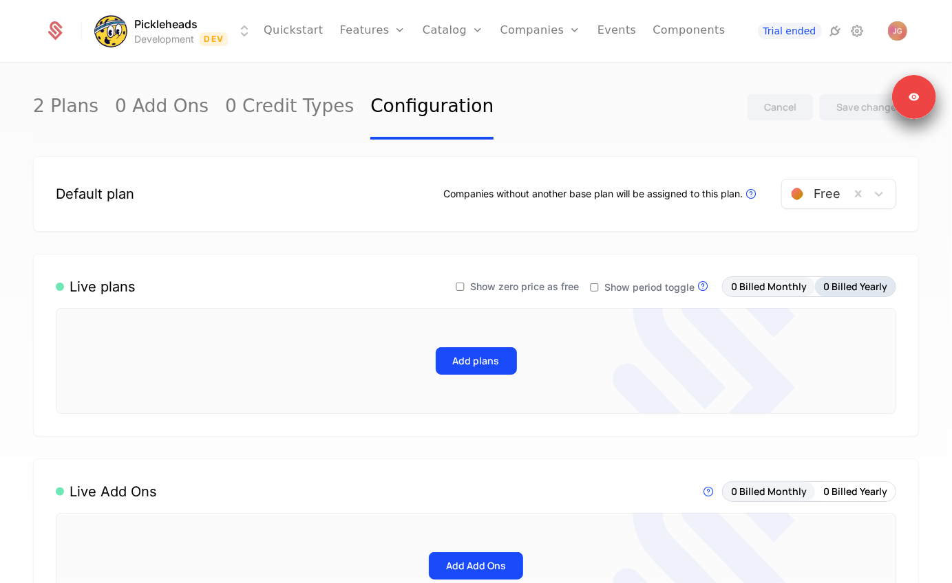
click at [838, 289] on button "0 Billed Yearly" at bounding box center [855, 286] width 81 height 19
click at [764, 290] on button "0 Billed Monthly" at bounding box center [768, 286] width 92 height 19
click at [488, 363] on button "Add plans" at bounding box center [476, 361] width 81 height 28
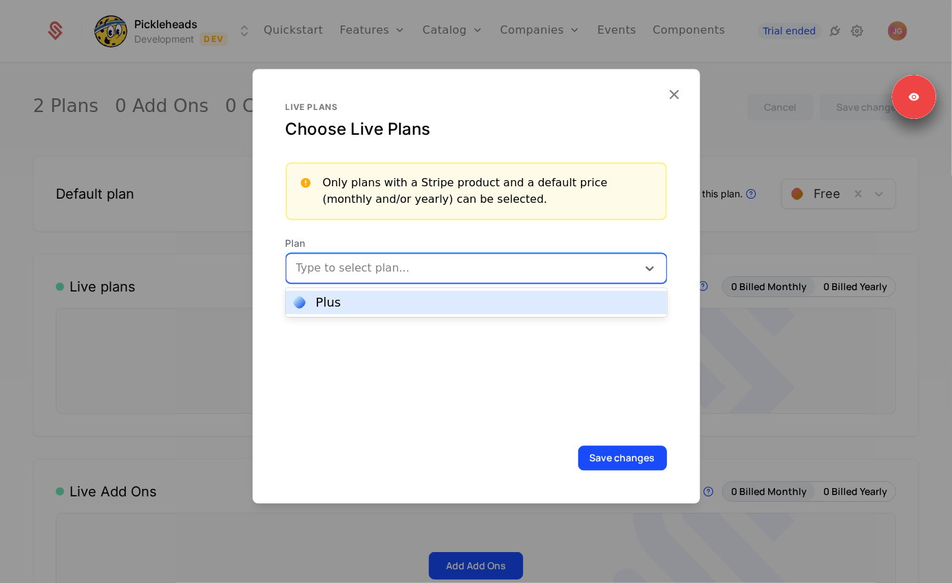
click at [435, 270] on div at bounding box center [463, 268] width 332 height 19
click at [418, 303] on div "Plus" at bounding box center [476, 303] width 365 height 12
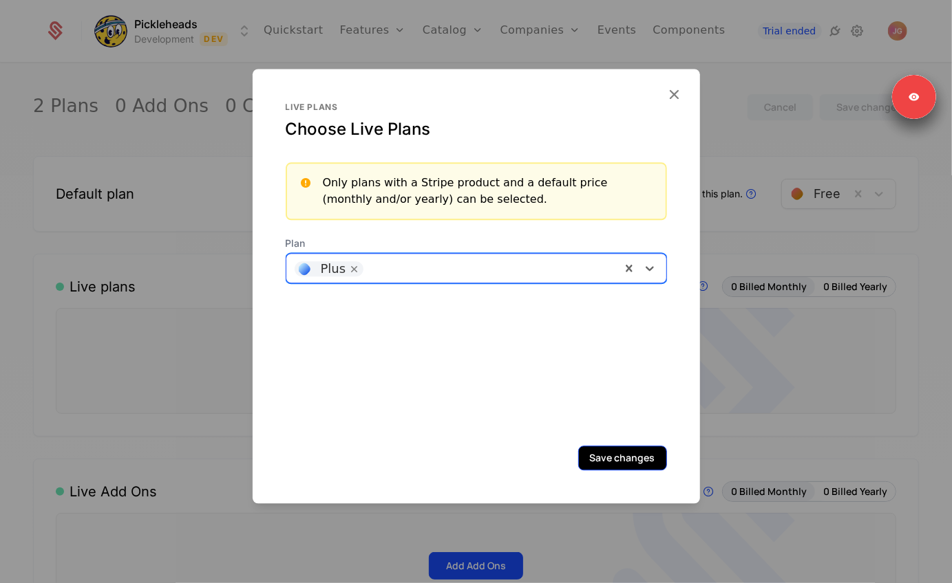
click at [607, 461] on button "Save changes" at bounding box center [622, 458] width 89 height 25
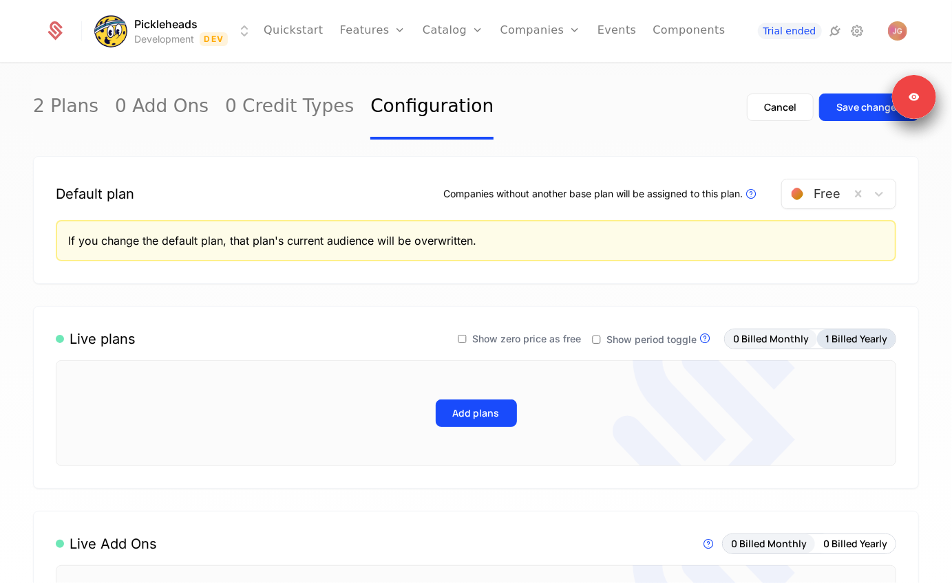
click at [844, 339] on button "1 Billed Yearly" at bounding box center [856, 339] width 78 height 19
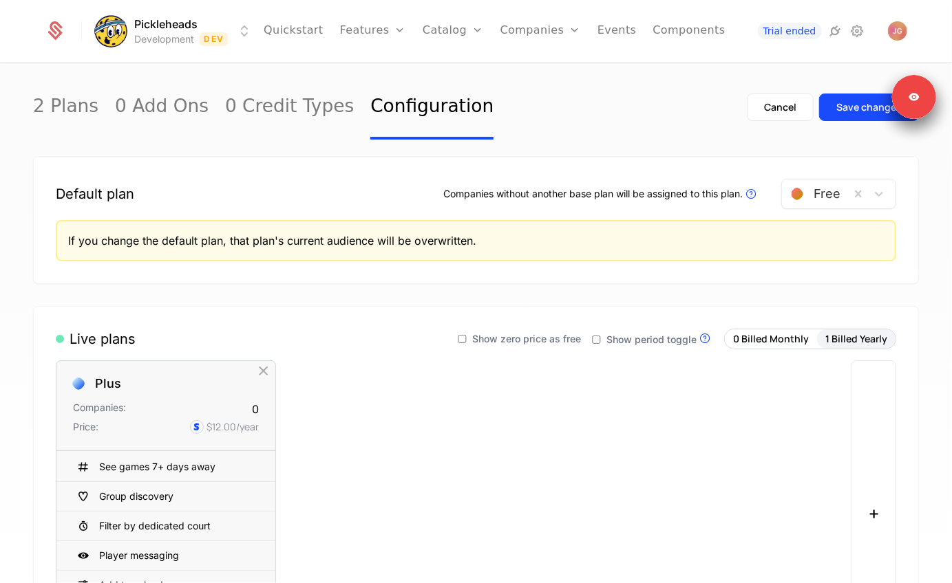
click at [869, 122] on div "Cancel Save changes" at bounding box center [833, 107] width 172 height 65
click at [862, 104] on div "Save changes" at bounding box center [868, 107] width 65 height 14
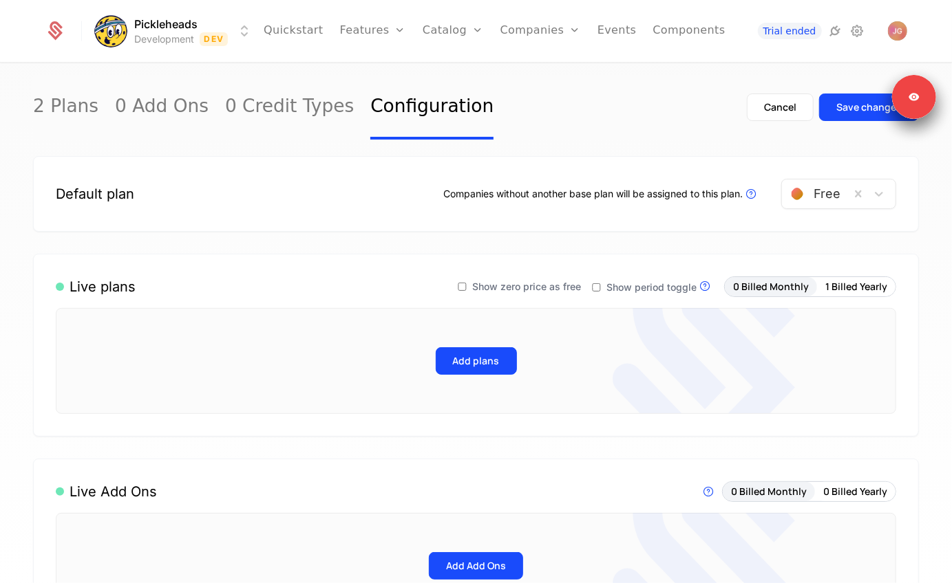
click at [751, 297] on div "0 Billed Monthly 1 Billed Yearly" at bounding box center [810, 287] width 172 height 21
click at [760, 289] on button "0 Billed Monthly" at bounding box center [771, 286] width 92 height 19
click at [854, 289] on button "1 Billed Yearly" at bounding box center [856, 286] width 78 height 19
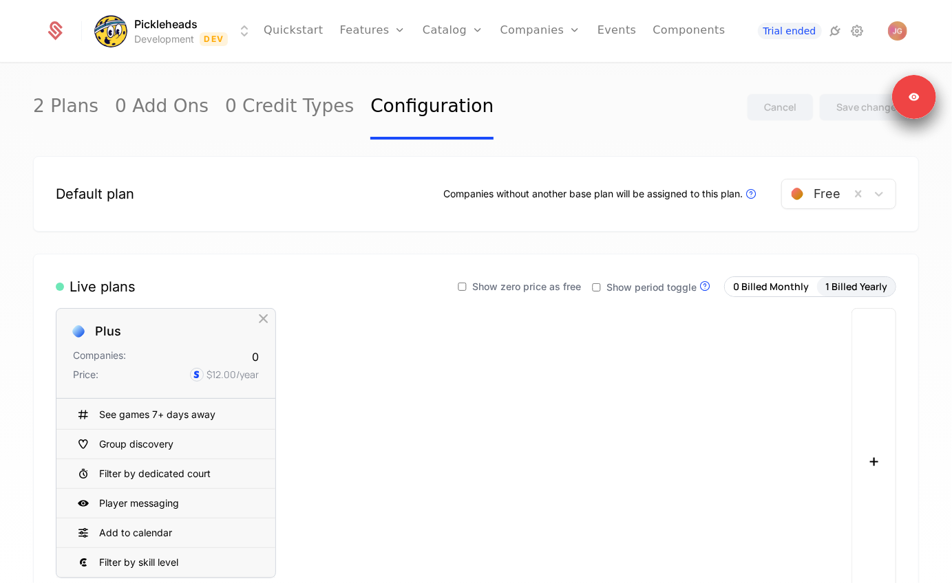
click at [783, 124] on div "Cancel Save changes" at bounding box center [833, 107] width 172 height 65
click at [791, 281] on button "0 Billed Monthly" at bounding box center [771, 286] width 92 height 19
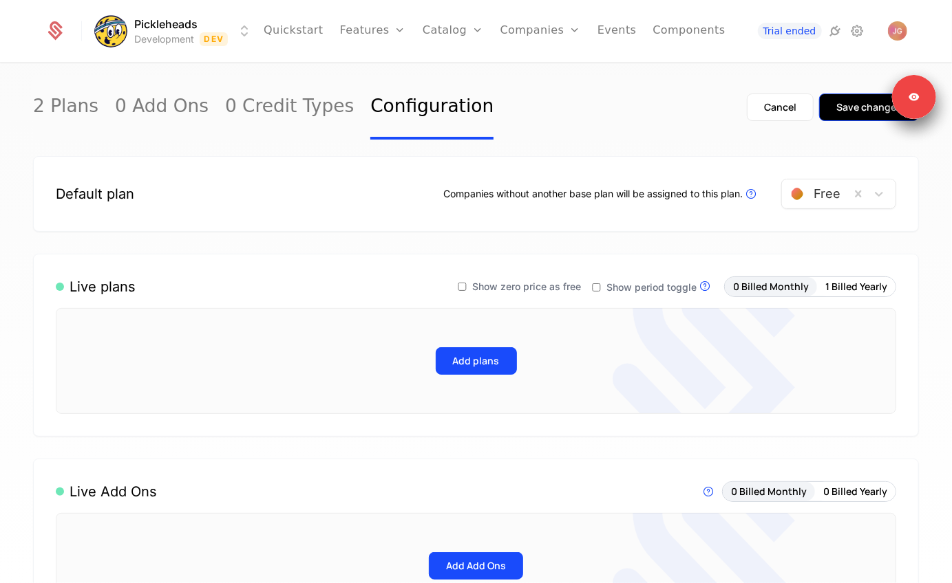
click at [839, 106] on div "Save changes" at bounding box center [868, 107] width 65 height 14
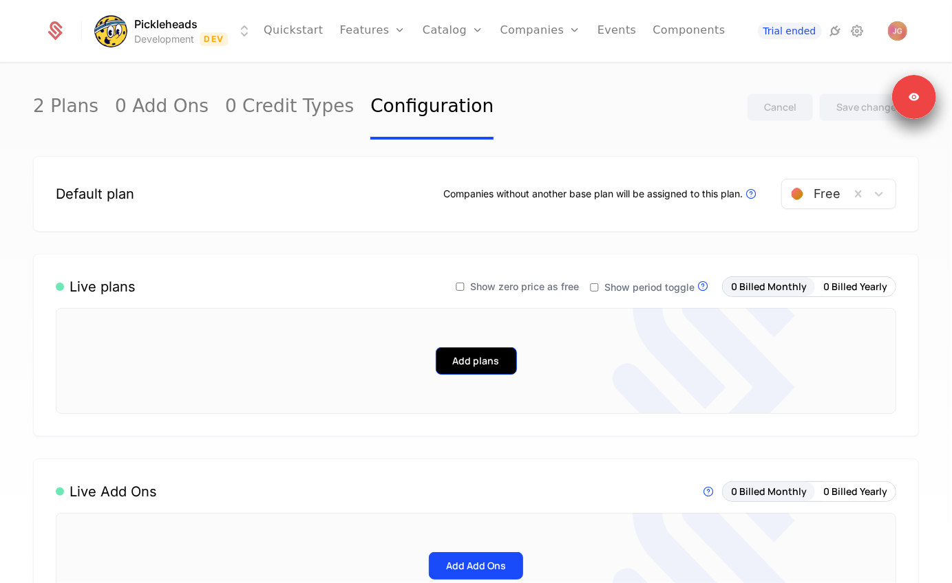
click at [467, 351] on button "Add plans" at bounding box center [476, 361] width 81 height 28
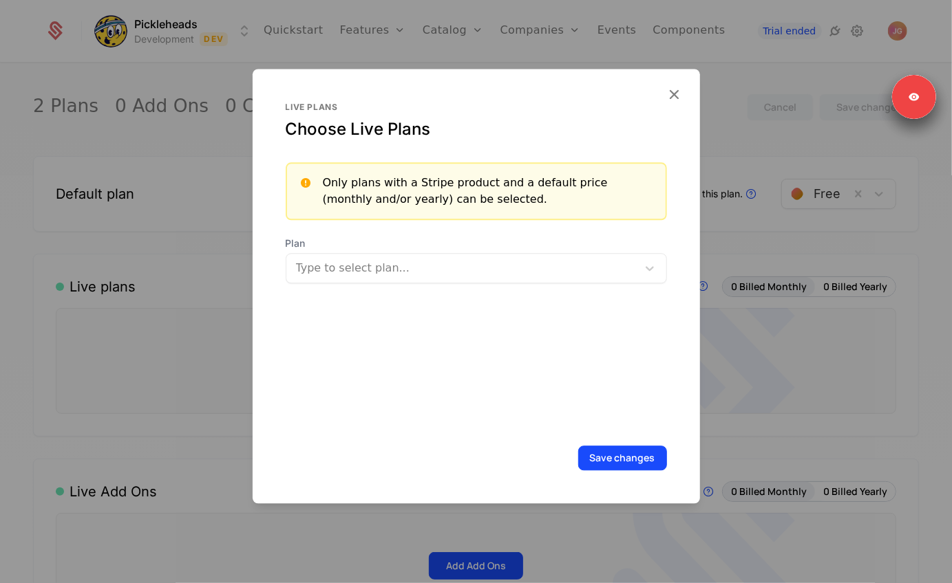
drag, startPoint x: 447, startPoint y: 288, endPoint x: 460, endPoint y: 263, distance: 28.3
click at [448, 288] on div "Live plans Choose Live Plans Only plans with a Stripe product and a default pri…" at bounding box center [476, 266] width 381 height 328
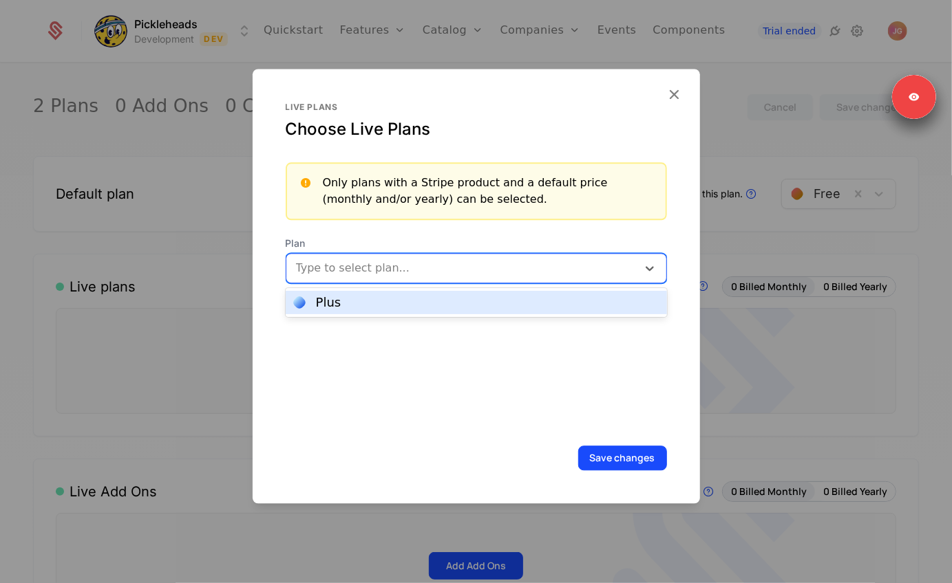
click at [461, 262] on div at bounding box center [463, 268] width 332 height 19
click at [420, 309] on div "Plus" at bounding box center [476, 302] width 381 height 23
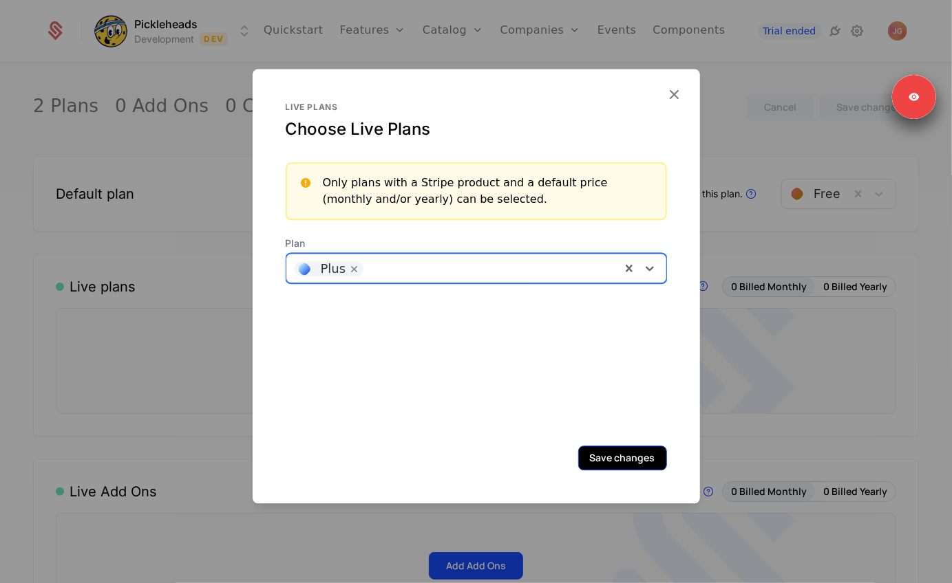
click at [630, 459] on button "Save changes" at bounding box center [622, 458] width 89 height 25
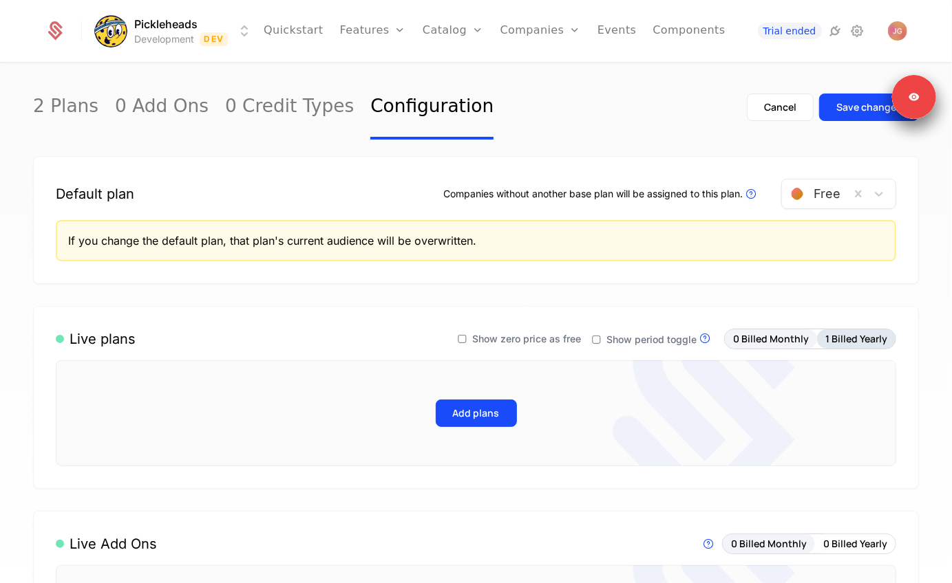
click at [861, 341] on button "1 Billed Yearly" at bounding box center [856, 339] width 78 height 19
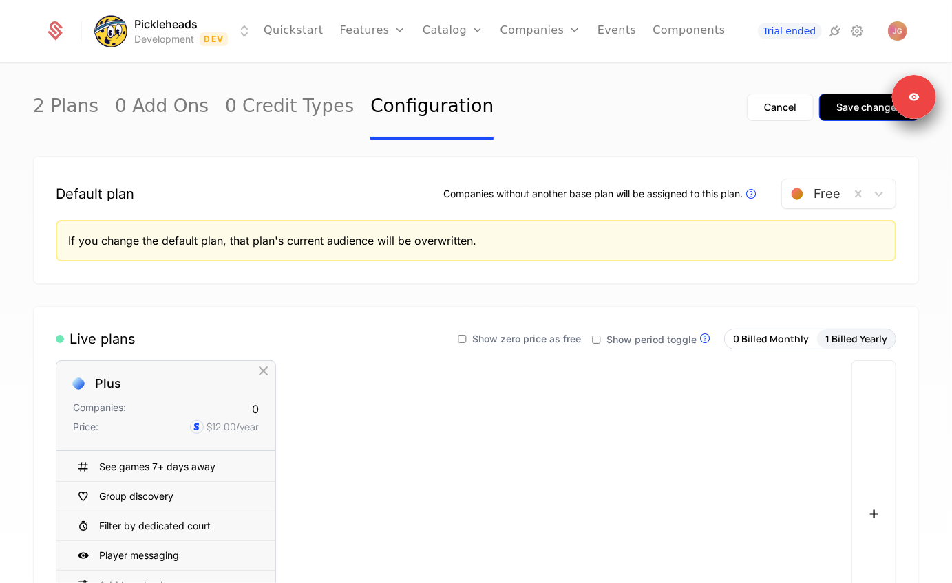
click at [852, 100] on div "Save changes" at bounding box center [868, 107] width 65 height 14
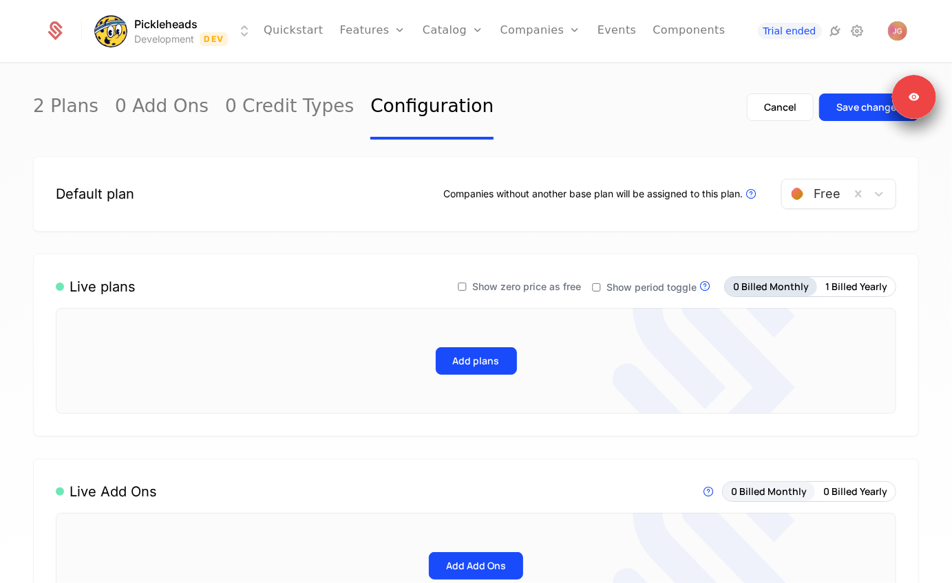
click at [782, 286] on button "0 Billed Monthly" at bounding box center [771, 286] width 92 height 19
click at [847, 111] on div "Save changes" at bounding box center [868, 107] width 65 height 14
click at [821, 290] on button "0 Billed Yearly" at bounding box center [855, 286] width 81 height 19
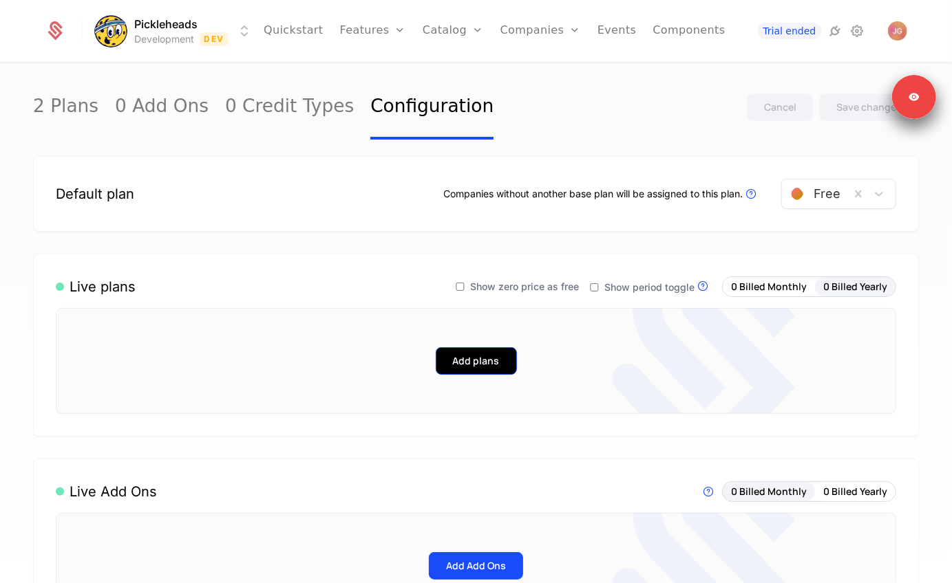
click at [495, 354] on button "Add plans" at bounding box center [476, 361] width 81 height 28
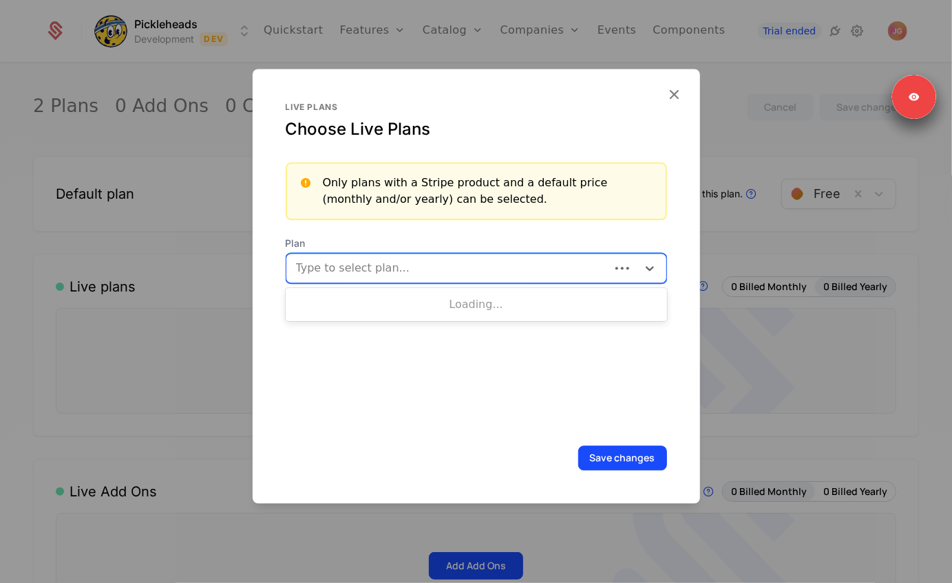
click at [454, 261] on div at bounding box center [449, 268] width 304 height 19
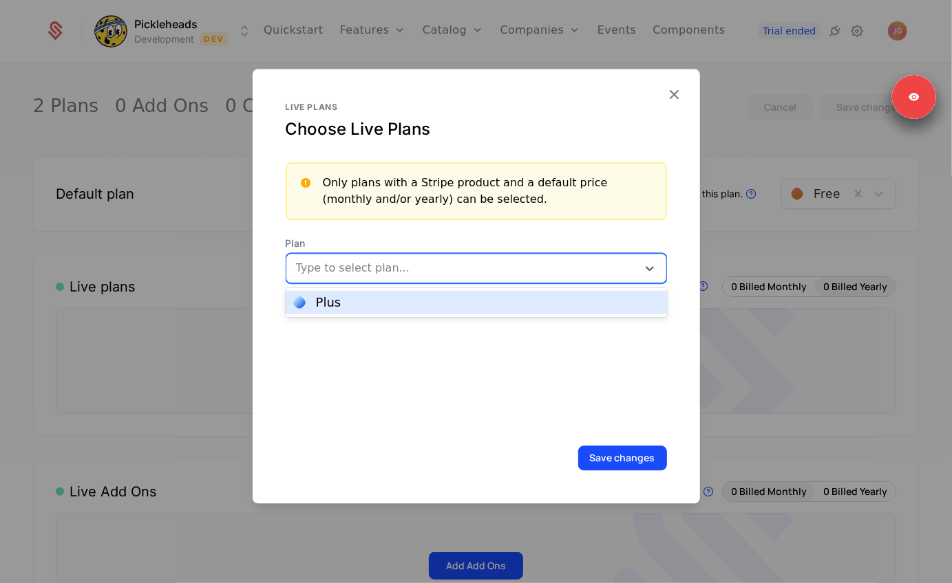
click at [436, 297] on div "Plus" at bounding box center [476, 303] width 365 height 12
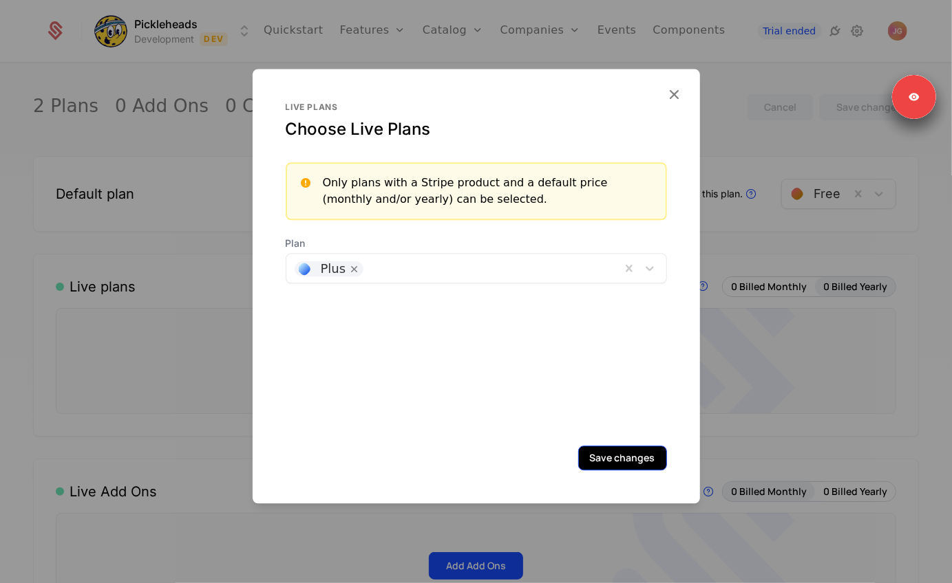
click at [601, 451] on button "Save changes" at bounding box center [622, 458] width 89 height 25
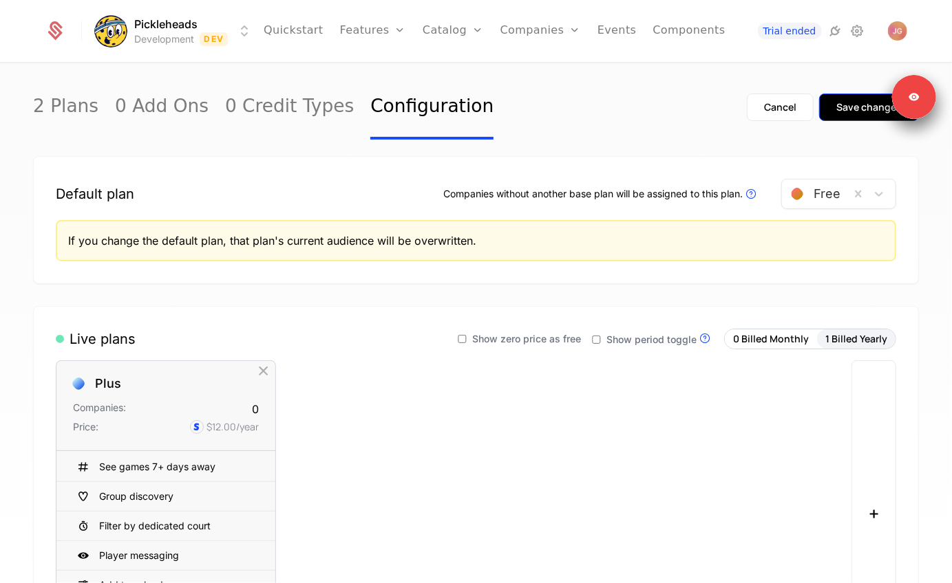
click at [868, 107] on div "Save changes" at bounding box center [868, 107] width 65 height 14
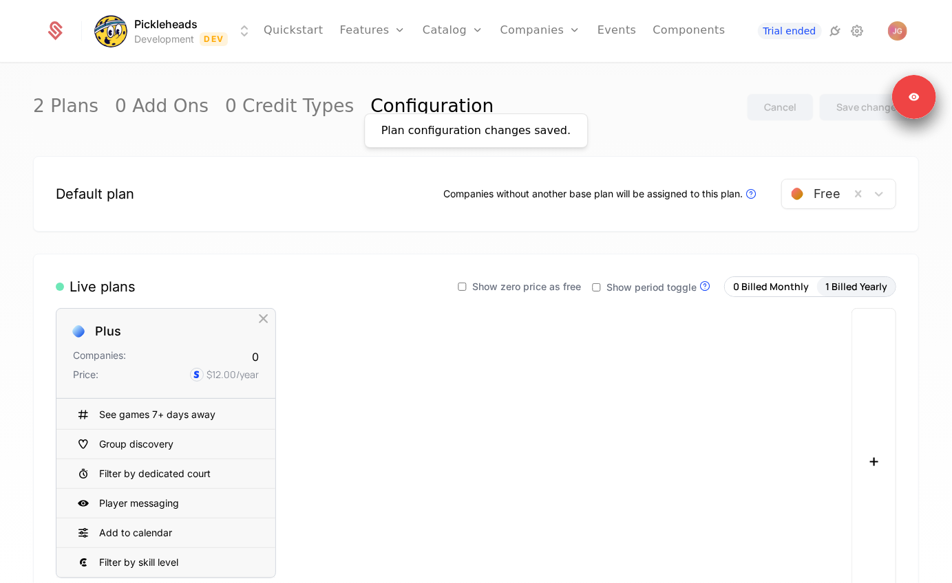
click at [711, 217] on div "Default plan Companies without another base plan will be assigned to this plan.…" at bounding box center [476, 194] width 886 height 76
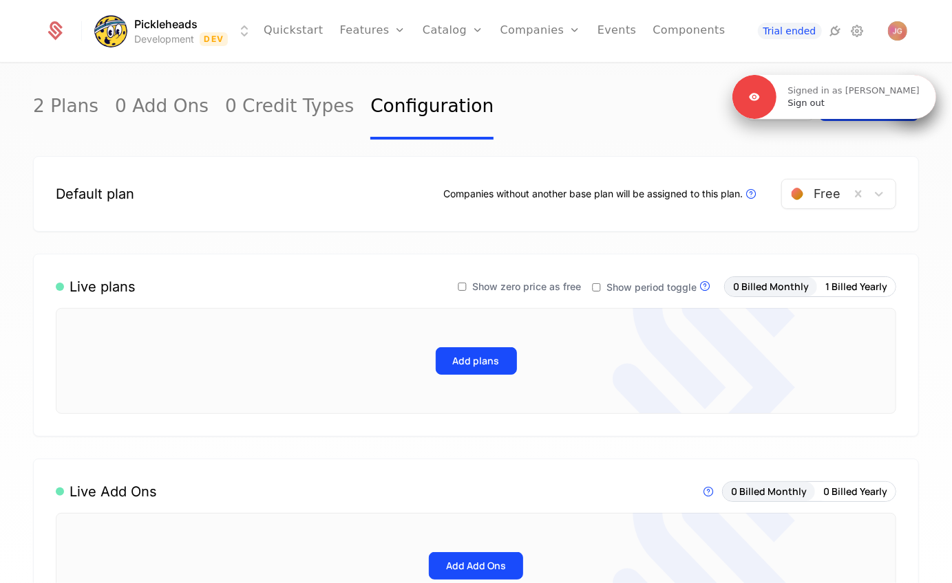
click at [904, 98] on div "Signed in as [PERSON_NAME] Sign out" at bounding box center [856, 97] width 160 height 25
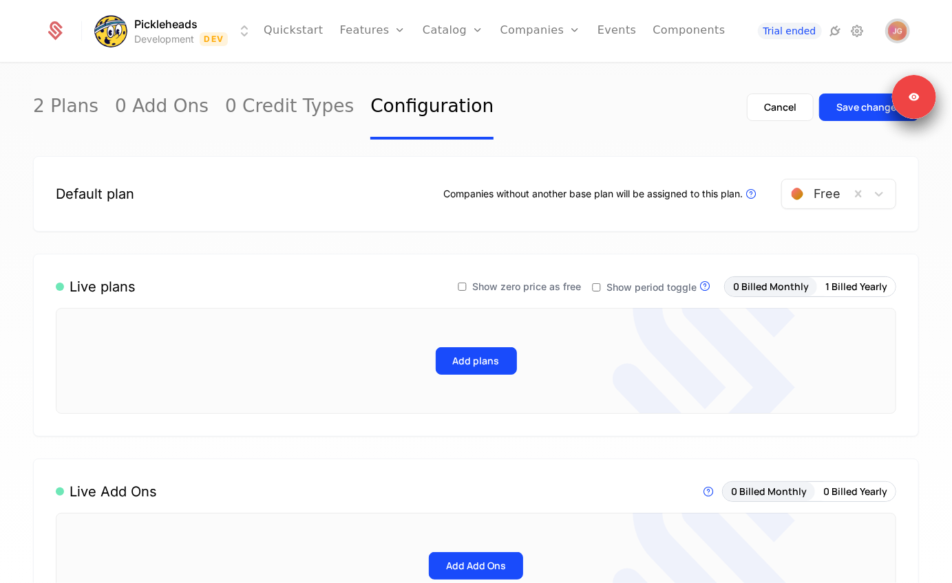
click at [901, 21] on span "Open user button" at bounding box center [897, 30] width 19 height 19
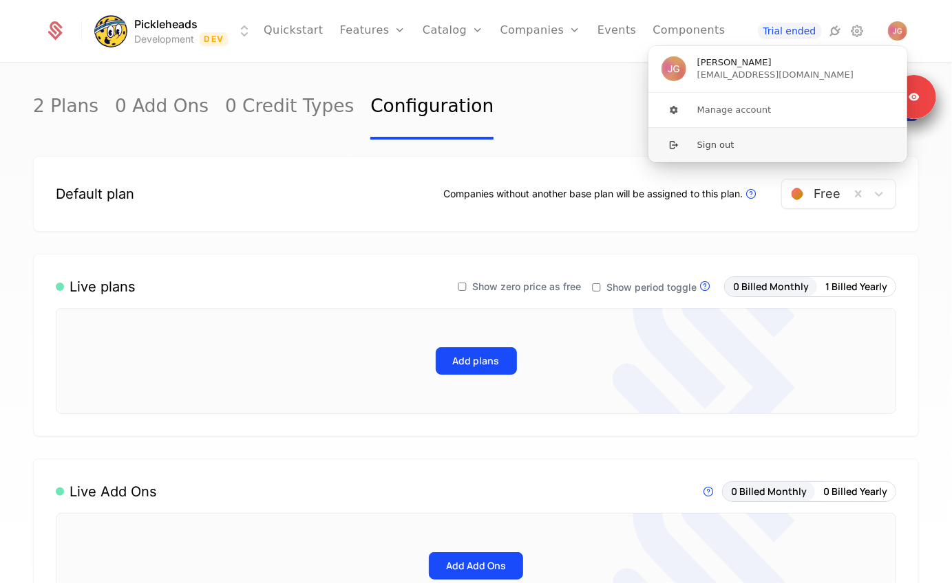
click at [777, 140] on button "Sign out" at bounding box center [777, 144] width 260 height 35
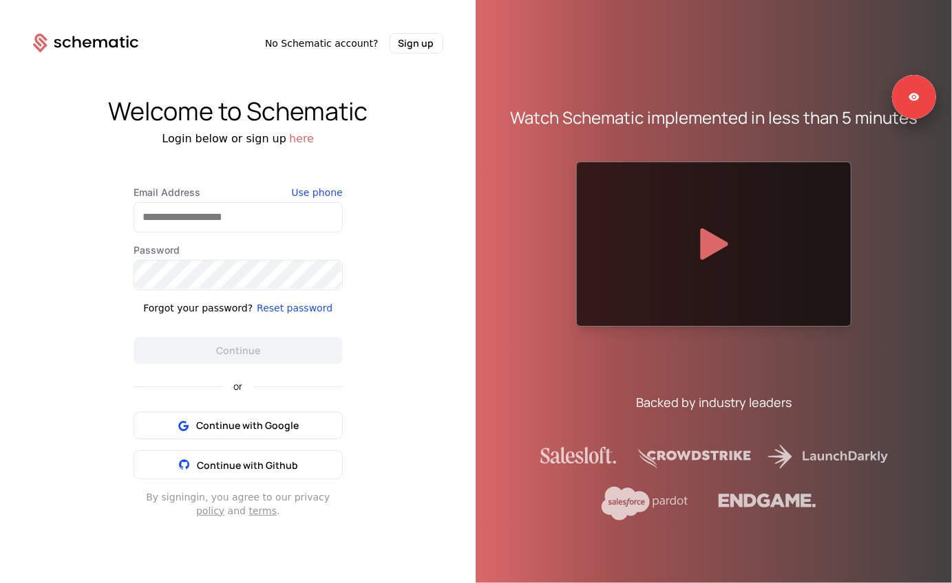
click at [217, 233] on div "Email Address Use phone Password Forgot your password? Reset password Continue" at bounding box center [237, 275] width 209 height 179
click at [229, 220] on input "Email Address" at bounding box center [238, 217] width 208 height 29
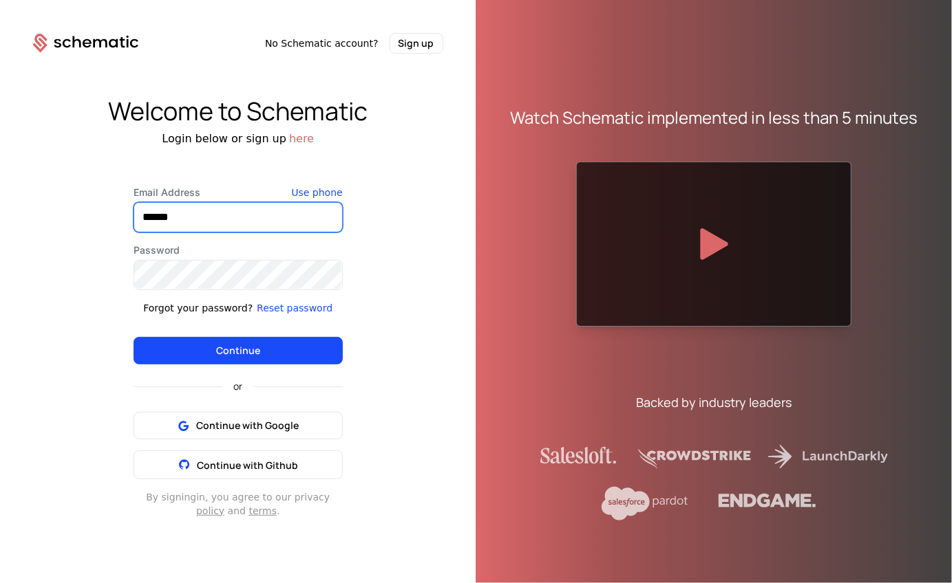
type input "**********"
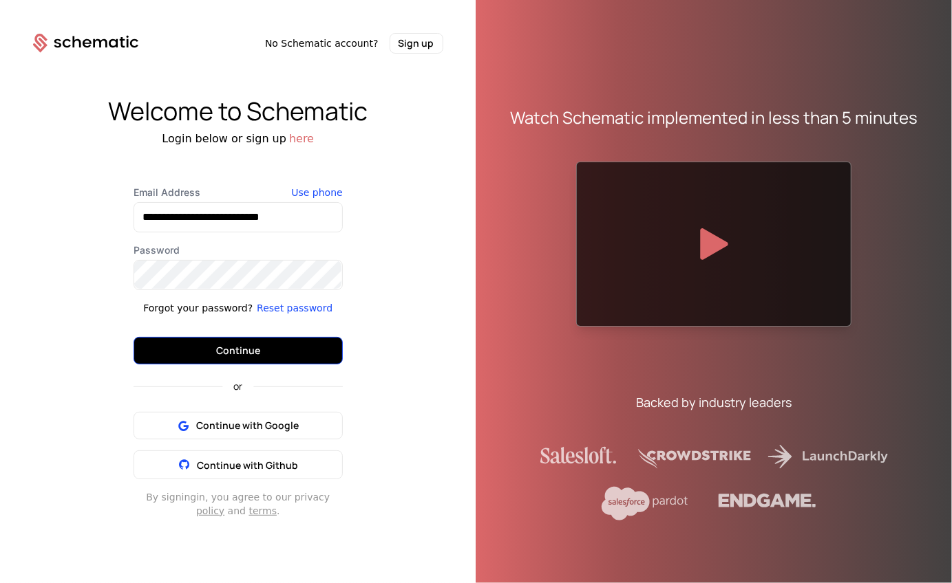
click at [294, 343] on button "Continue" at bounding box center [237, 351] width 209 height 28
